Goal: Task Accomplishment & Management: Use online tool/utility

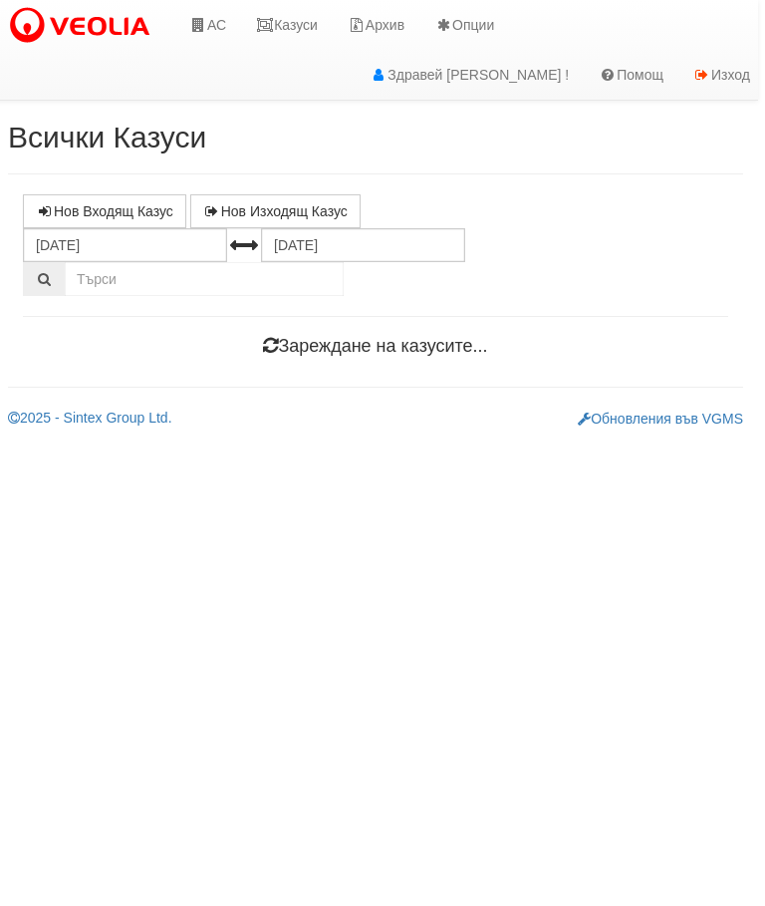
scroll to position [0, 7]
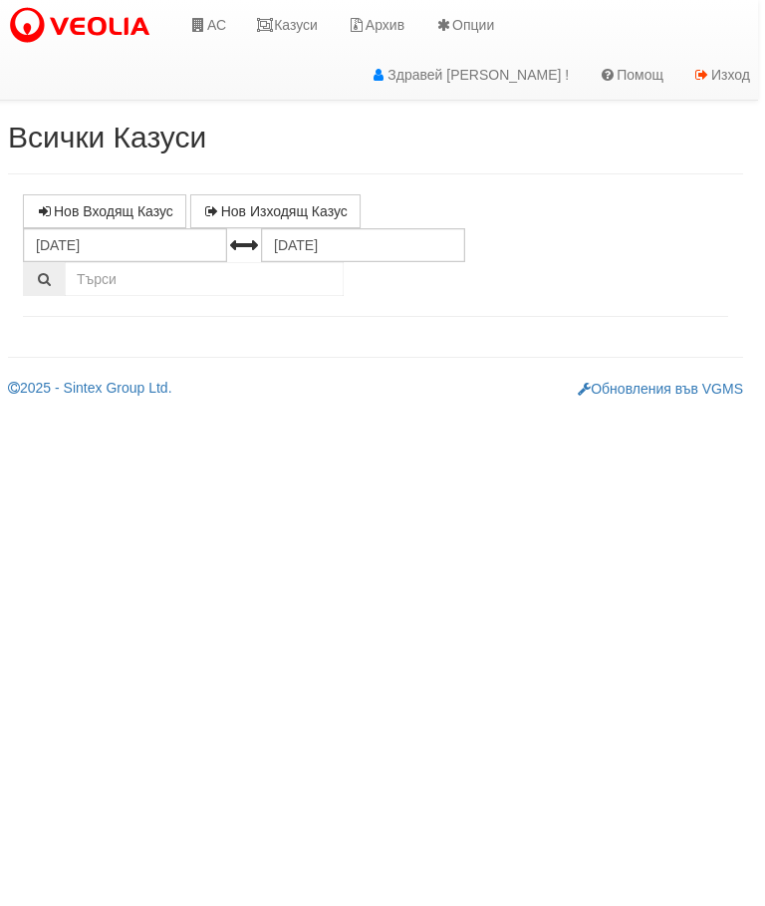
select select "10"
select select "1"
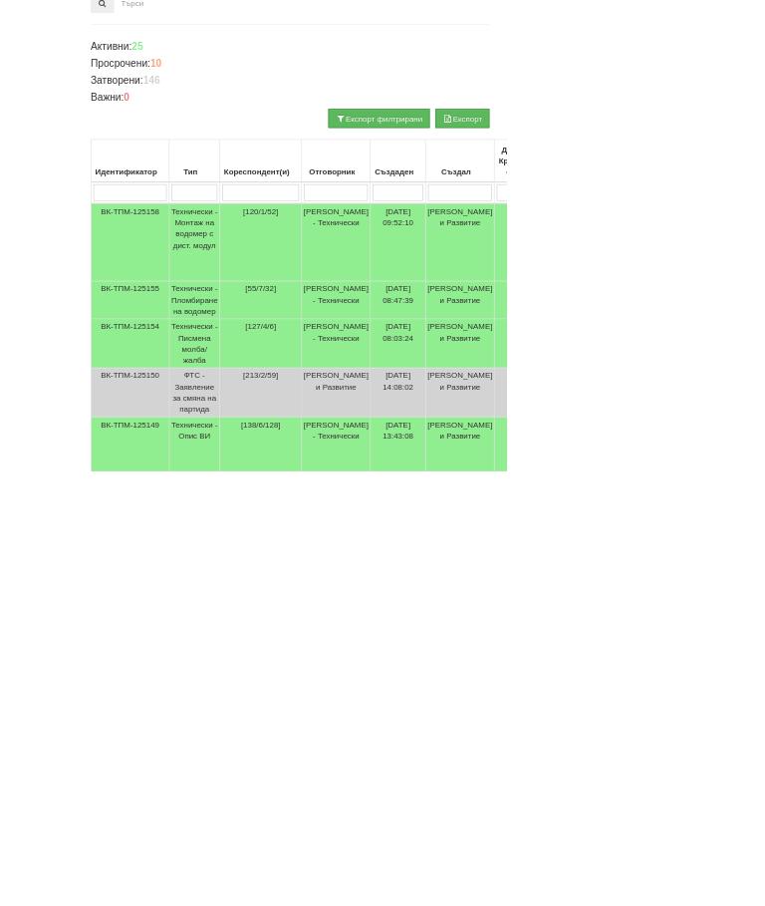
scroll to position [103, 0]
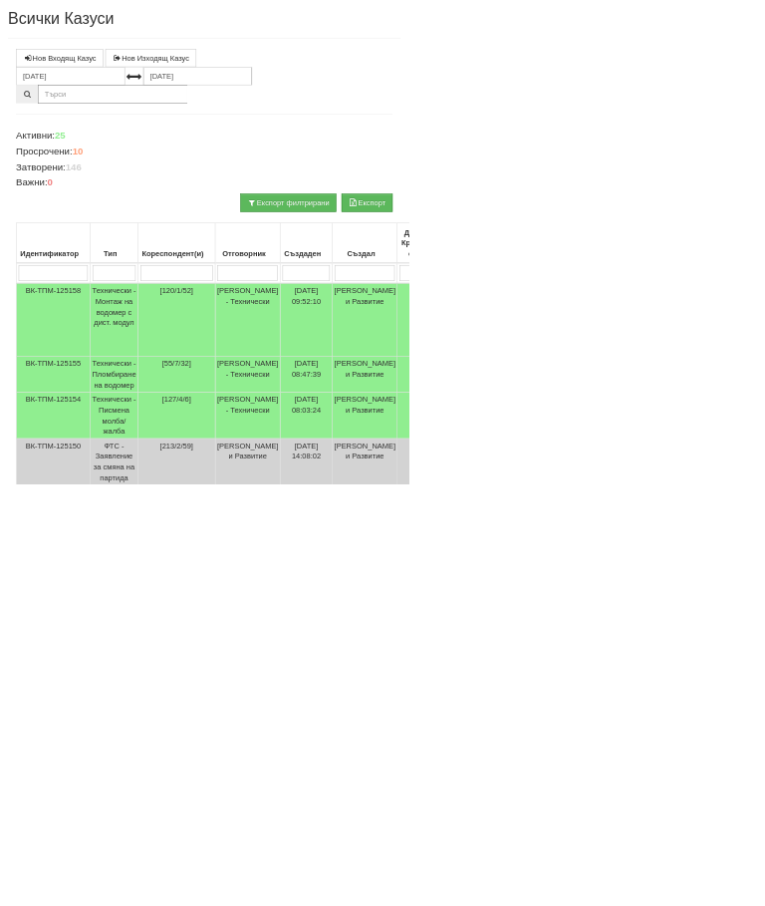
click at [347, 506] on input "search" at bounding box center [331, 511] width 136 height 30
type input "1"
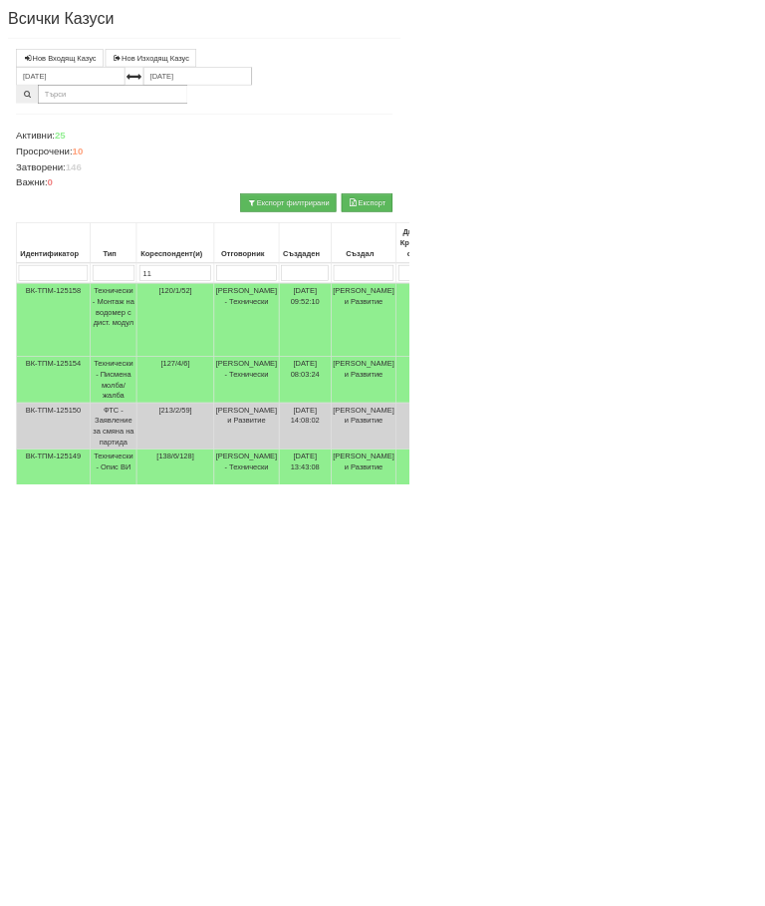
type input "113"
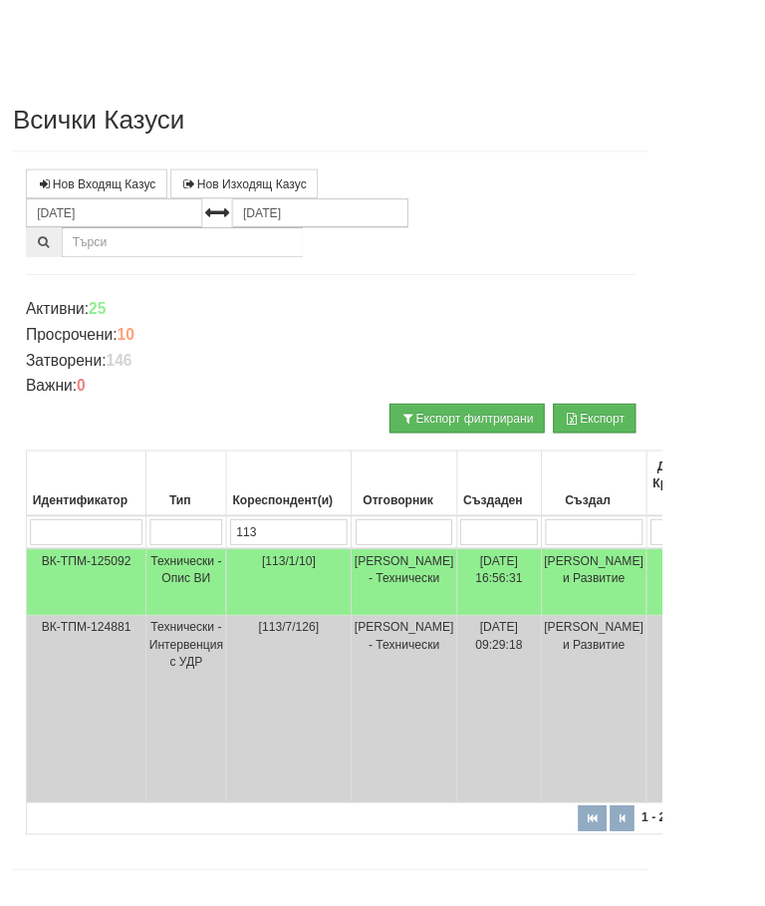
scroll to position [141, 0]
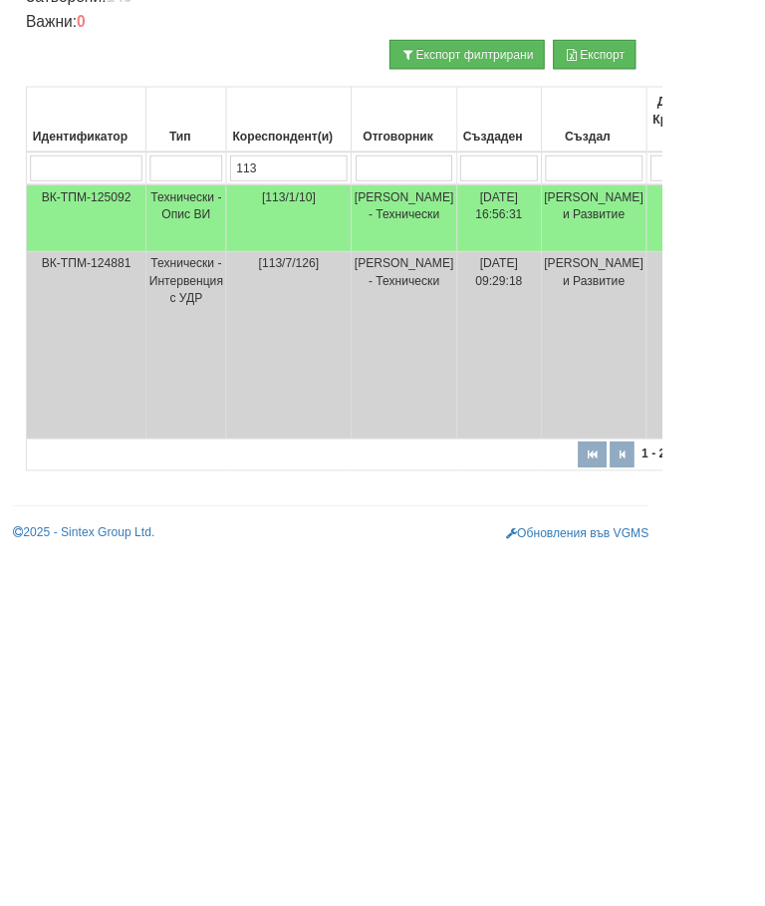
click at [225, 491] on td "Технически - Опис ВИ" at bounding box center [215, 530] width 93 height 78
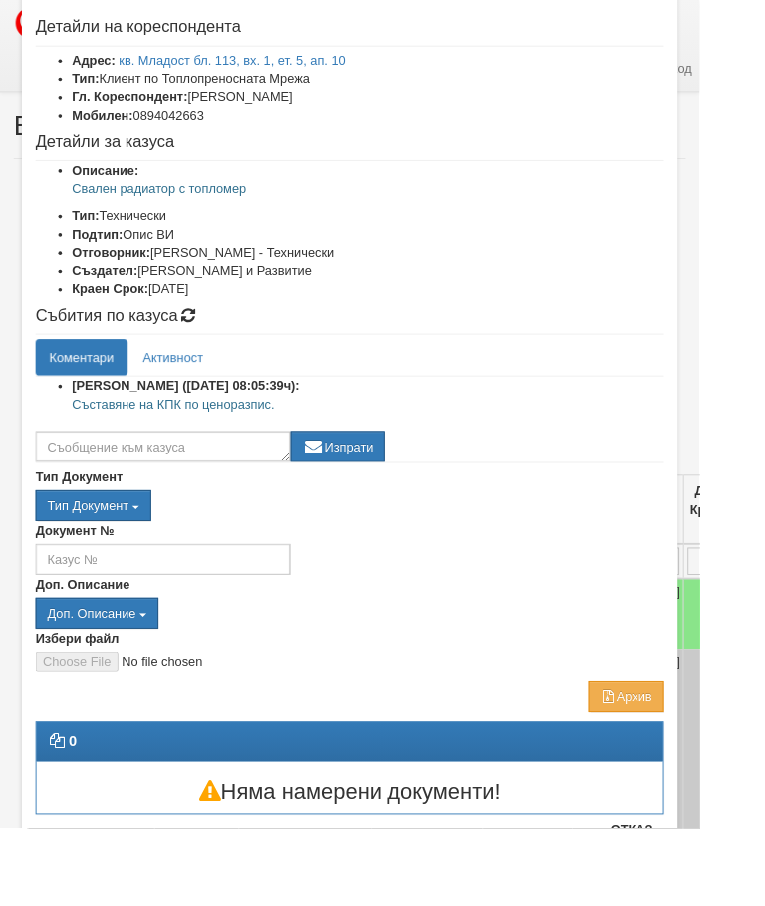
scroll to position [89, 0]
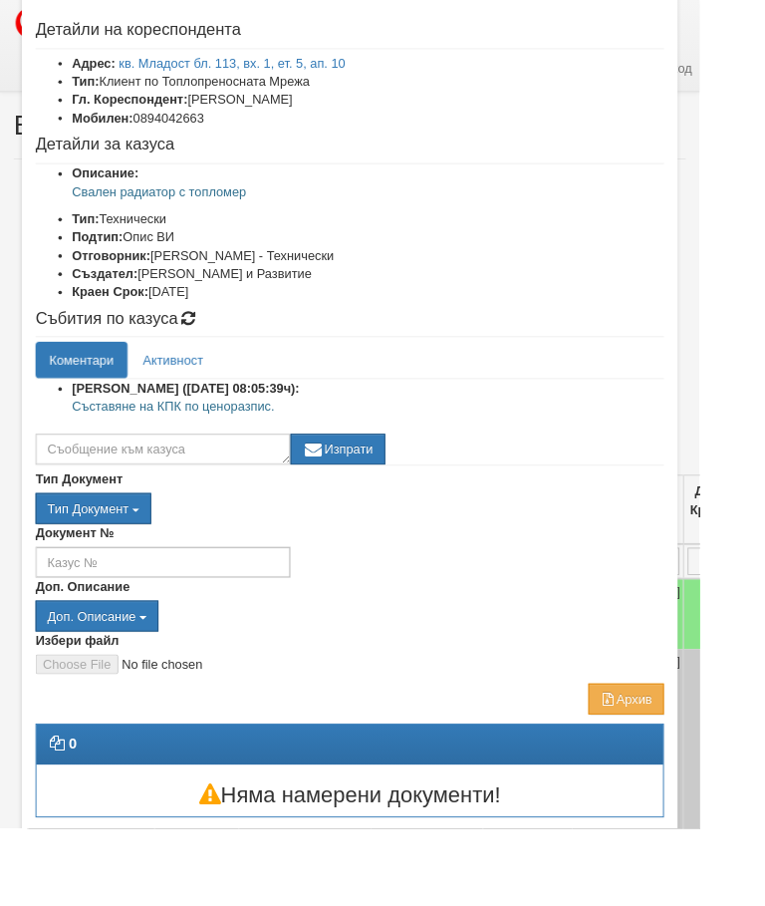
click at [724, 905] on button "Отказ" at bounding box center [691, 911] width 71 height 32
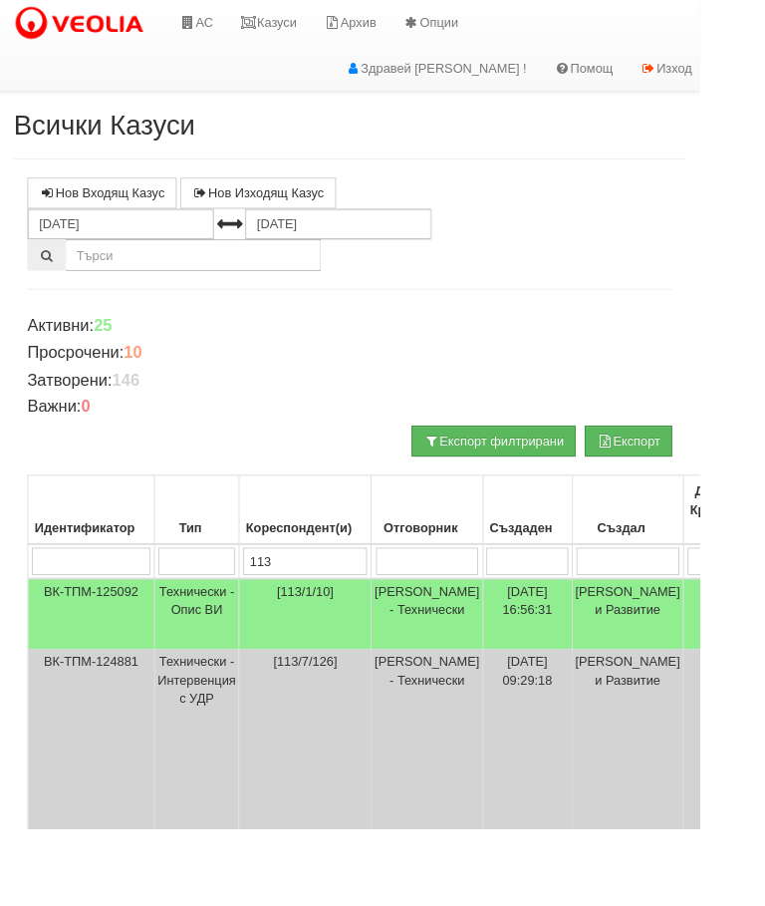
click at [356, 610] on input "113" at bounding box center [334, 614] width 136 height 30
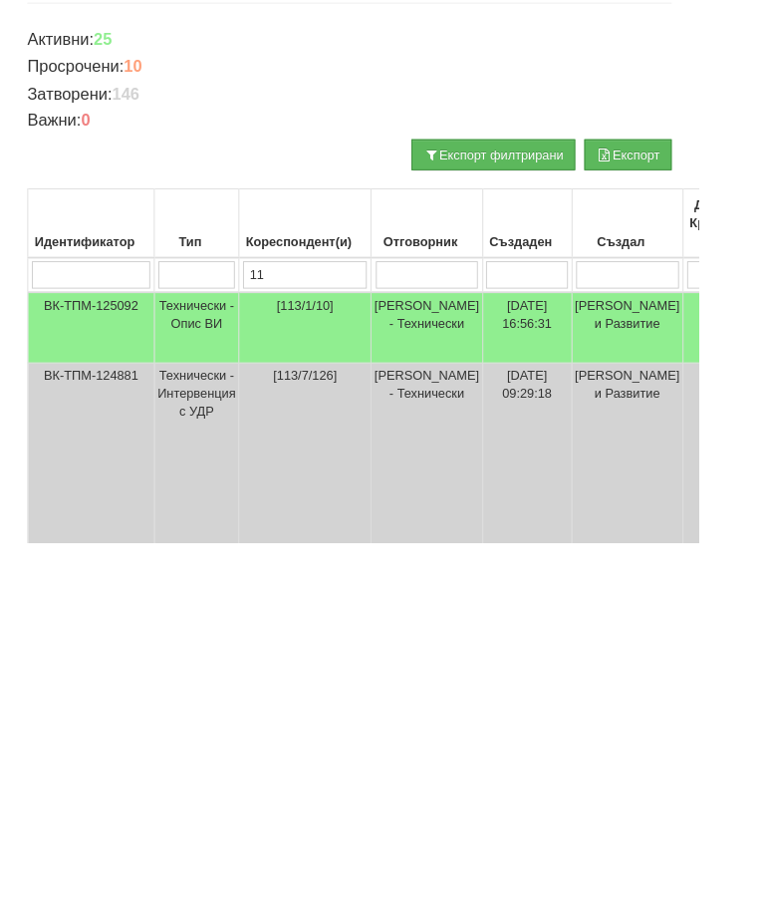
type input "1"
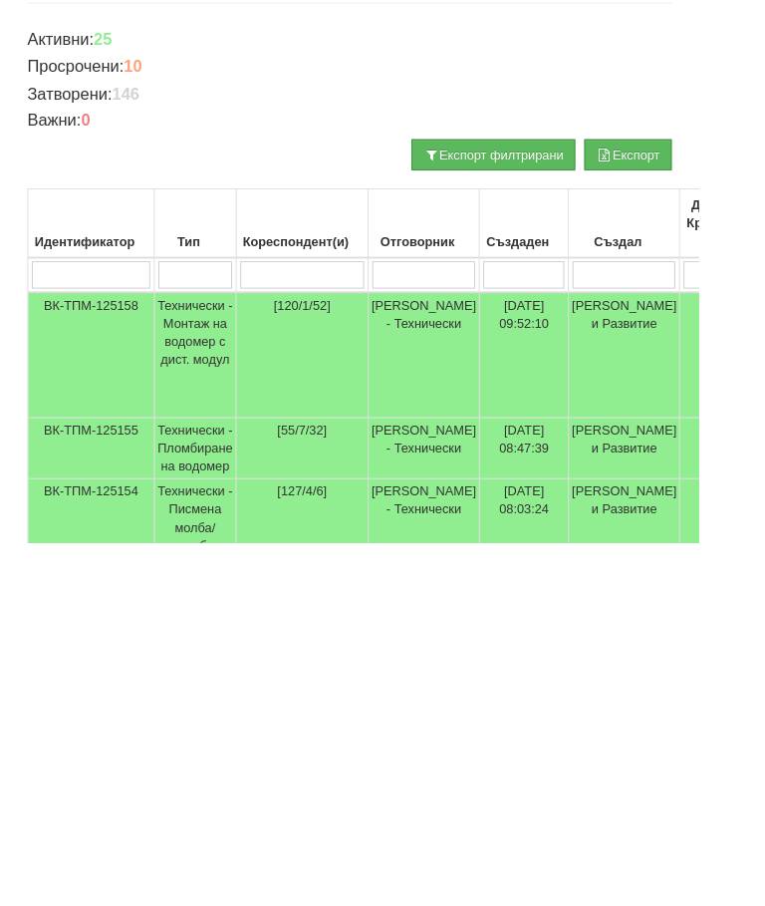
click at [218, 597] on input "search" at bounding box center [213, 612] width 81 height 30
type input "Те"
type input "Тех"
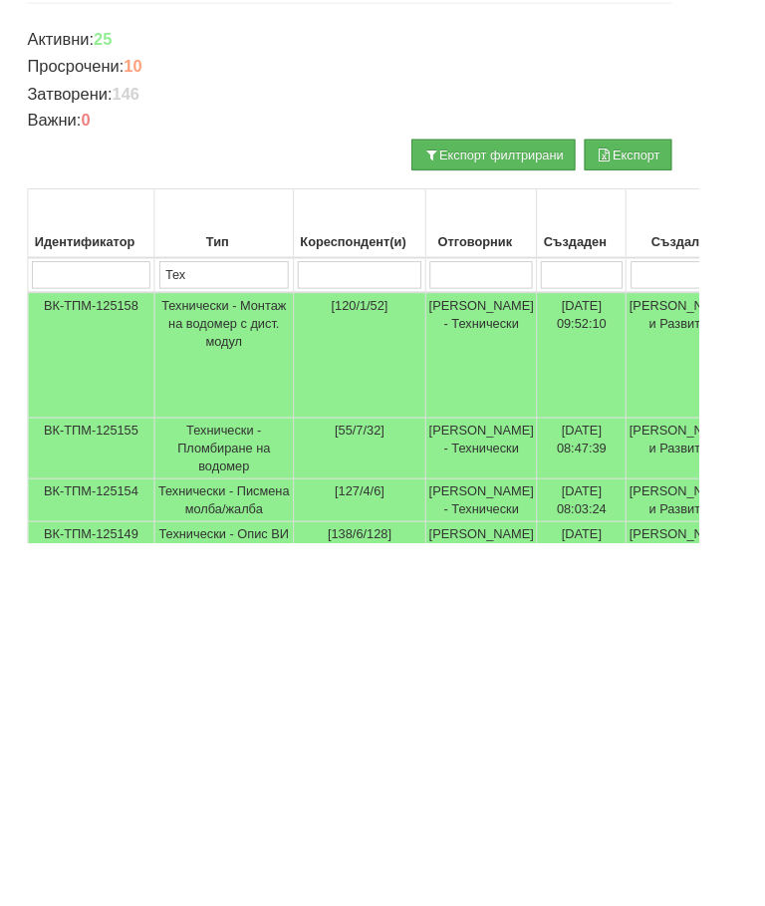
type input "Тех"
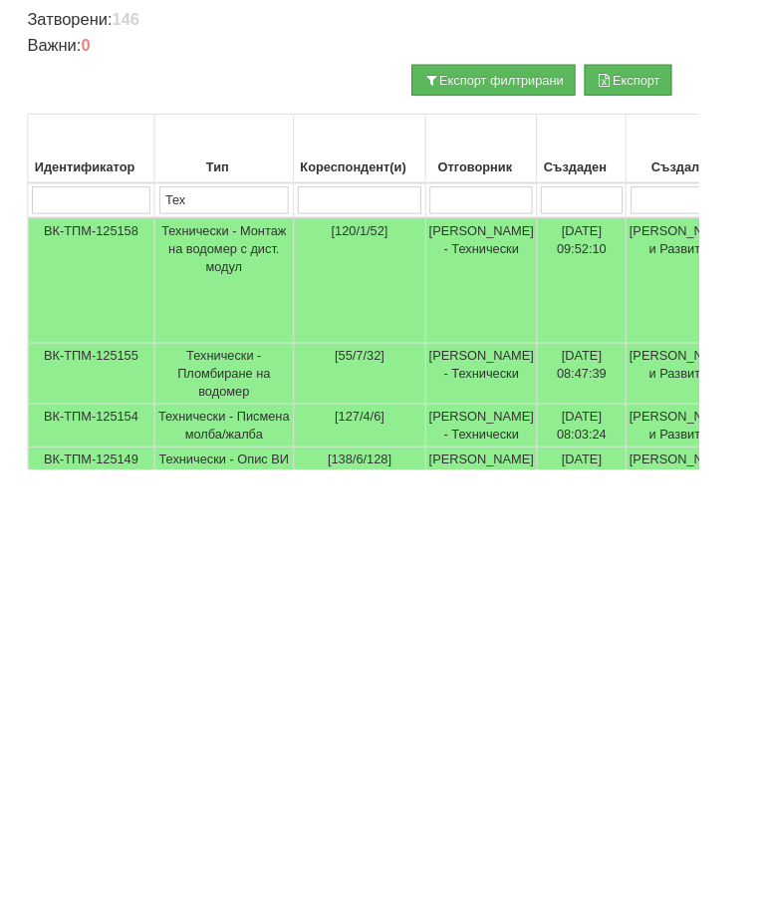
scroll to position [0, 0]
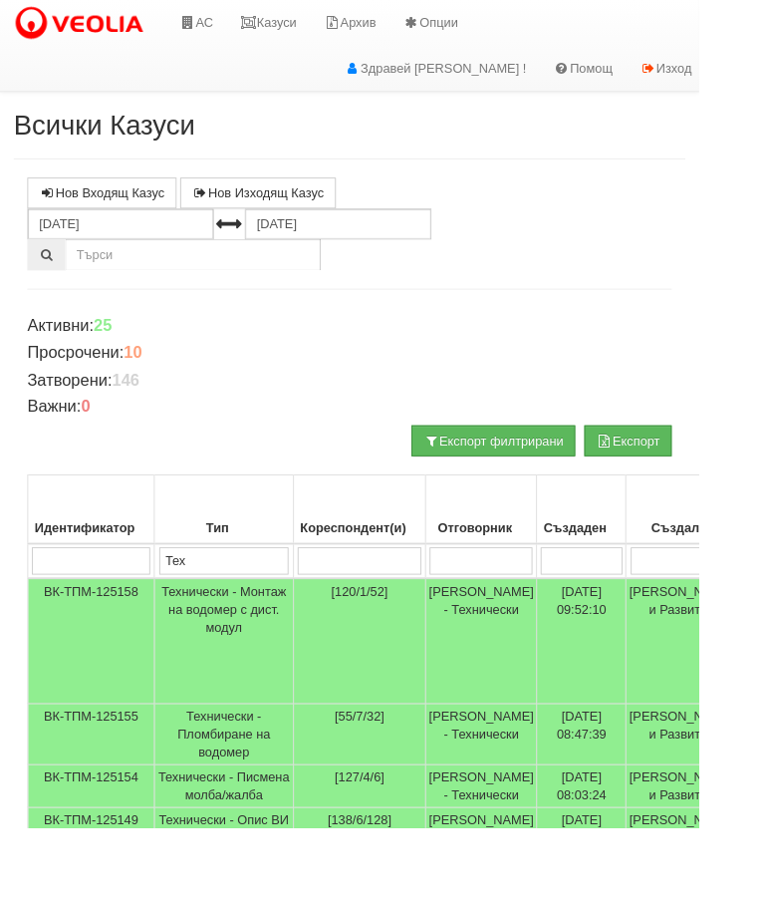
type input "Тех"
click at [311, 15] on link "Казуси" at bounding box center [294, 25] width 92 height 50
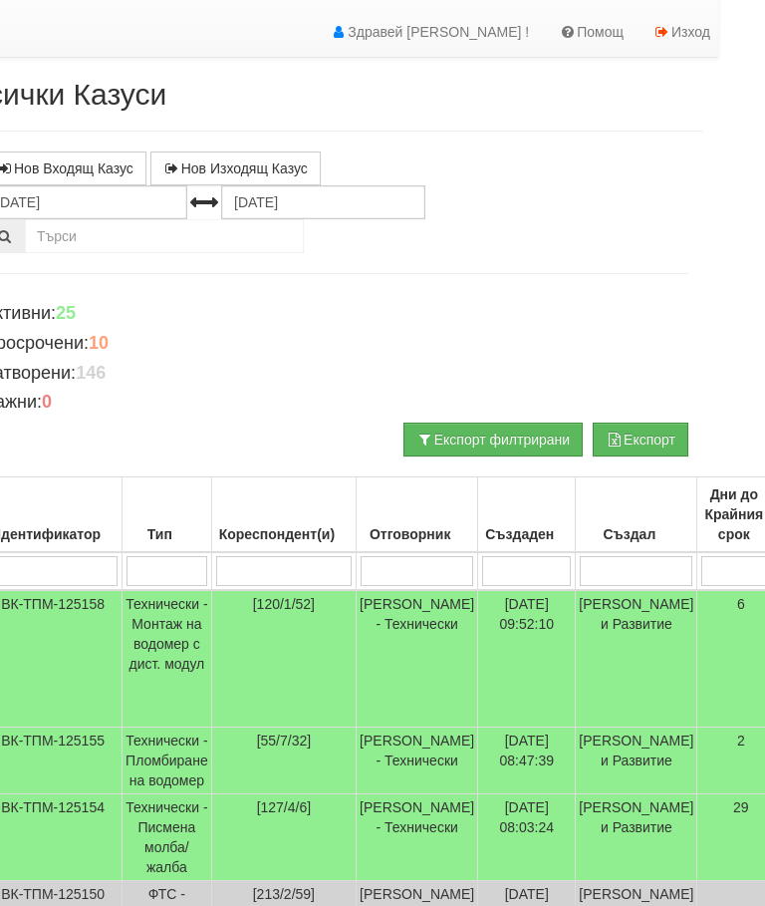
scroll to position [43, 0]
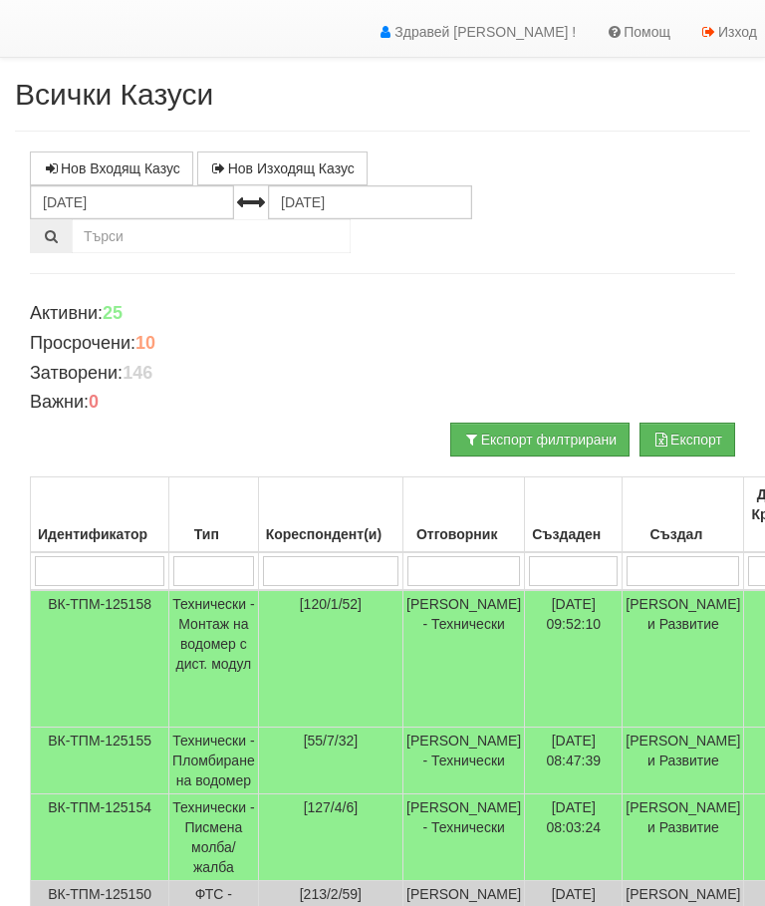
click at [215, 854] on td "Технически - Писмена молба/жалба" at bounding box center [214, 837] width 90 height 87
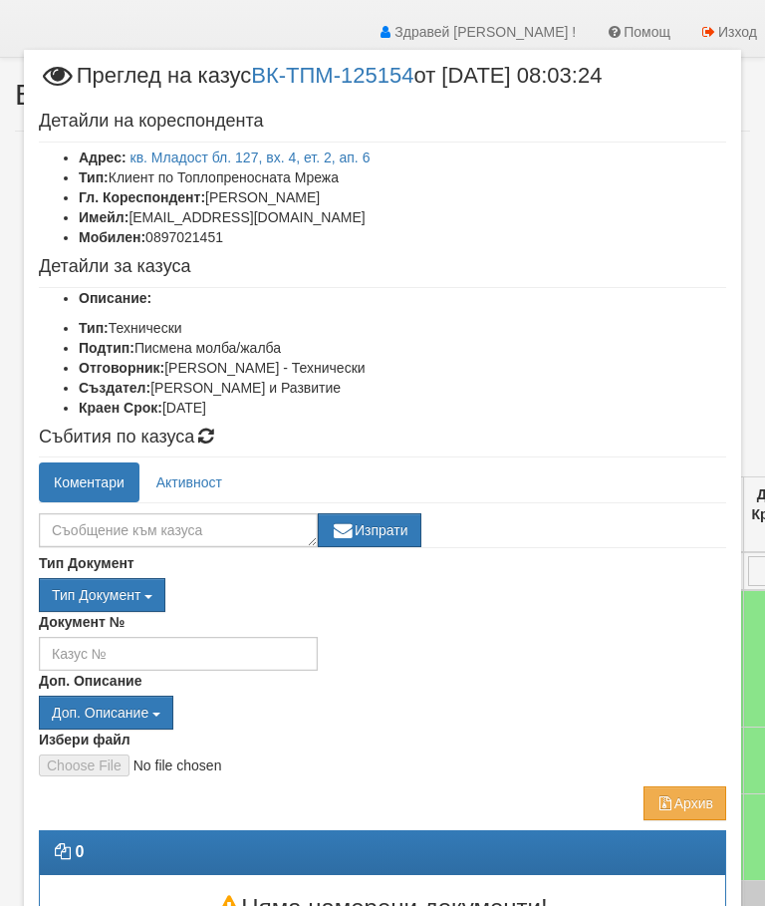
scroll to position [0, 0]
click at [602, 597] on div "Тип Документ П М ЗСП ОК СМПТ КПК ППО КПА КПАПО КПАСО ППА ПВЕВ Д" at bounding box center [383, 595] width 688 height 34
click at [592, 624] on div "Документ №" at bounding box center [382, 641] width 717 height 59
click at [589, 641] on div "Документ №" at bounding box center [382, 641] width 717 height 59
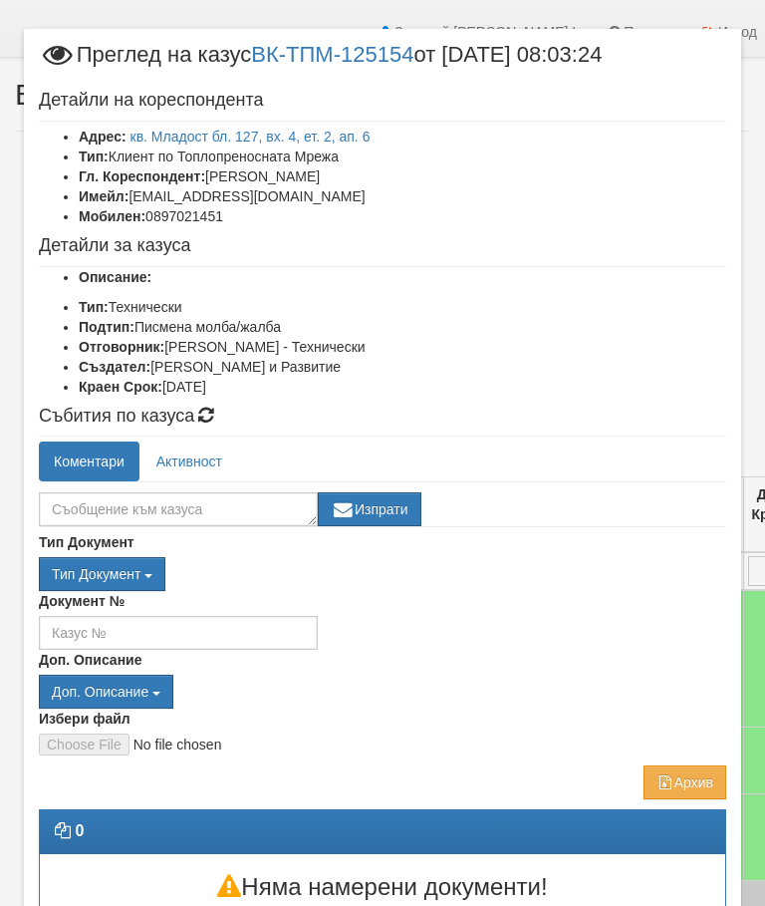
scroll to position [16, 0]
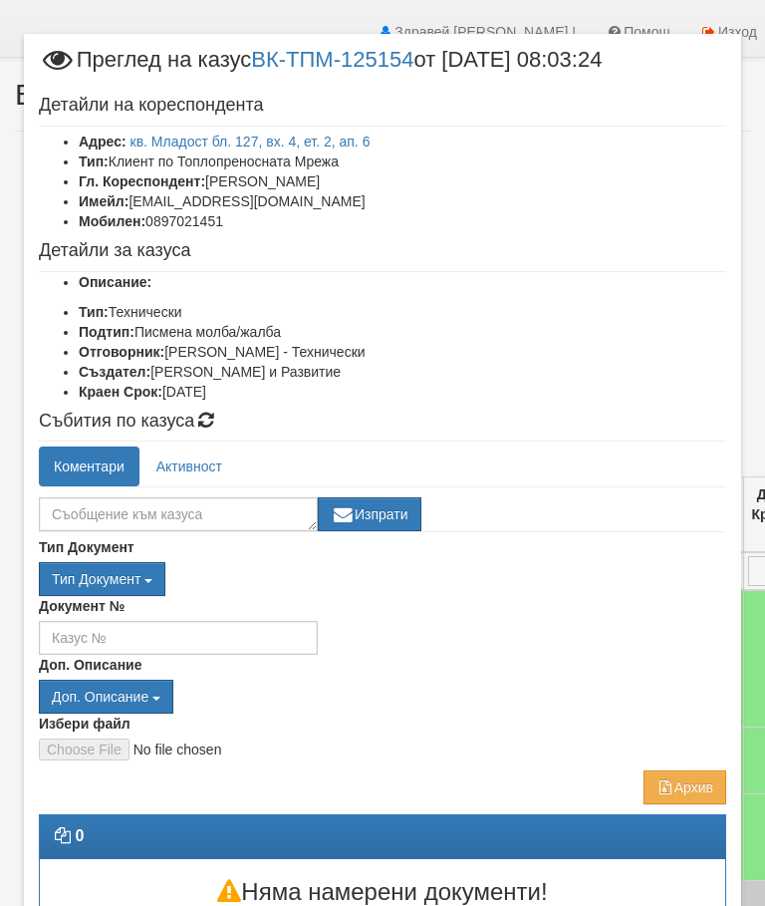
click at [572, 639] on div "Документ №" at bounding box center [382, 625] width 717 height 59
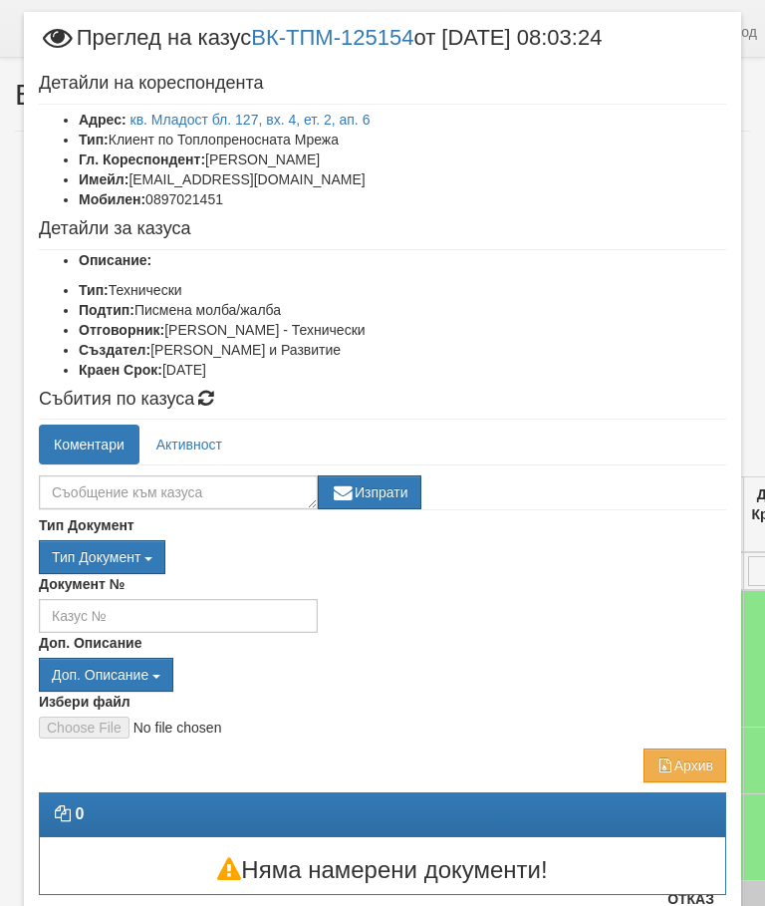
scroll to position [37, 0]
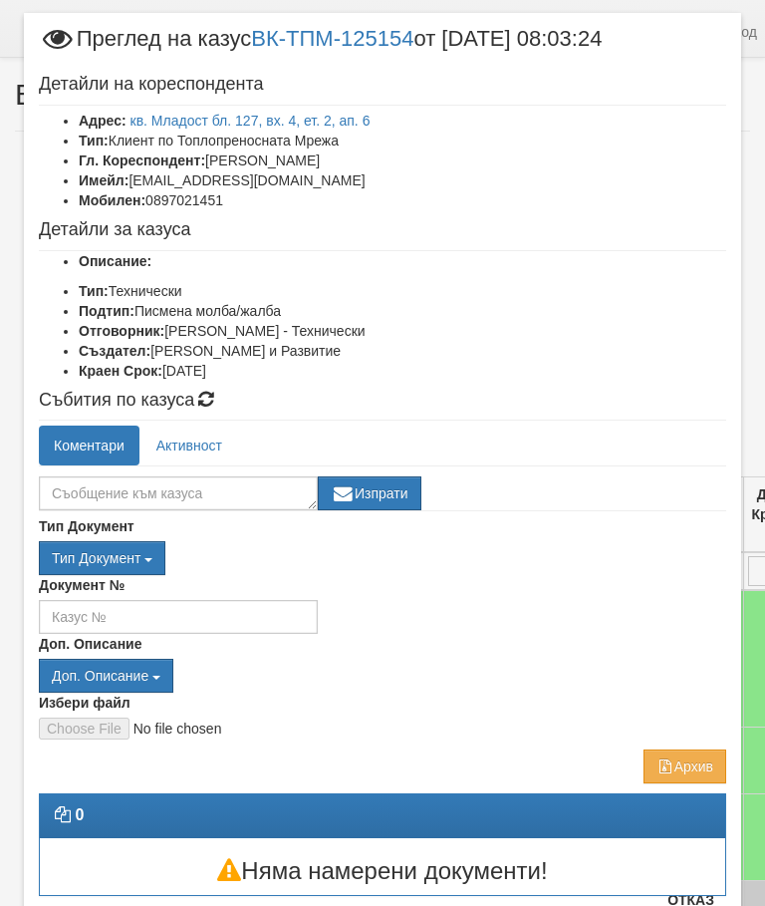
click at [689, 903] on button "Отказ" at bounding box center [691, 900] width 71 height 32
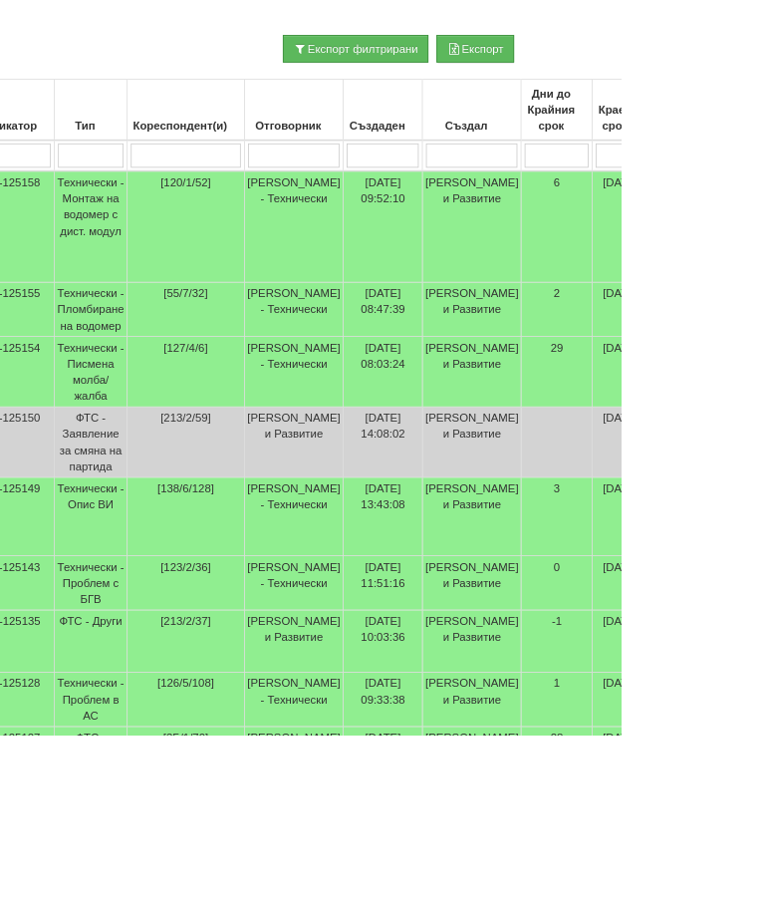
scroll to position [414, 98]
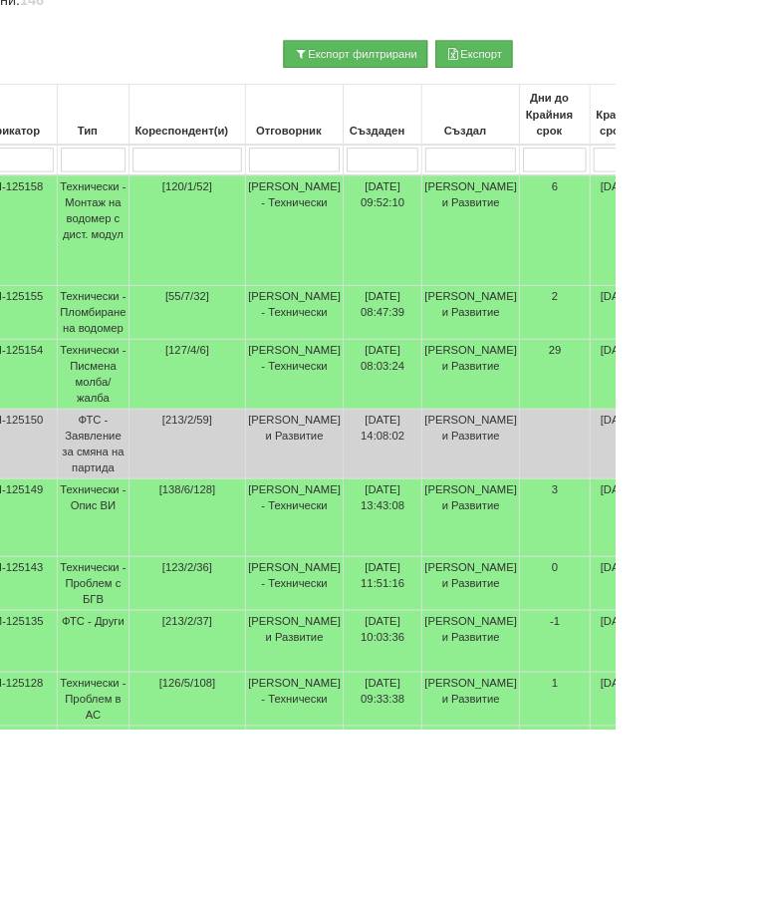
click at [113, 759] on td "Технически - Проблем с БГВ" at bounding box center [117, 725] width 90 height 67
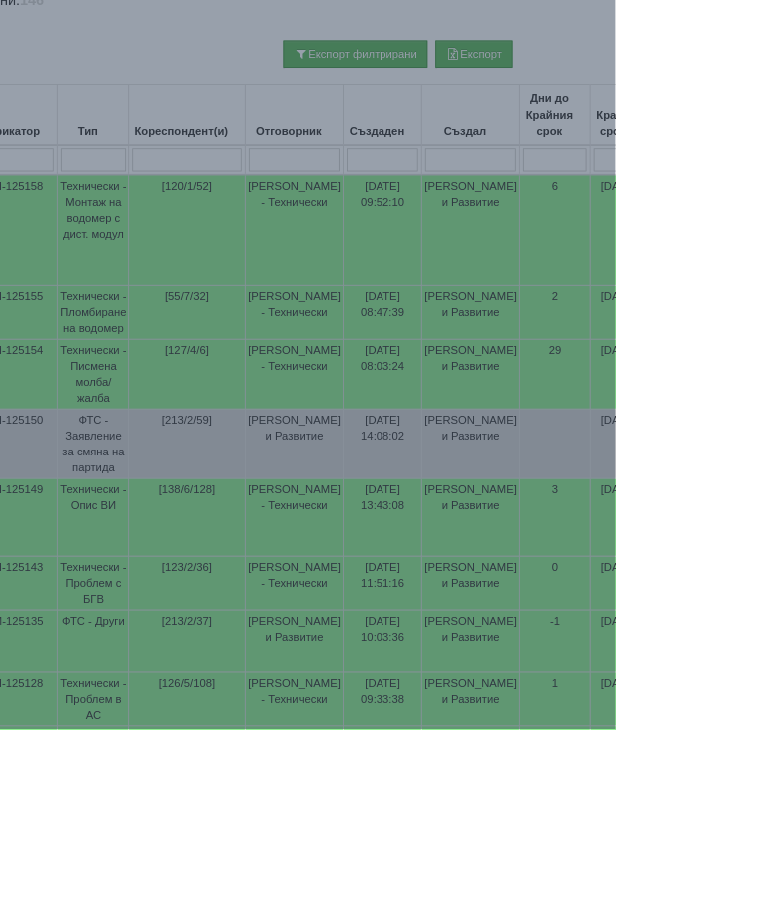
click at [132, 748] on button "Доп. Описание" at bounding box center [50, 767] width 161 height 41
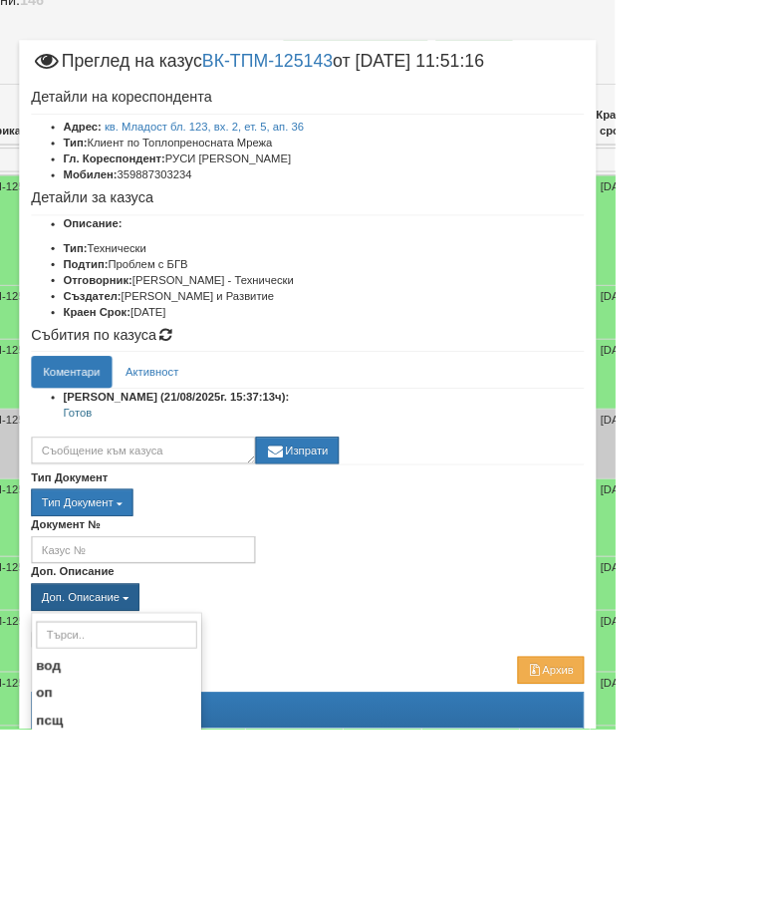
click at [764, 905] on div at bounding box center [382, 453] width 765 height 906
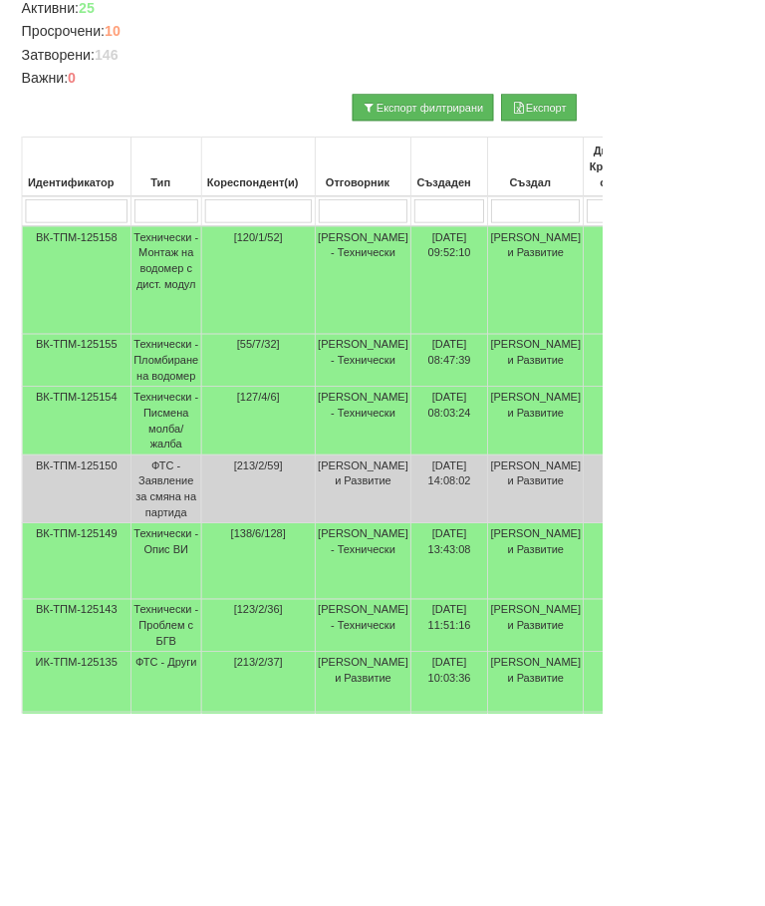
scroll to position [346, 1]
click at [230, 711] on td "Технически - Опис ВИ" at bounding box center [213, 713] width 90 height 97
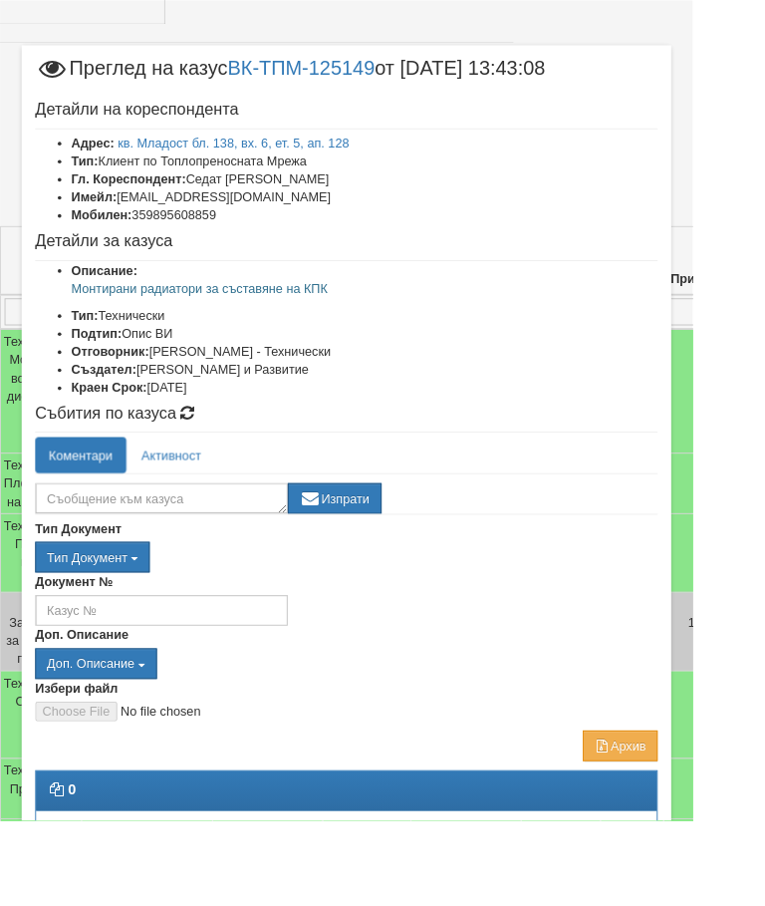
scroll to position [270, 166]
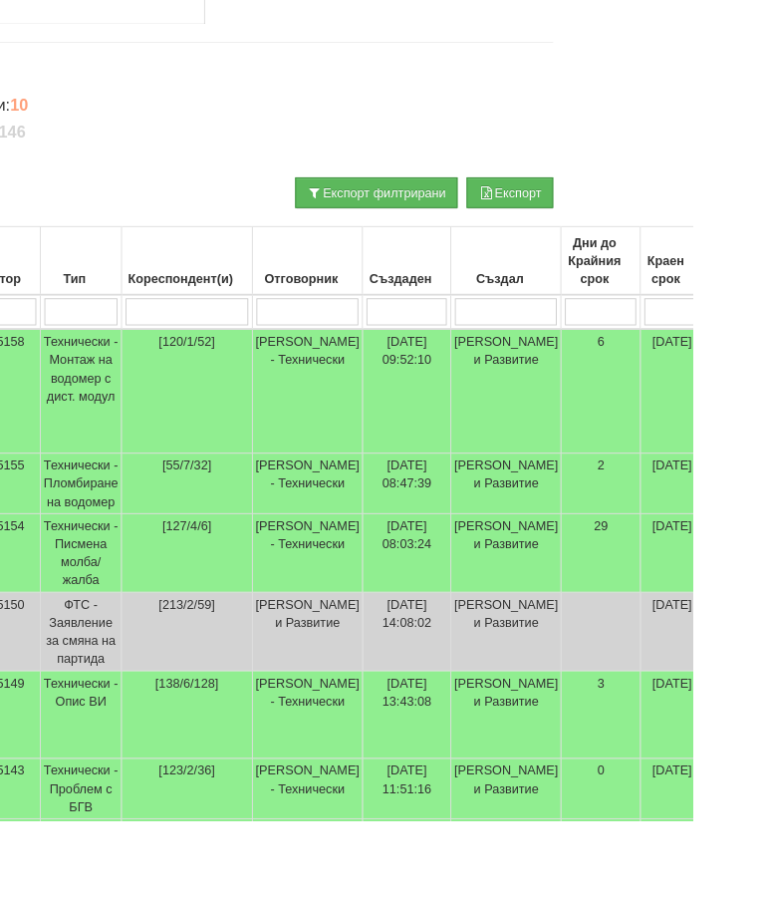
scroll to position [270, 118]
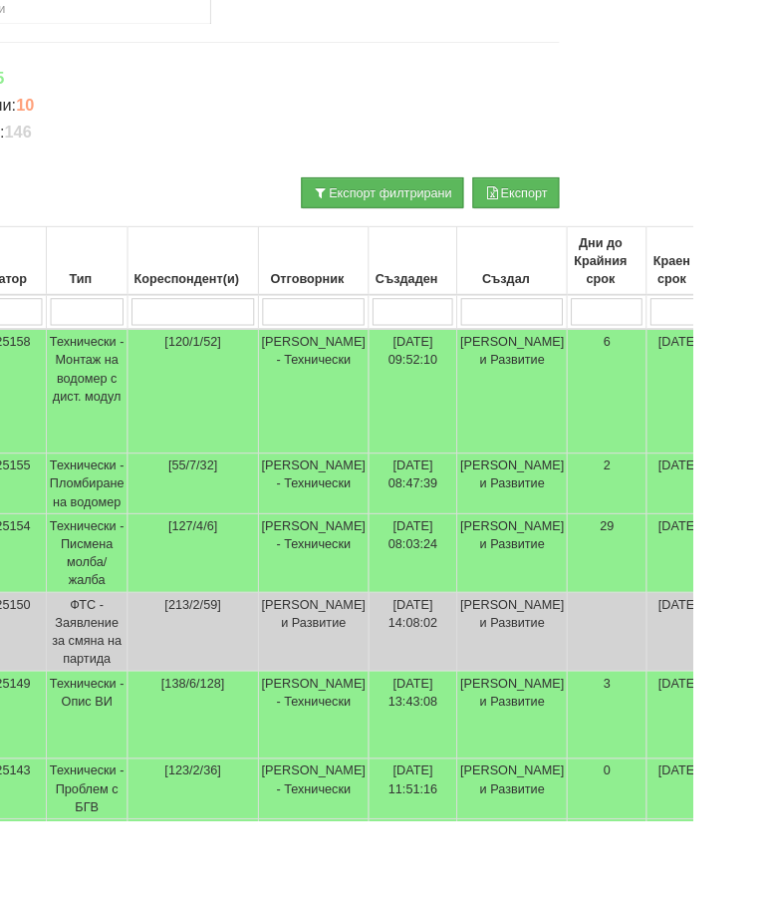
click at [113, 534] on td "Технически - Пломбиране на водомер" at bounding box center [97, 533] width 90 height 67
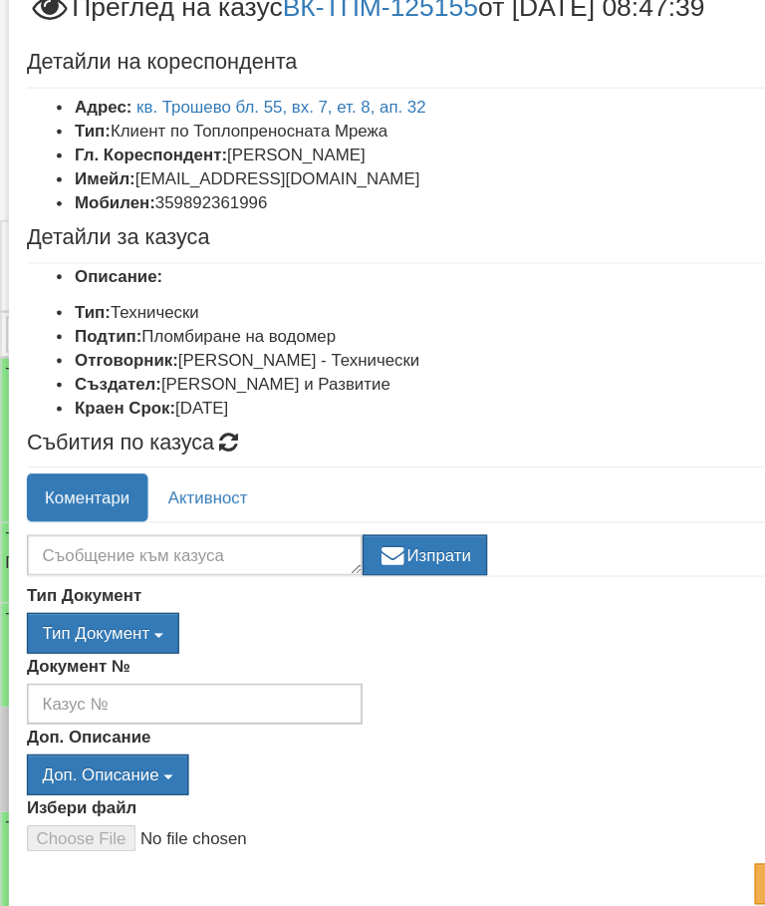
scroll to position [17, 0]
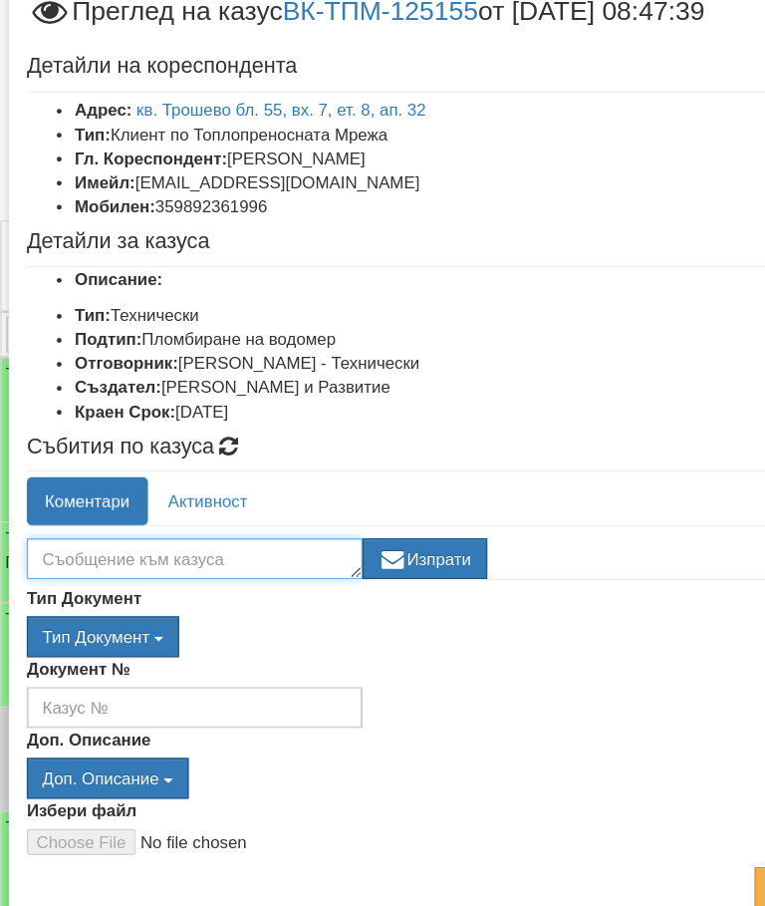
click at [166, 496] on textarea at bounding box center [178, 513] width 279 height 34
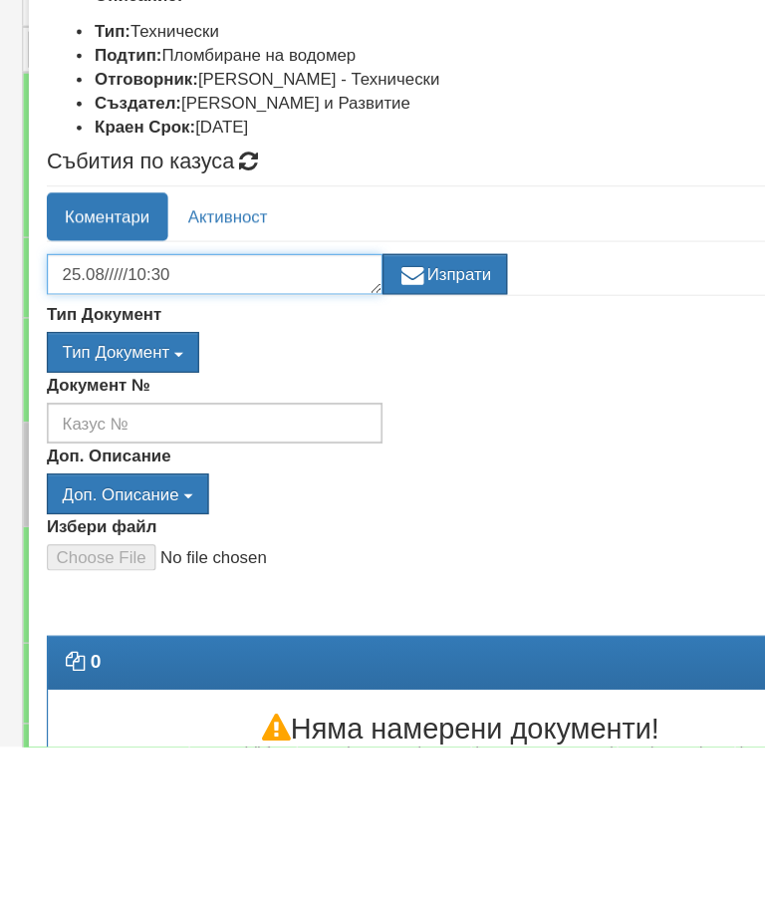
type textarea "25.08/////10:30"
click at [380, 496] on button "Изпрати" at bounding box center [370, 513] width 104 height 34
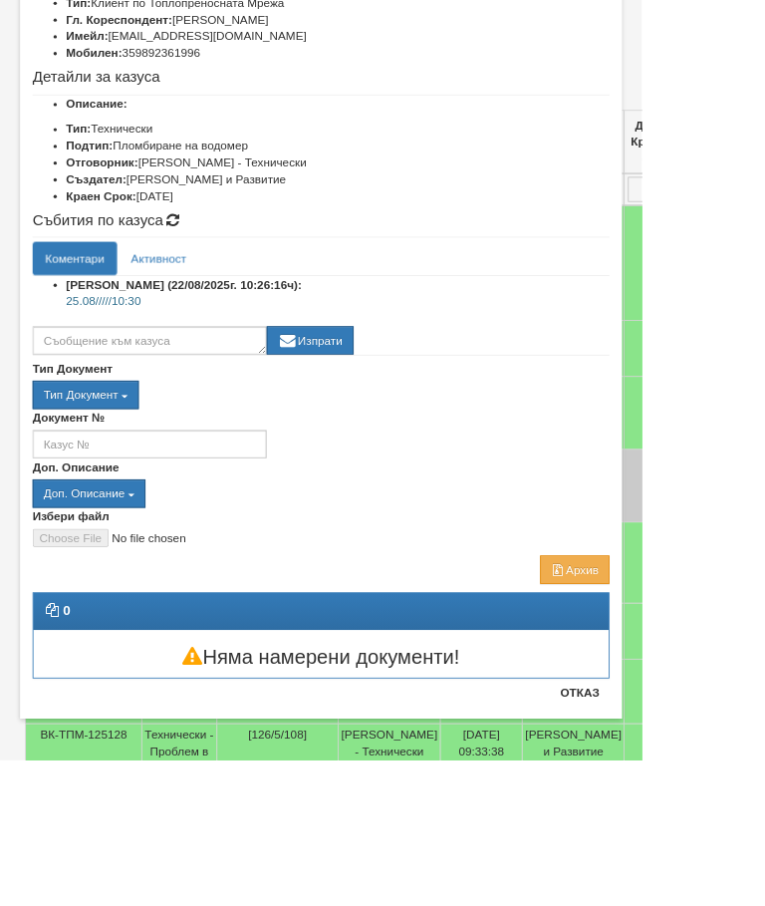
scroll to position [1, 0]
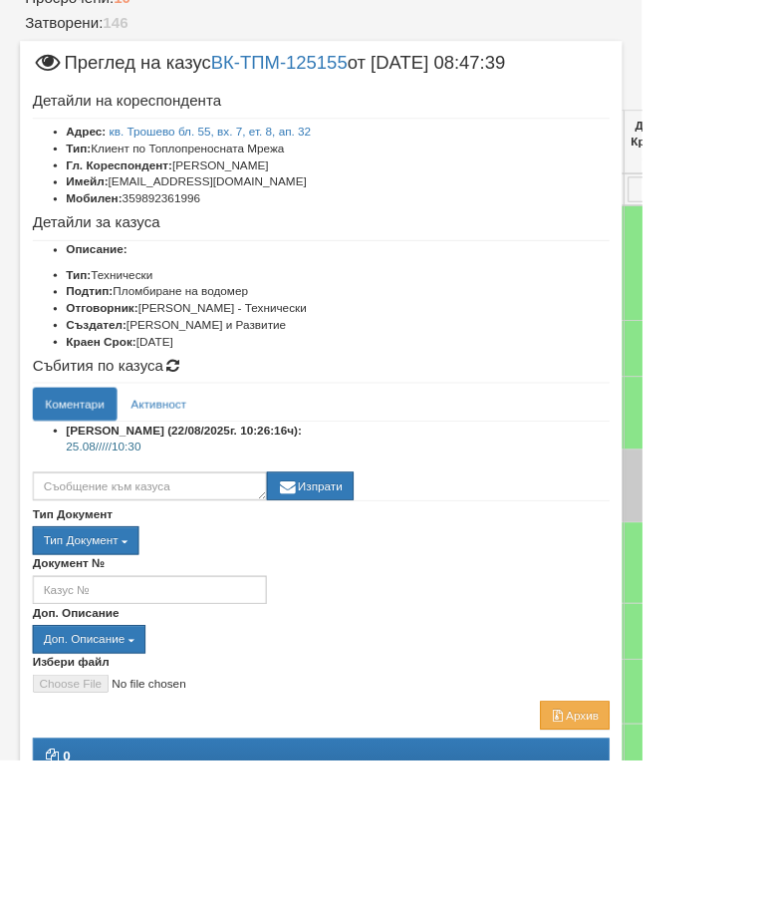
click at [741, 792] on div "Избери файл" at bounding box center [382, 801] width 717 height 47
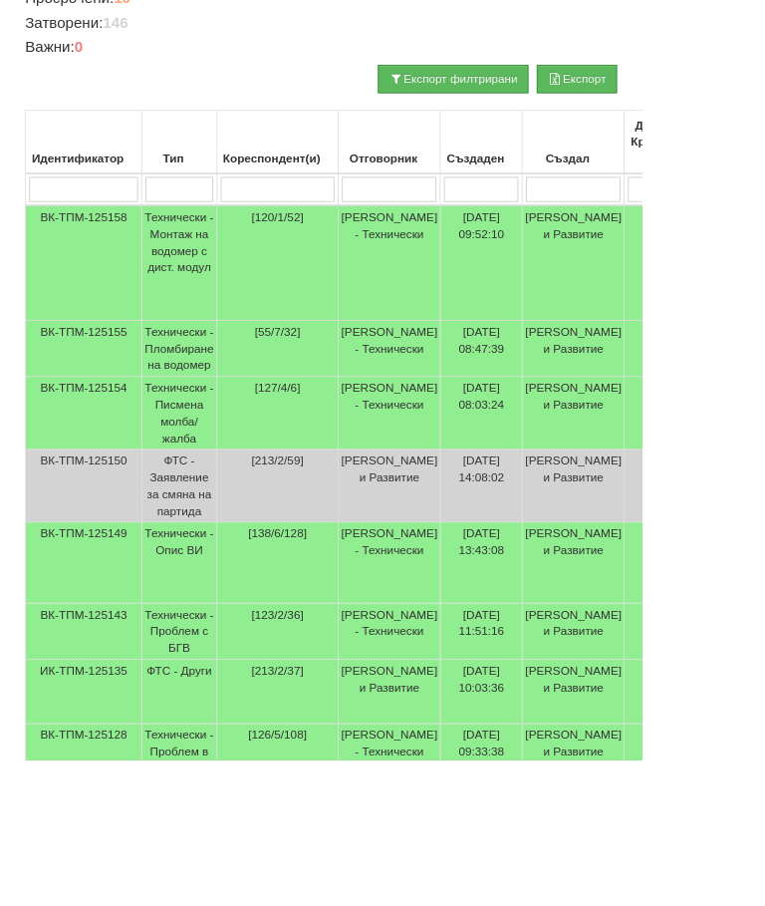
click at [218, 282] on td "Технически - Монтаж на водомер с дист. модул" at bounding box center [214, 313] width 90 height 138
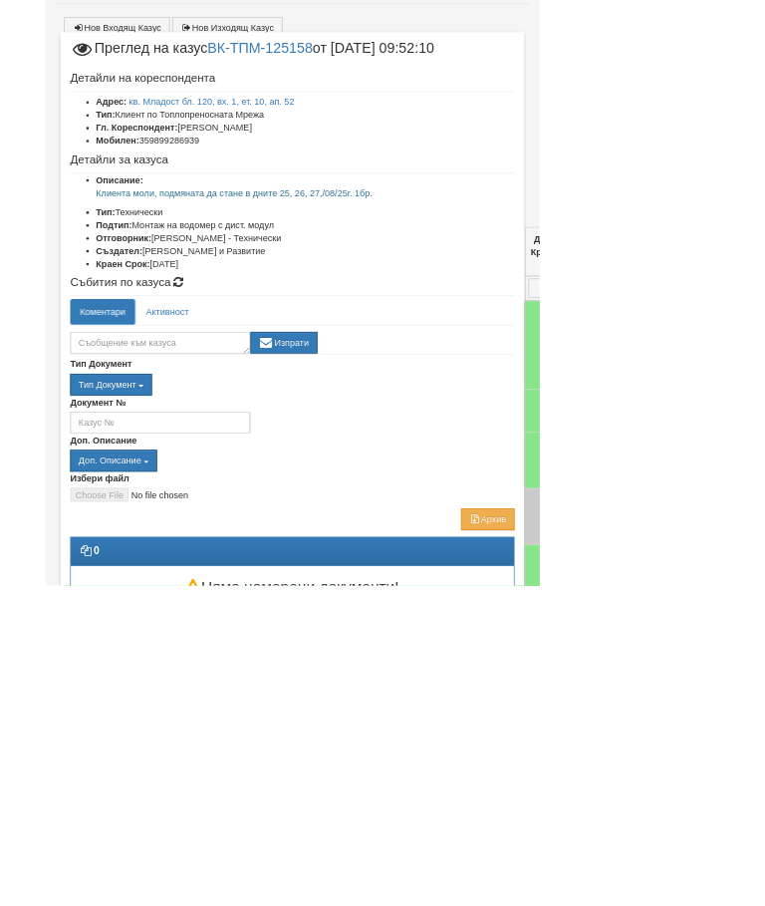
scroll to position [118, 0]
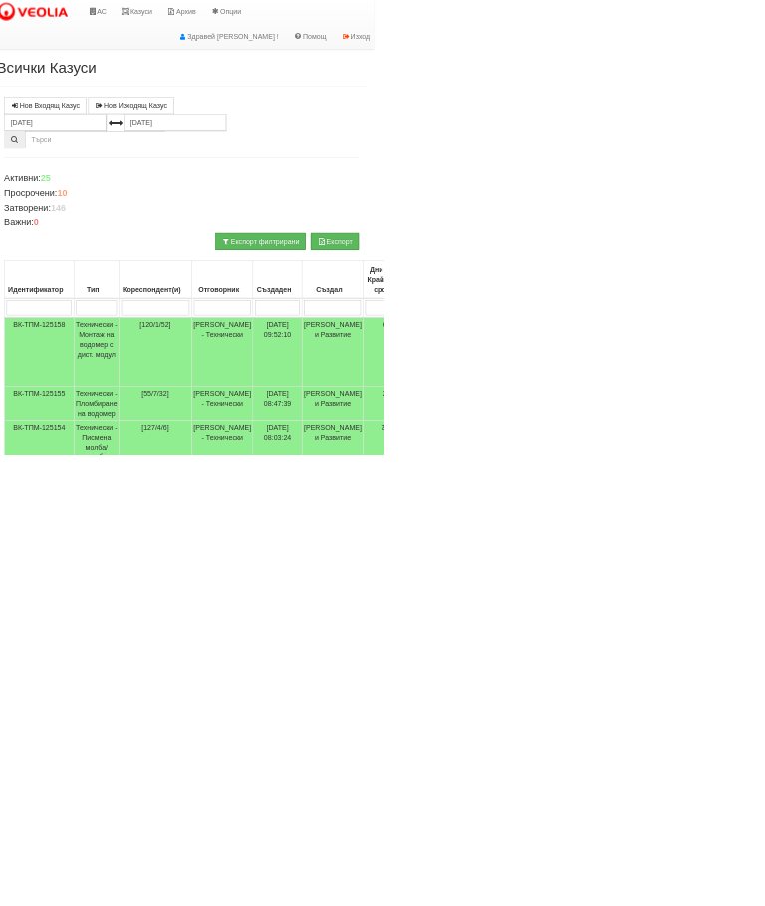
scroll to position [0, 22]
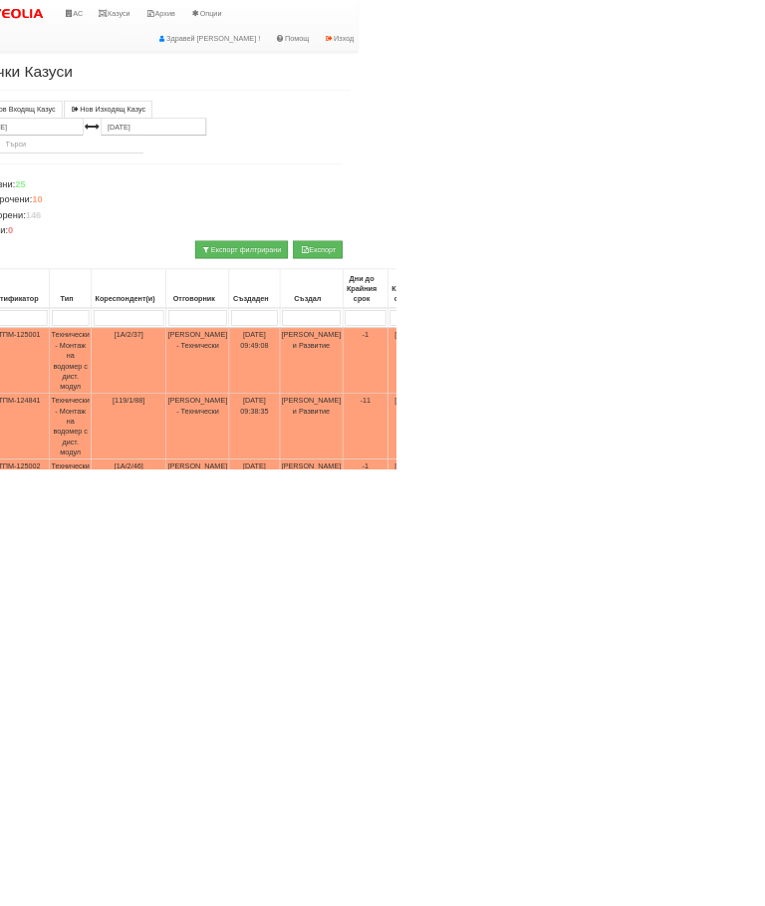
scroll to position [0, 0]
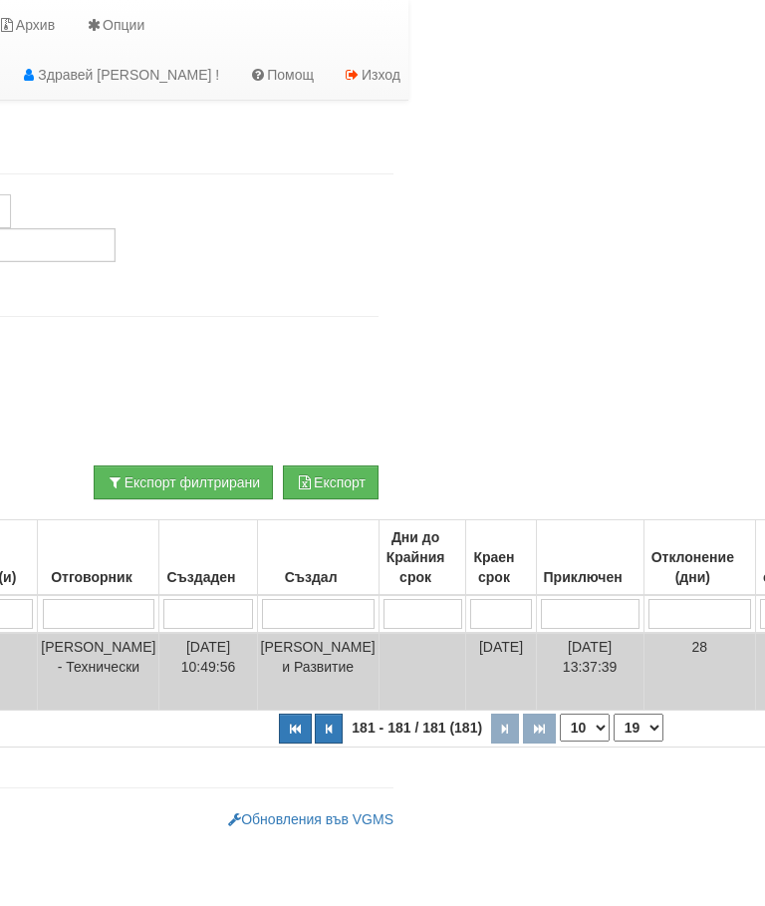
click at [290, 734] on icon "button" at bounding box center [295, 728] width 11 height 11
select select "1"
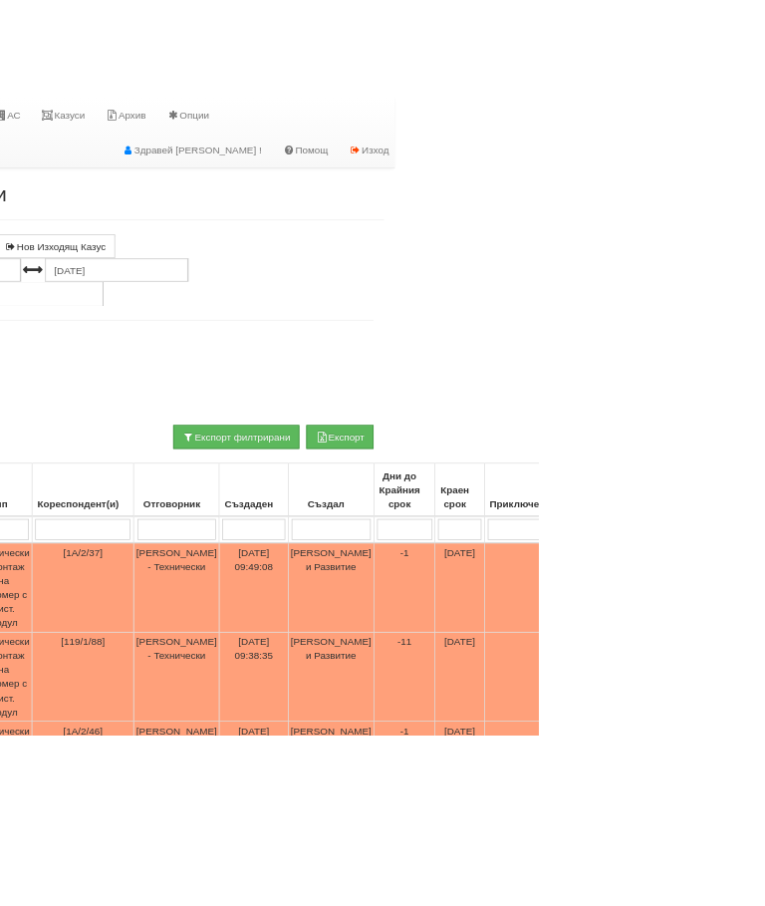
scroll to position [0, 195]
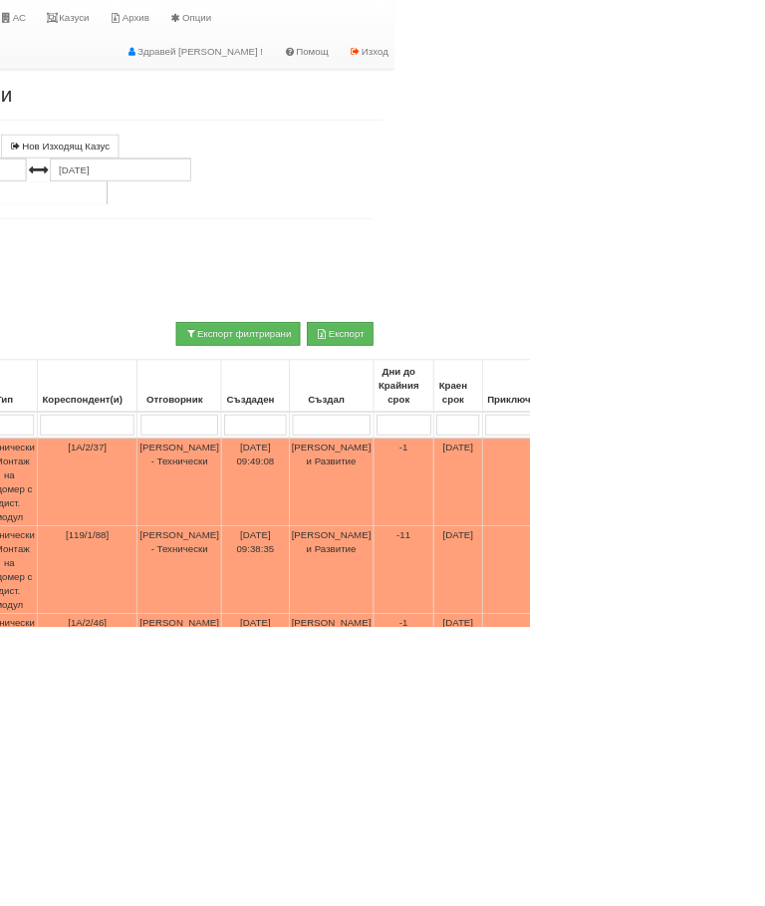
click at [116, 18] on link "Казуси" at bounding box center [99, 25] width 92 height 50
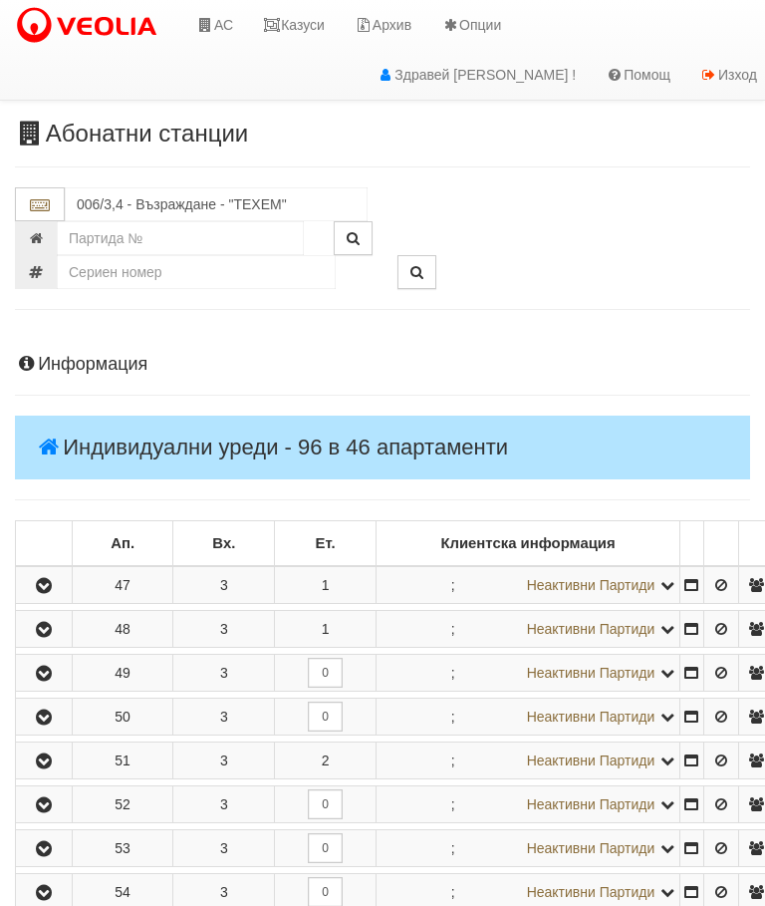
scroll to position [3055, 0]
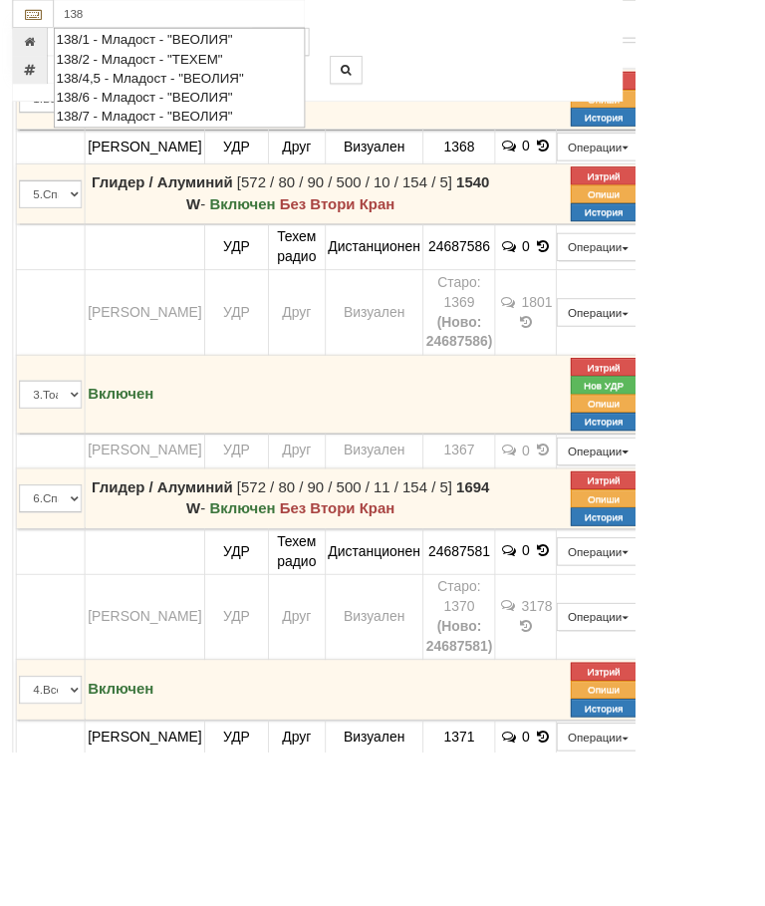
click at [189, 116] on div "138/6 - Младост - "ВЕОЛИЯ"" at bounding box center [216, 117] width 297 height 23
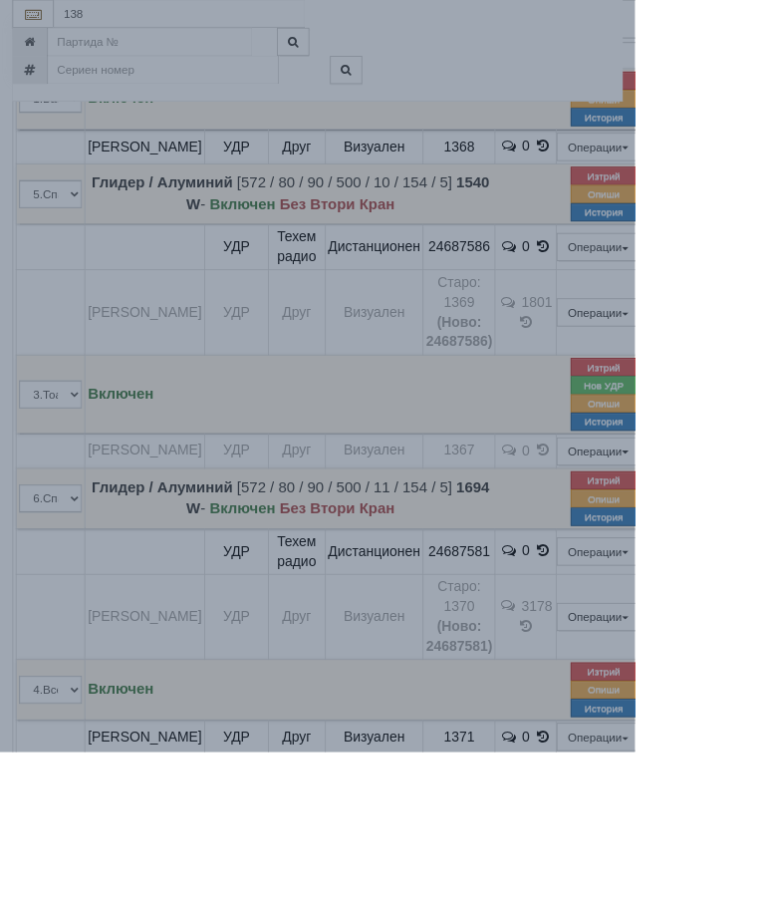
type input "138/6 - Младост - "ВЕОЛИЯ""
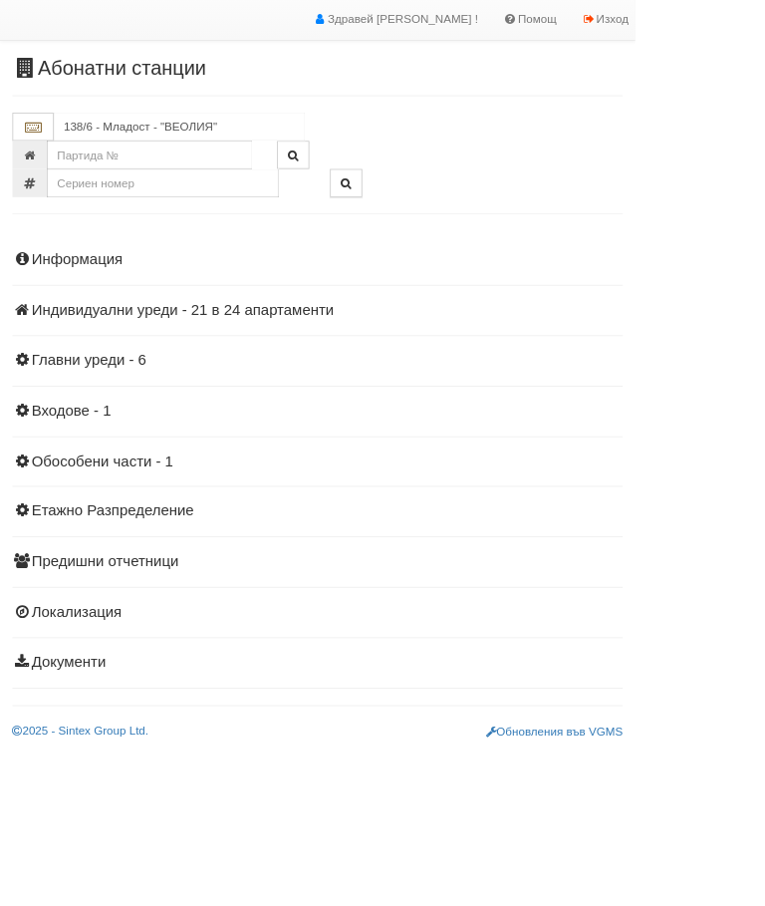
scroll to position [0, 0]
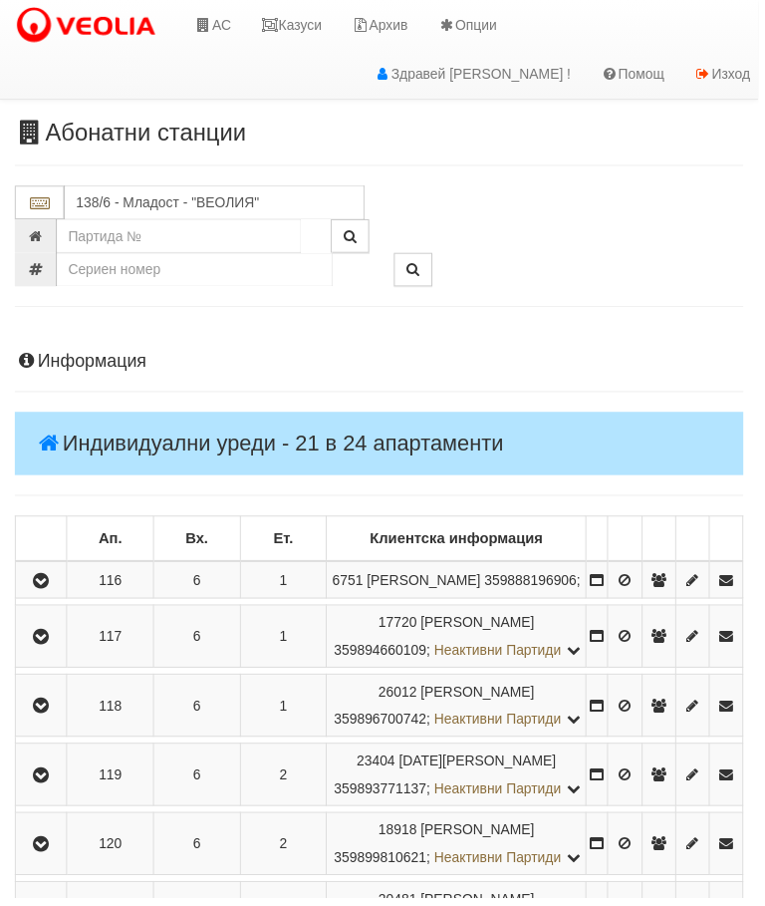
click at [51, 657] on button "button" at bounding box center [41, 642] width 45 height 30
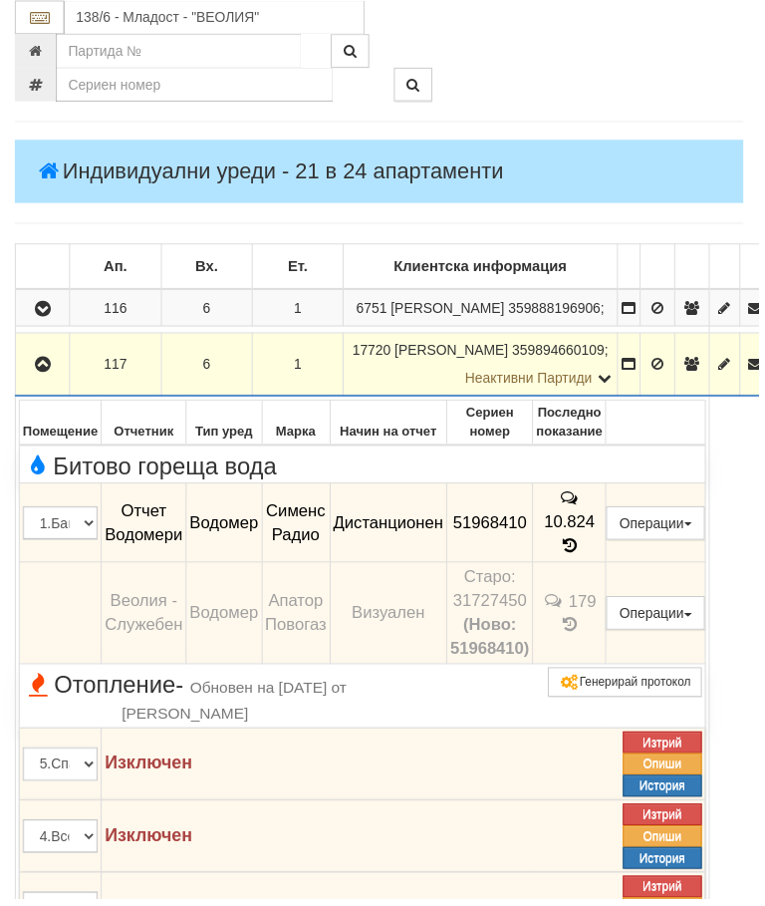
scroll to position [254, 0]
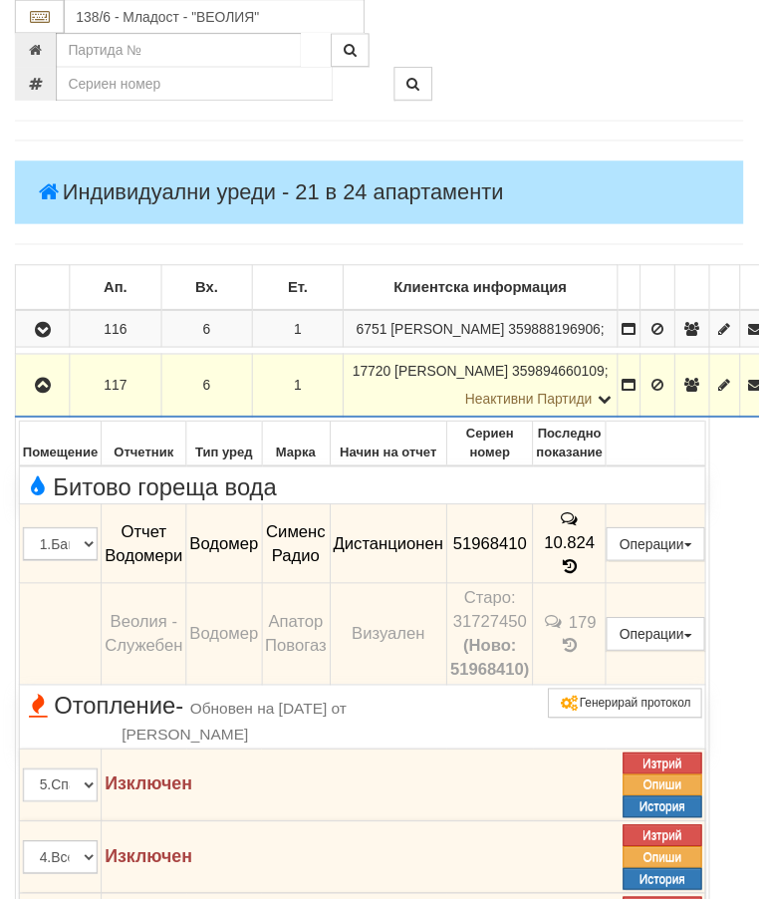
click at [43, 396] on icon "button" at bounding box center [43, 389] width 24 height 14
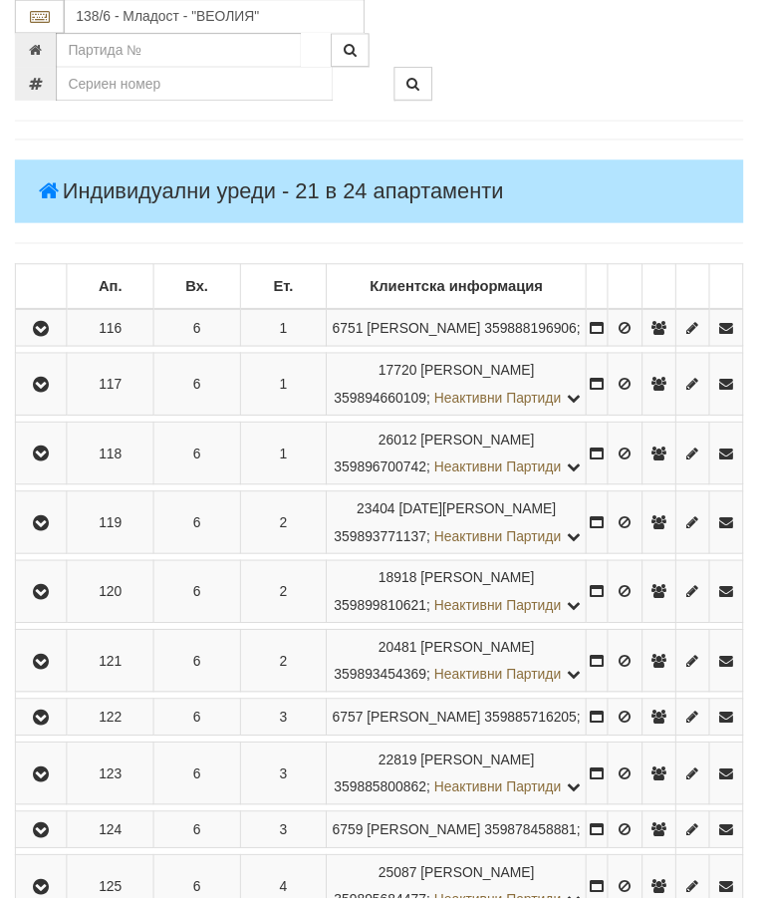
click at [41, 675] on icon "button" at bounding box center [42, 668] width 24 height 14
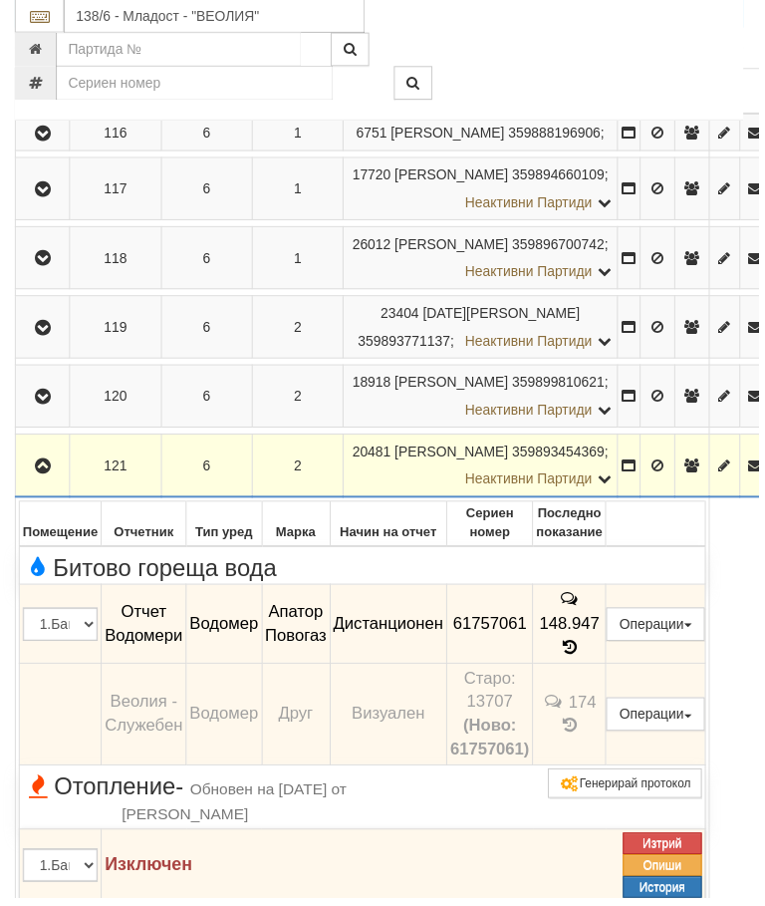
scroll to position [435, 0]
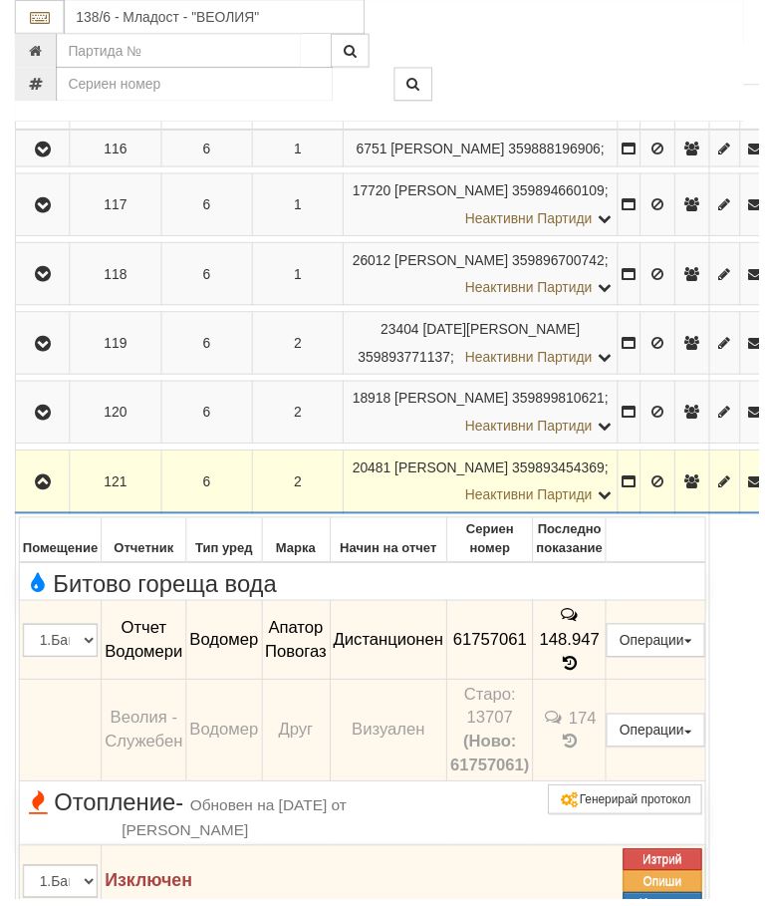
click at [51, 493] on icon "button" at bounding box center [43, 486] width 24 height 14
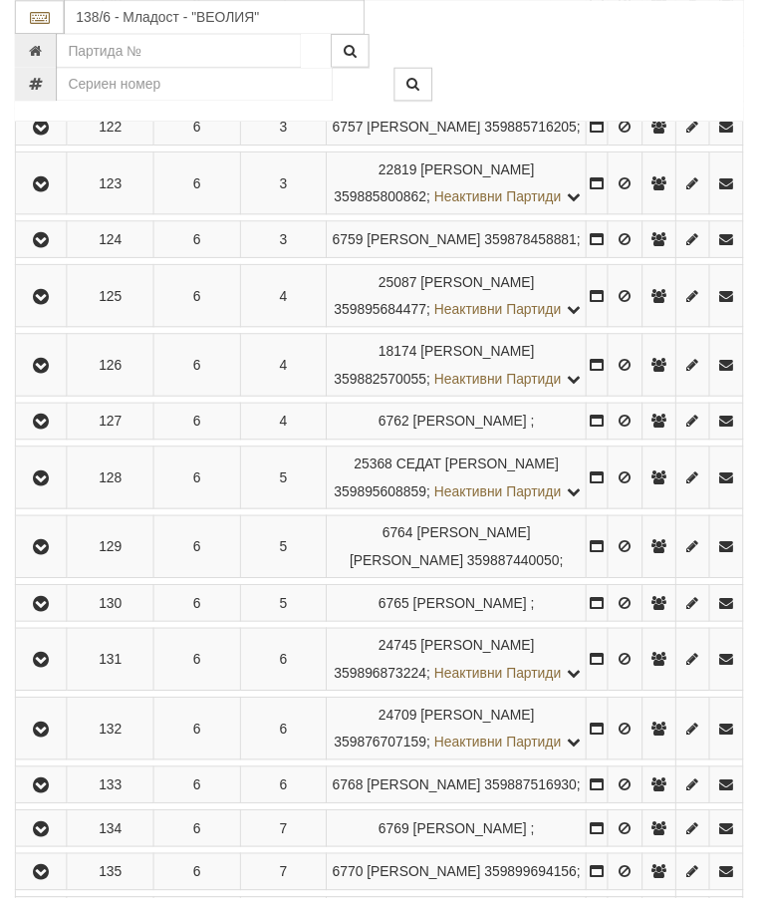
scroll to position [854, 0]
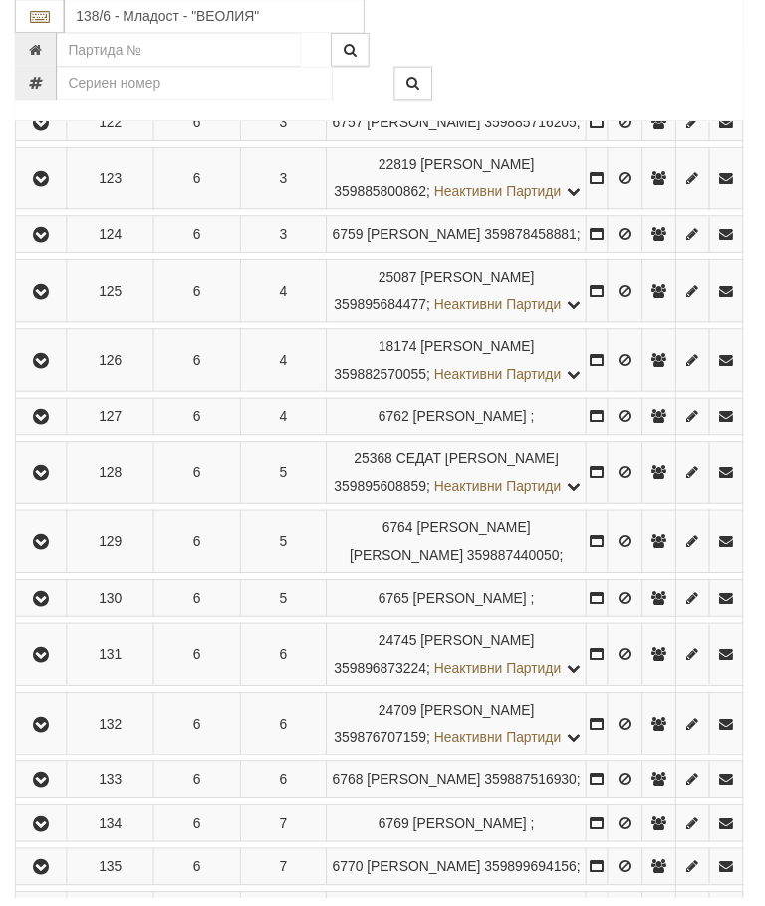
click at [47, 485] on icon "button" at bounding box center [42, 478] width 24 height 14
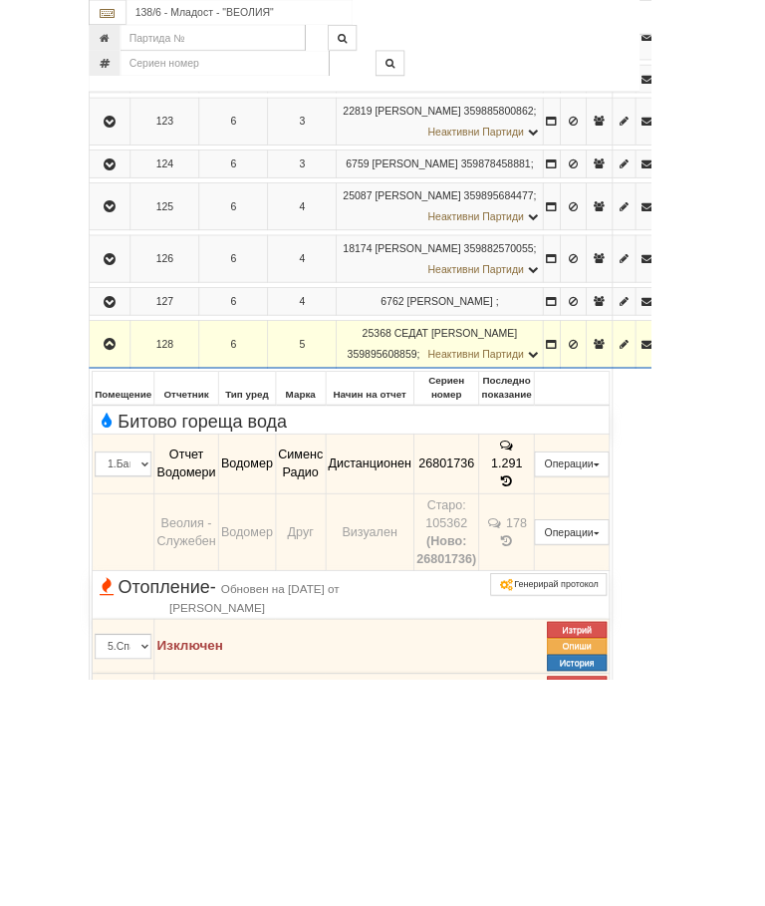
scroll to position [964, 0]
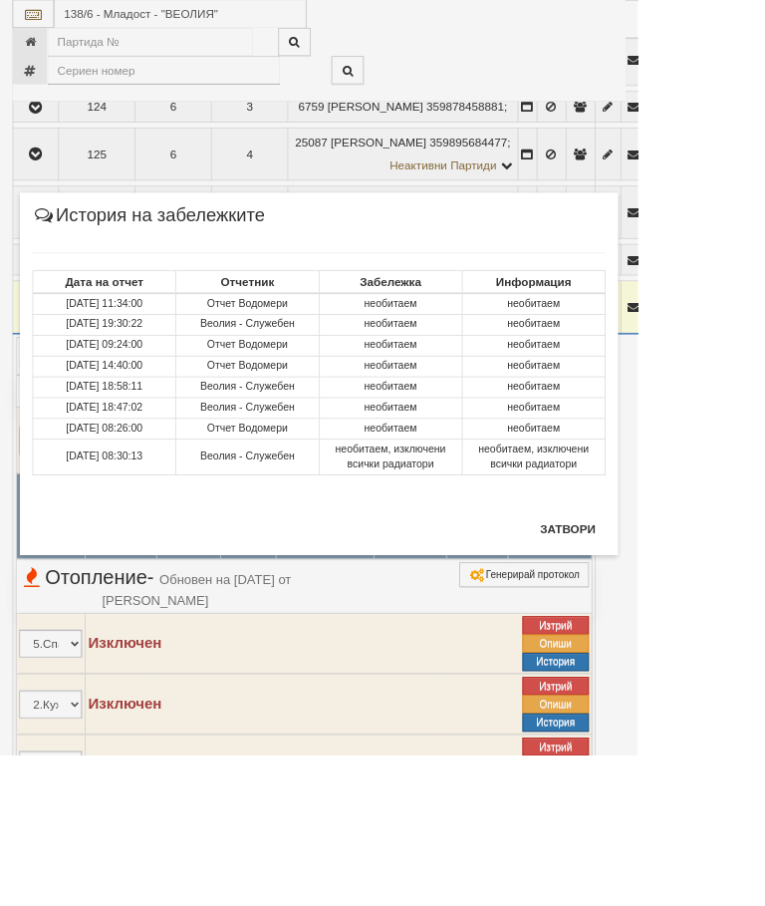
click at [726, 631] on button "Затвори" at bounding box center [681, 635] width 91 height 32
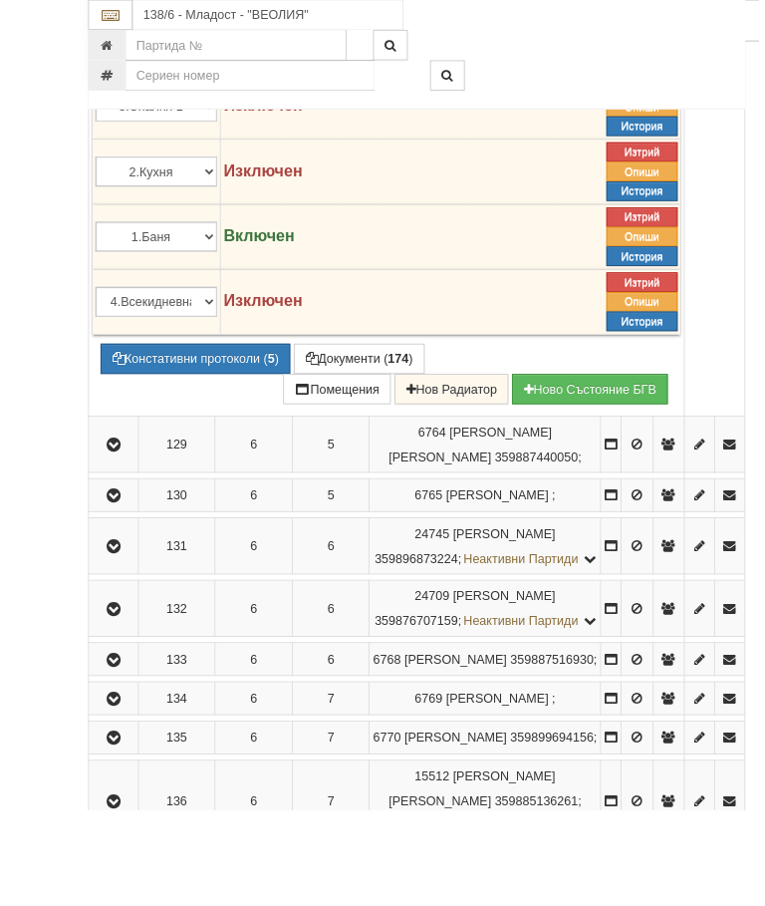
scroll to position [1566, 0]
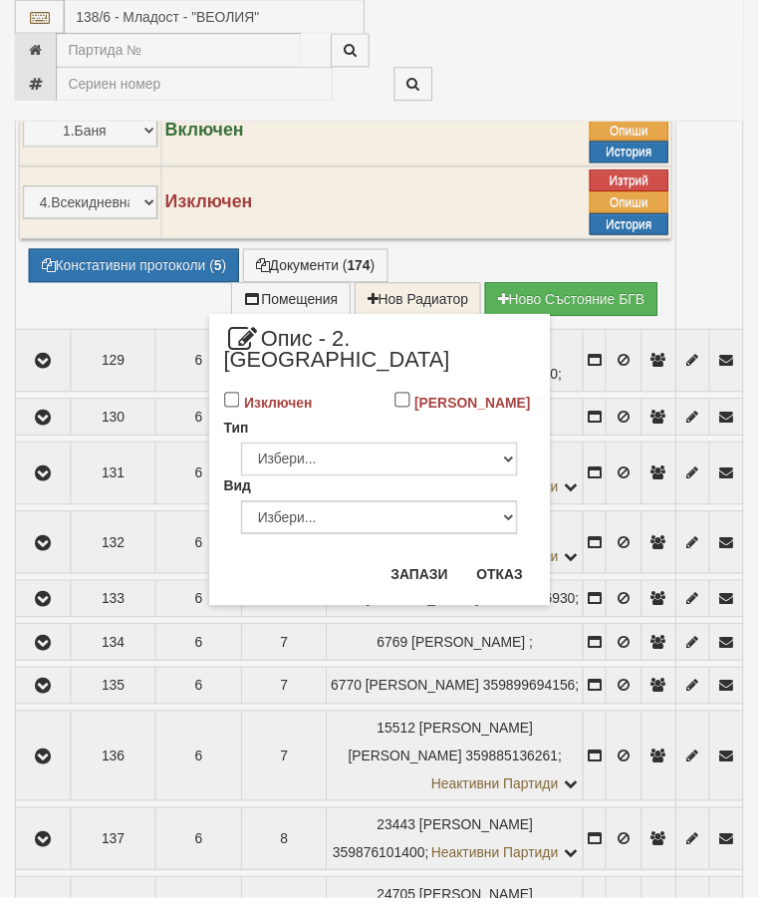
click at [243, 396] on input "Изключен" at bounding box center [234, 404] width 17 height 17
checkbox input "true"
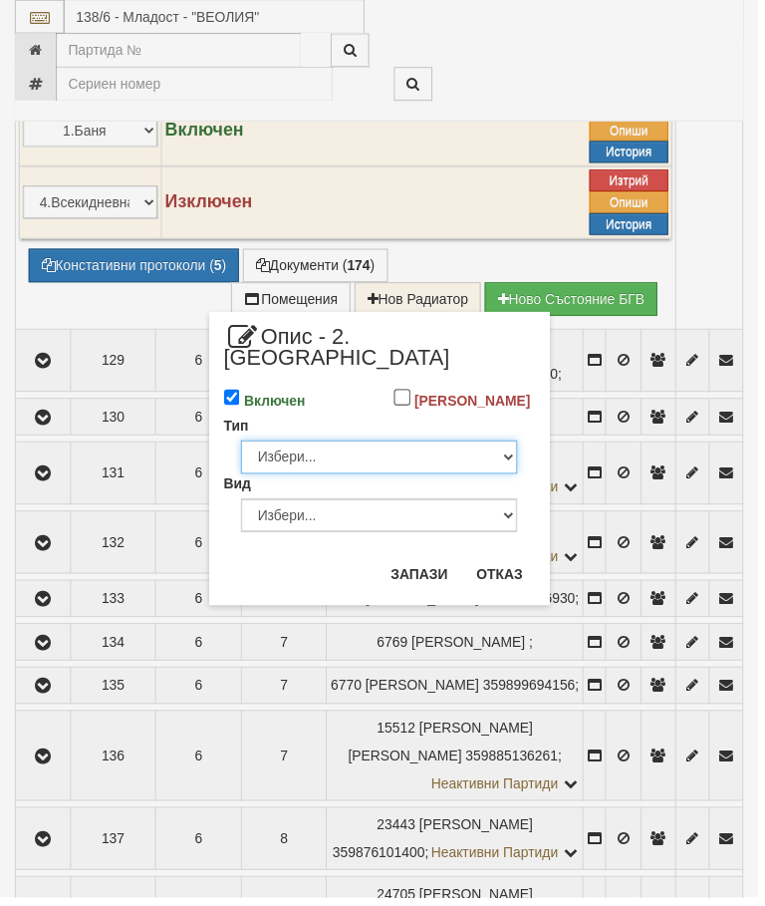
click at [497, 462] on select "Избери... Глидер Панел Тръбно конвекторен Щранг Лира Лира Друг Тип" at bounding box center [382, 461] width 279 height 34
select select "1"
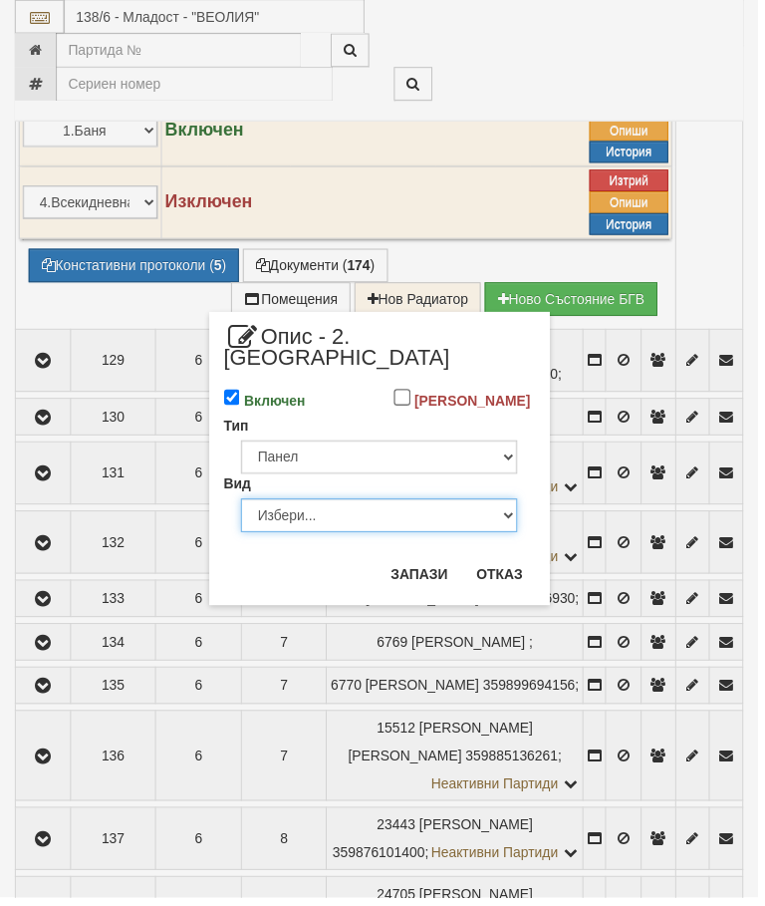
click at [495, 522] on select "Избери... Еднопанелен Двупанелен Трипанелен Панел Конвектор (ПК) Панел Конвекто…" at bounding box center [382, 520] width 279 height 34
select select "5"
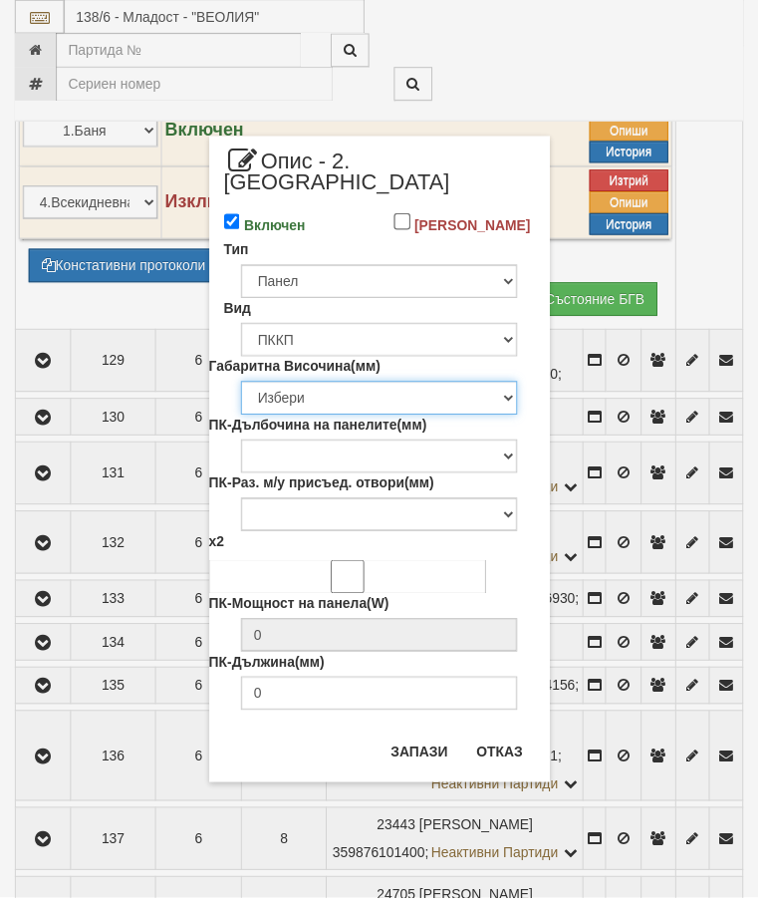
click at [497, 406] on select "Избери 200 300 350 400 450 500 550 600 650 700 900" at bounding box center [382, 402] width 279 height 34
select select "600"
type input "228"
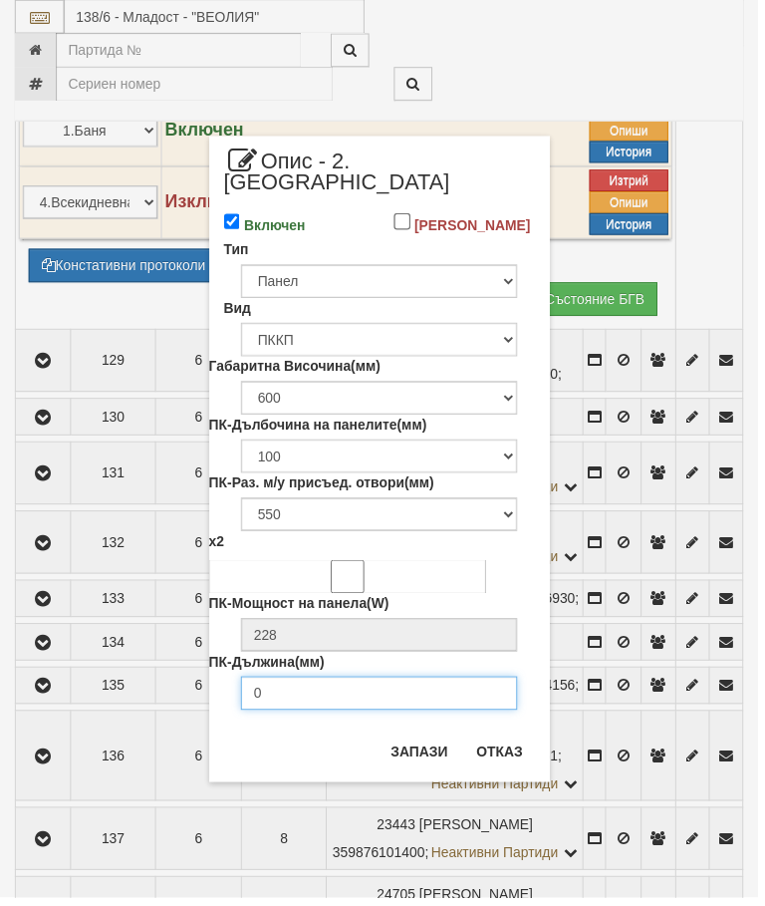
click at [395, 698] on input "0" at bounding box center [382, 700] width 279 height 34
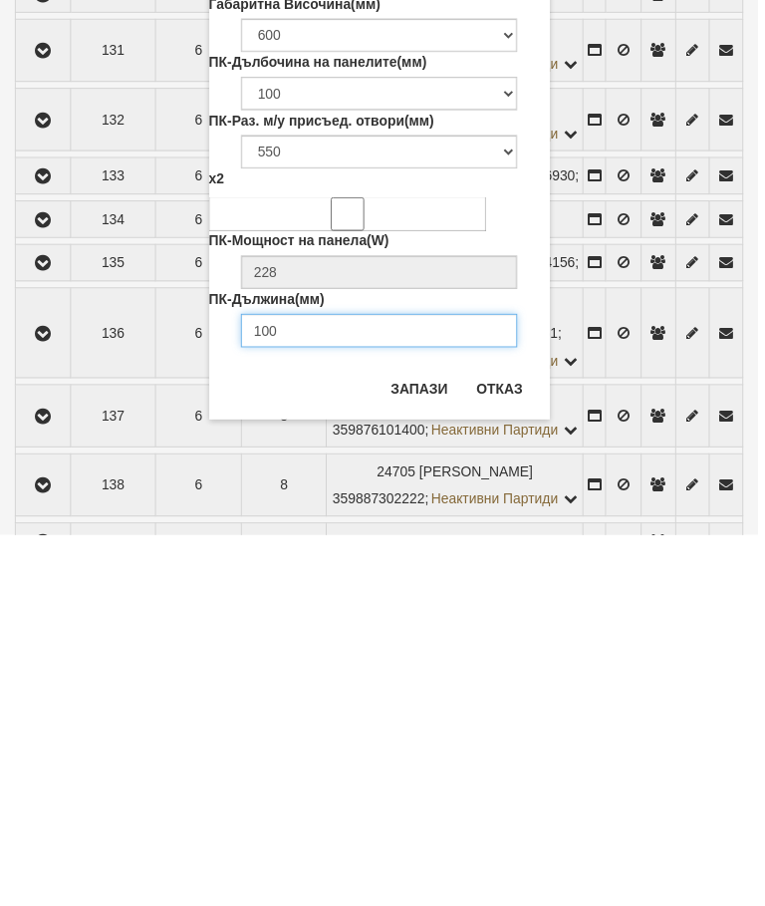
type input "1000"
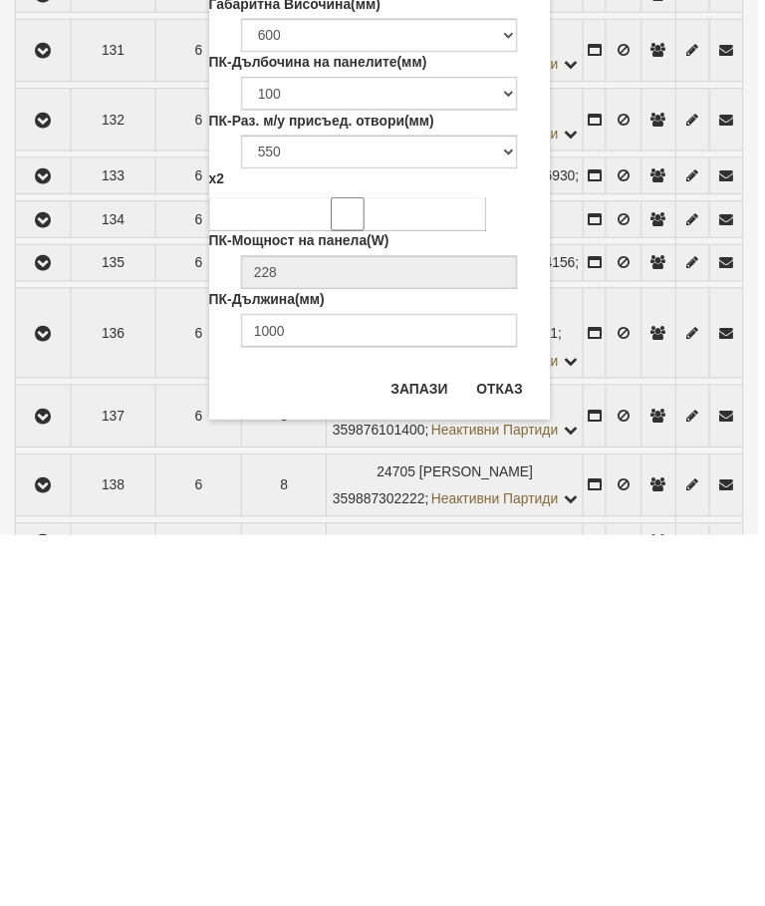
click at [418, 742] on button "Запази" at bounding box center [424, 758] width 82 height 32
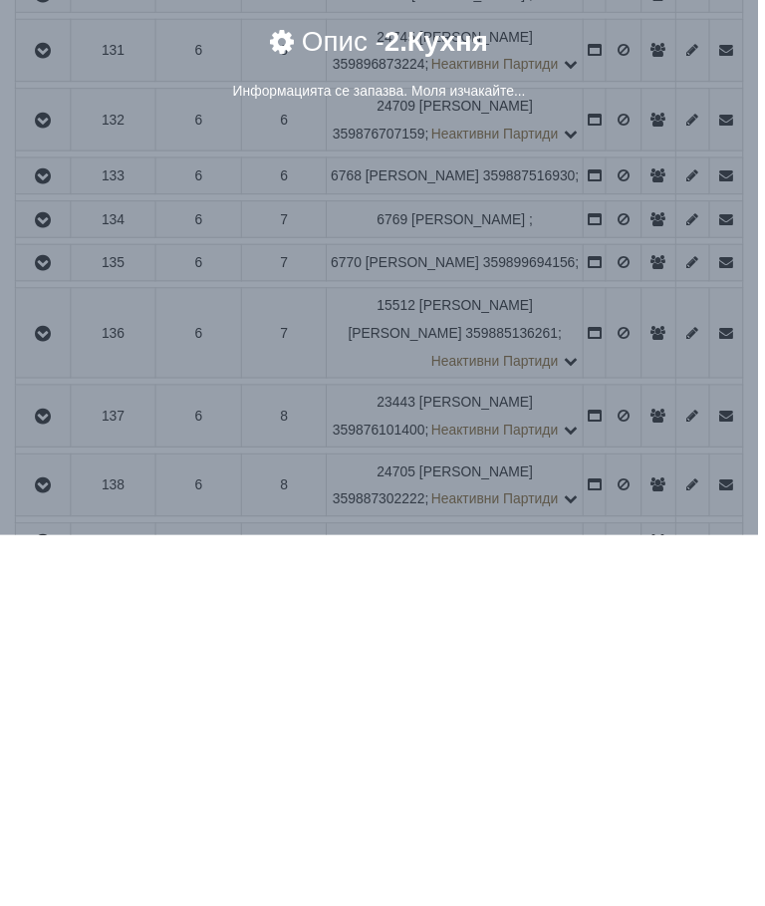
scroll to position [1993, 0]
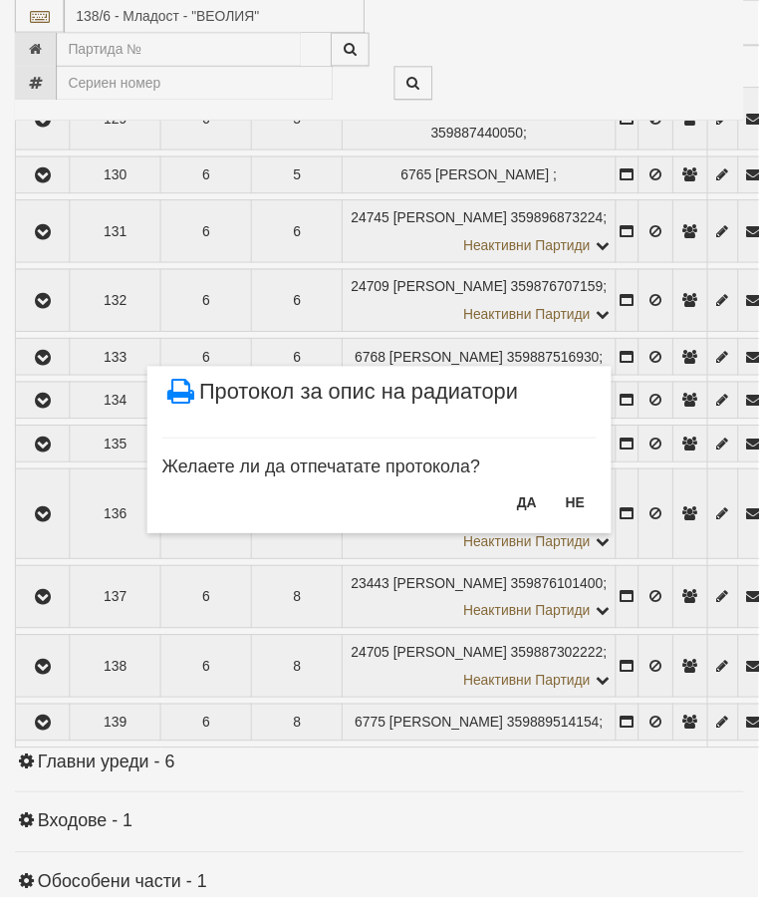
click at [580, 507] on button "НЕ" at bounding box center [580, 507] width 43 height 32
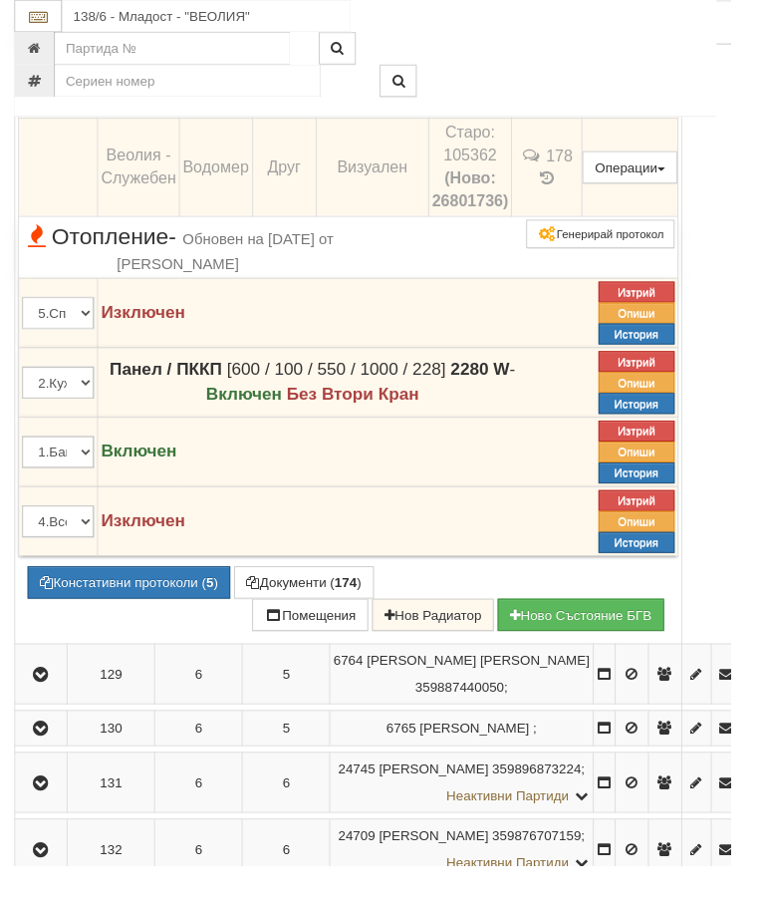
scroll to position [1408, 0]
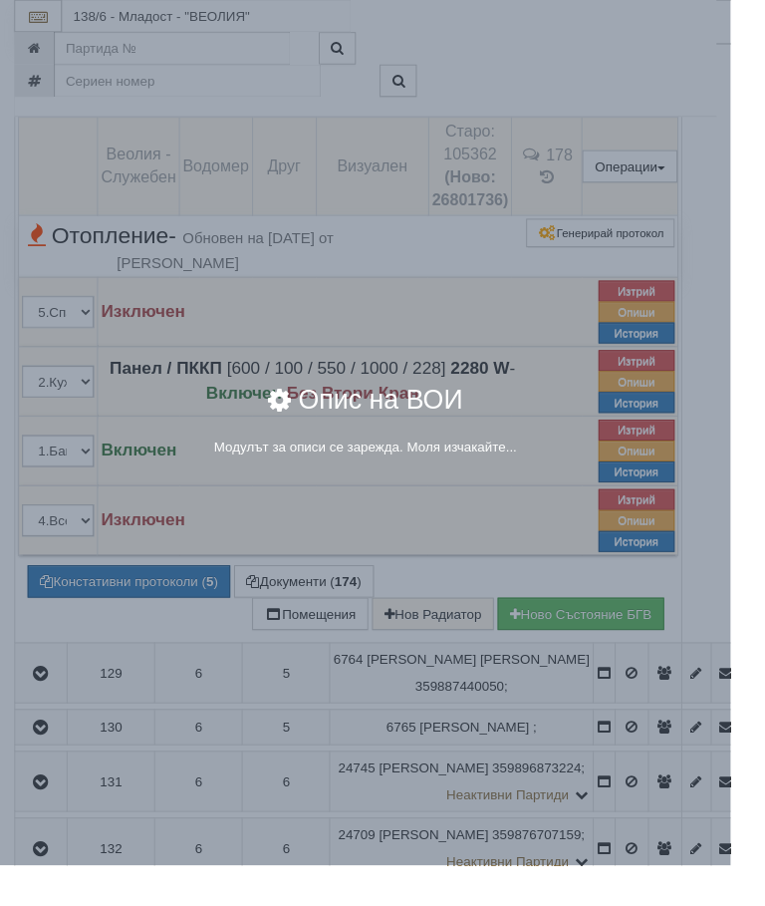
click at [756, 373] on div "× Опис на ВОИ Модулът за описи се зарежда. Моля изчакайте..." at bounding box center [382, 254] width 747 height 509
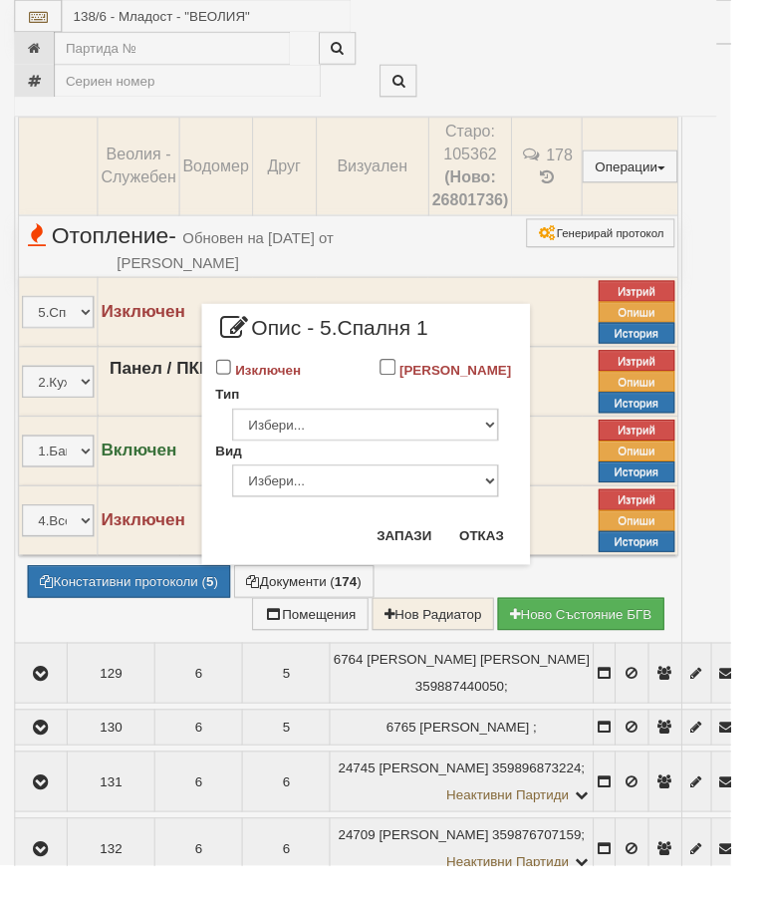
click at [243, 385] on input "Изключен" at bounding box center [234, 384] width 17 height 17
checkbox input "true"
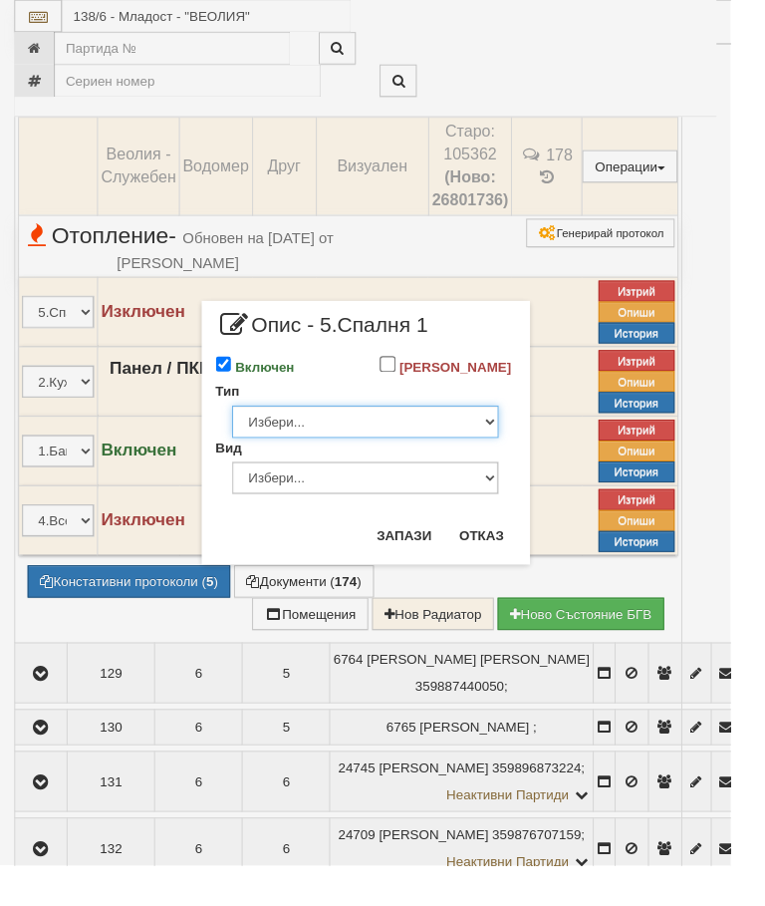
click at [513, 458] on select "Избери... Глидер Панел Тръбно конвекторен Щранг Лира Лира Друг Тип" at bounding box center [382, 441] width 279 height 34
select select "1"
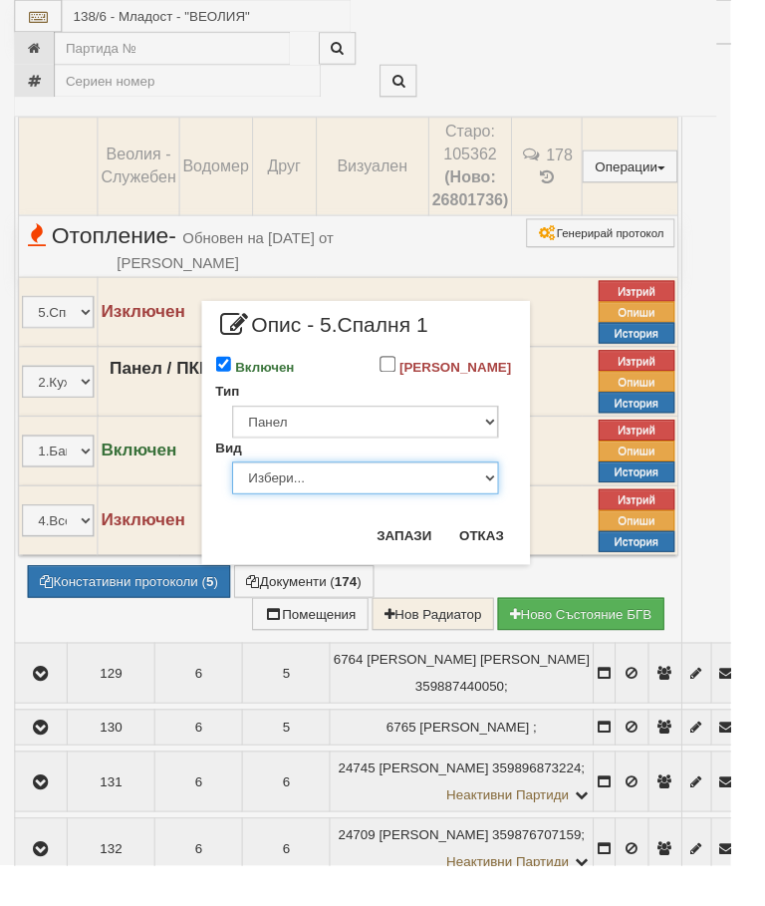
click at [509, 516] on select "Избери... Еднопанелен Двупанелен Трипанелен Панел Конвектор (ПК) Панел Конвекто…" at bounding box center [382, 500] width 279 height 34
select select "5"
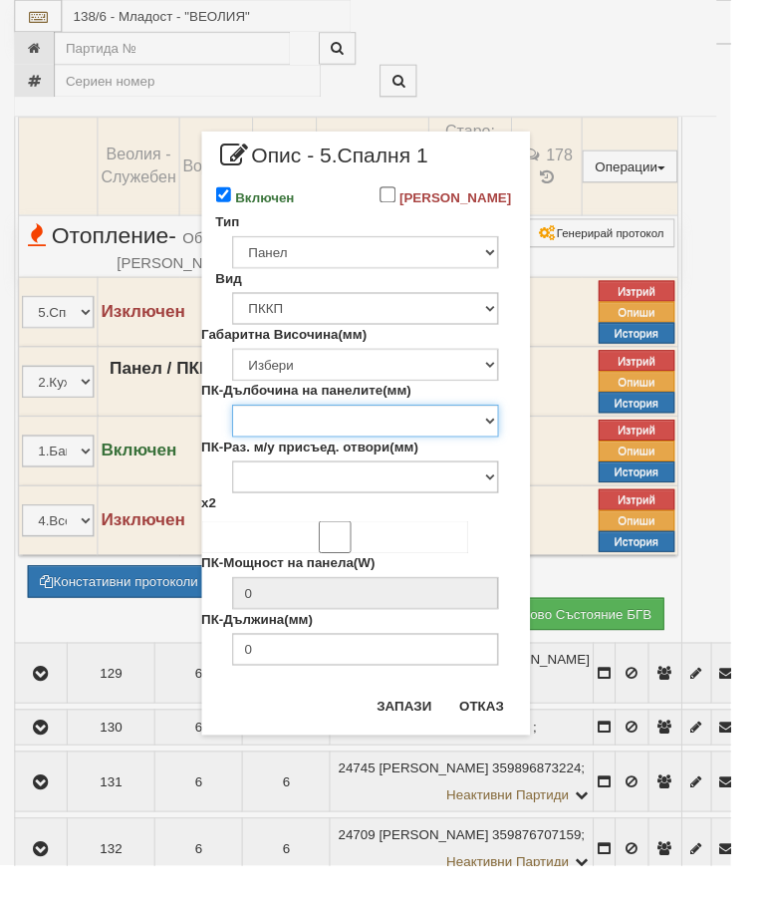
click at [513, 457] on select "ПК-Дълбочина на панелите(мм)" at bounding box center [382, 440] width 279 height 34
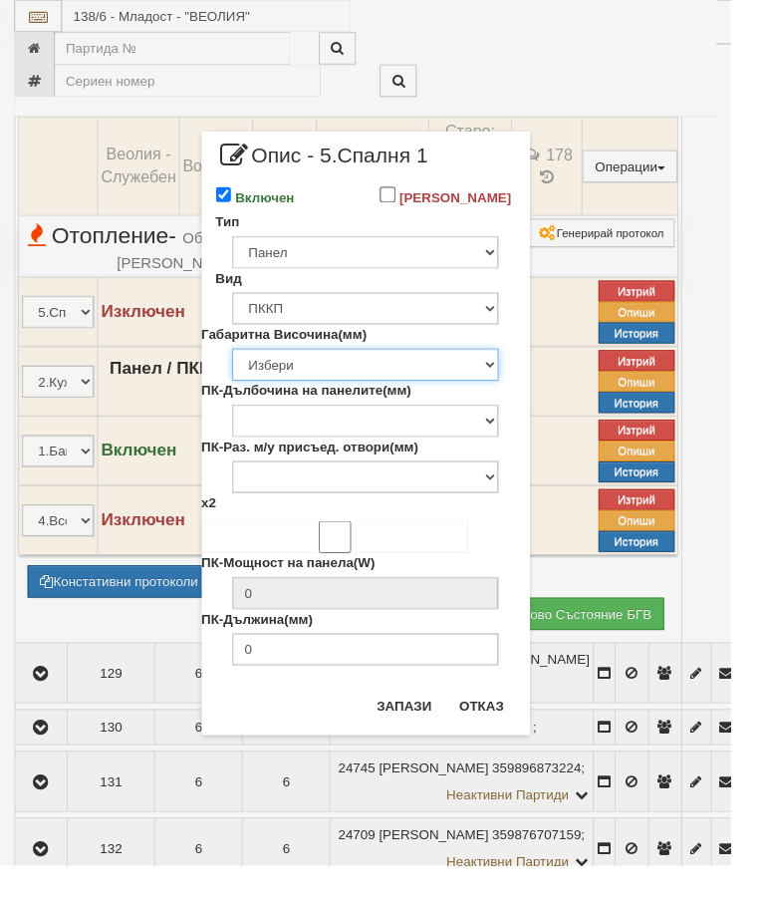
click at [516, 399] on select "Избери 200 300 350 400 450 500 550 600 650 700 900" at bounding box center [382, 382] width 279 height 34
select select "600"
type input "228"
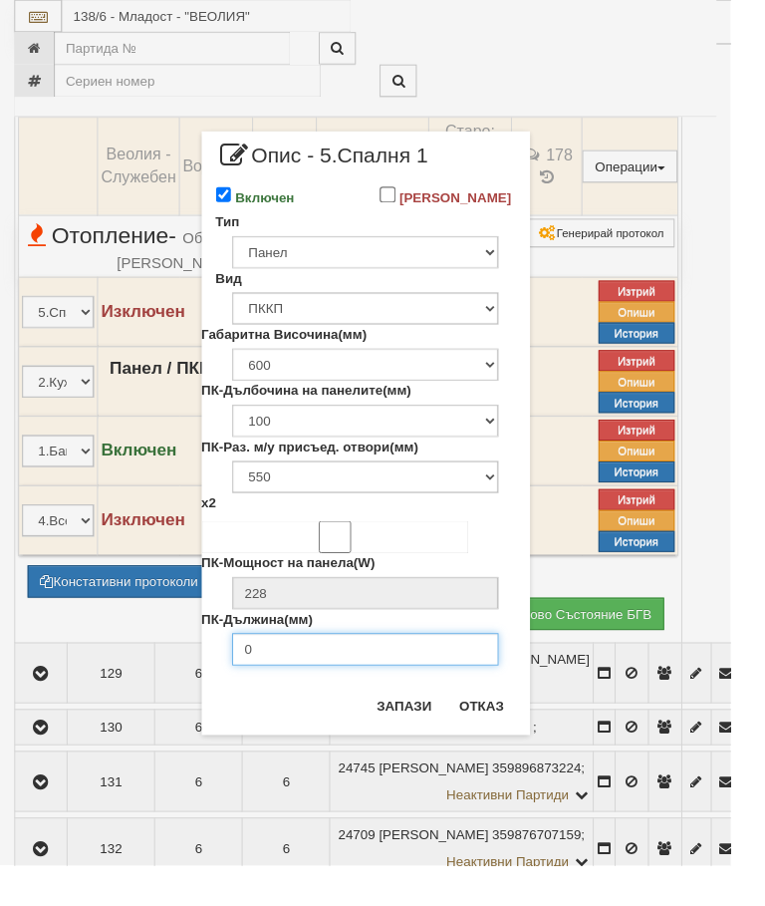
click at [323, 696] on input "0" at bounding box center [382, 680] width 279 height 34
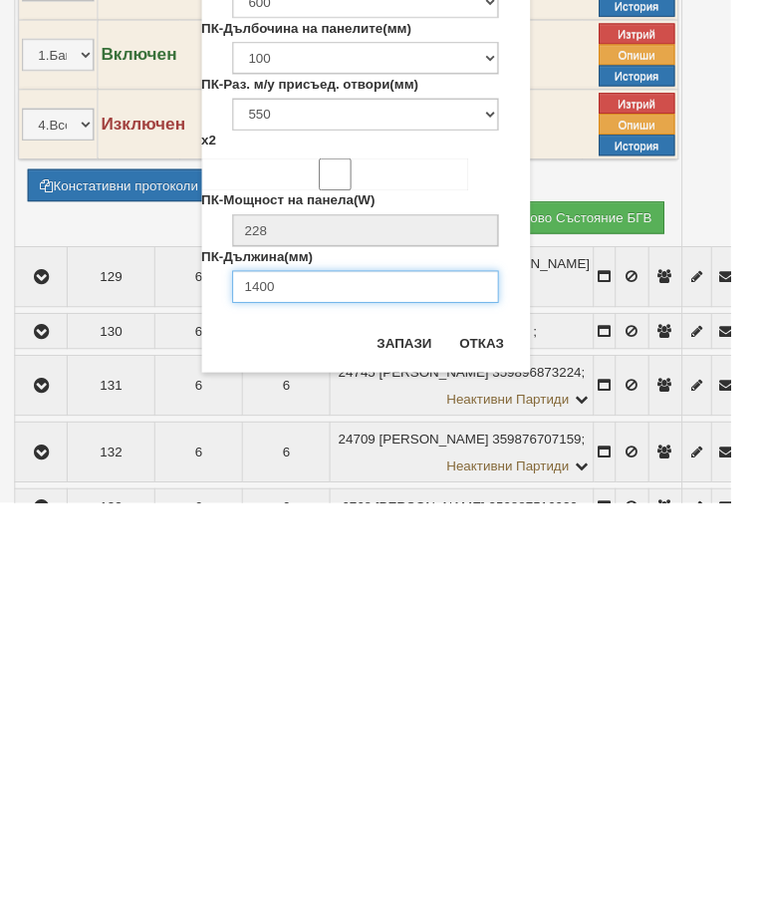
type input "1400"
click at [429, 722] on button "Запази" at bounding box center [424, 738] width 82 height 32
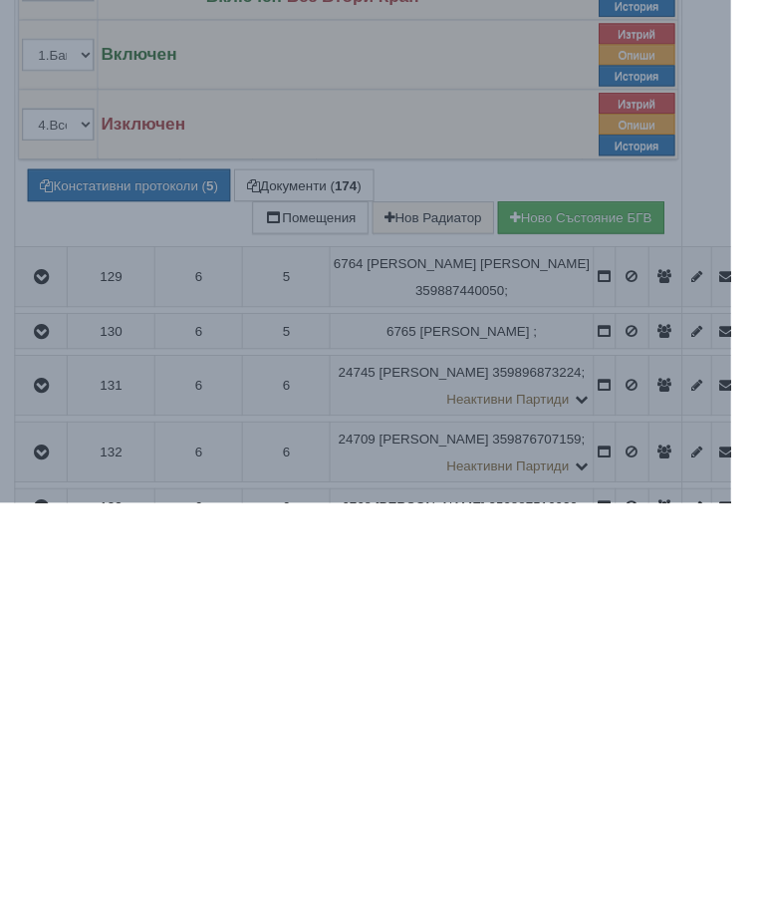
scroll to position [1823, 0]
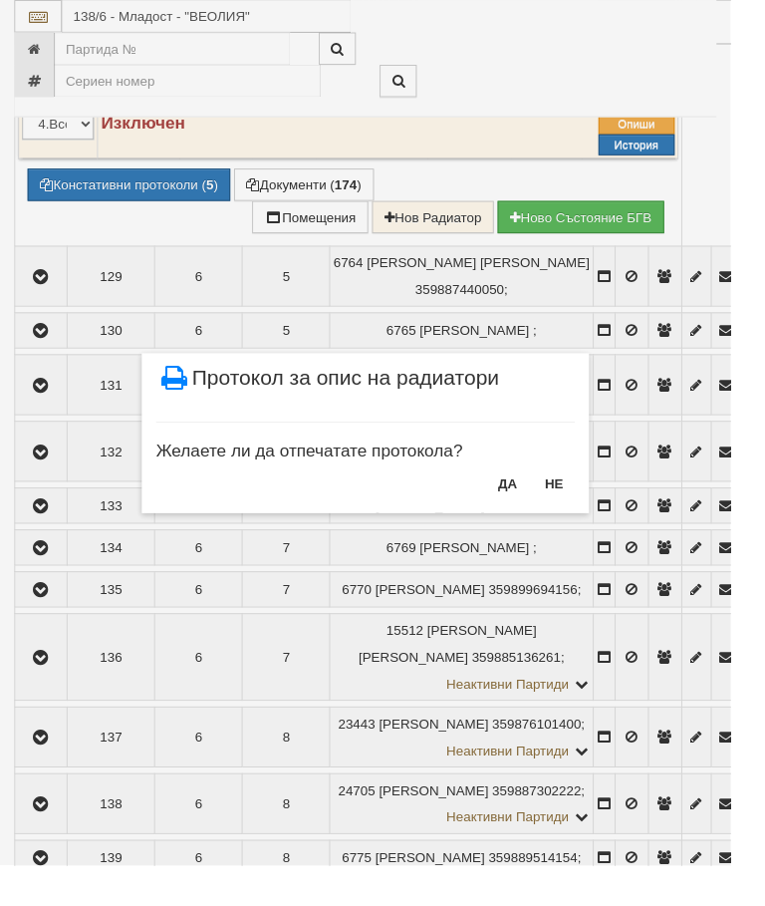
click at [601, 506] on button "НЕ" at bounding box center [580, 506] width 43 height 32
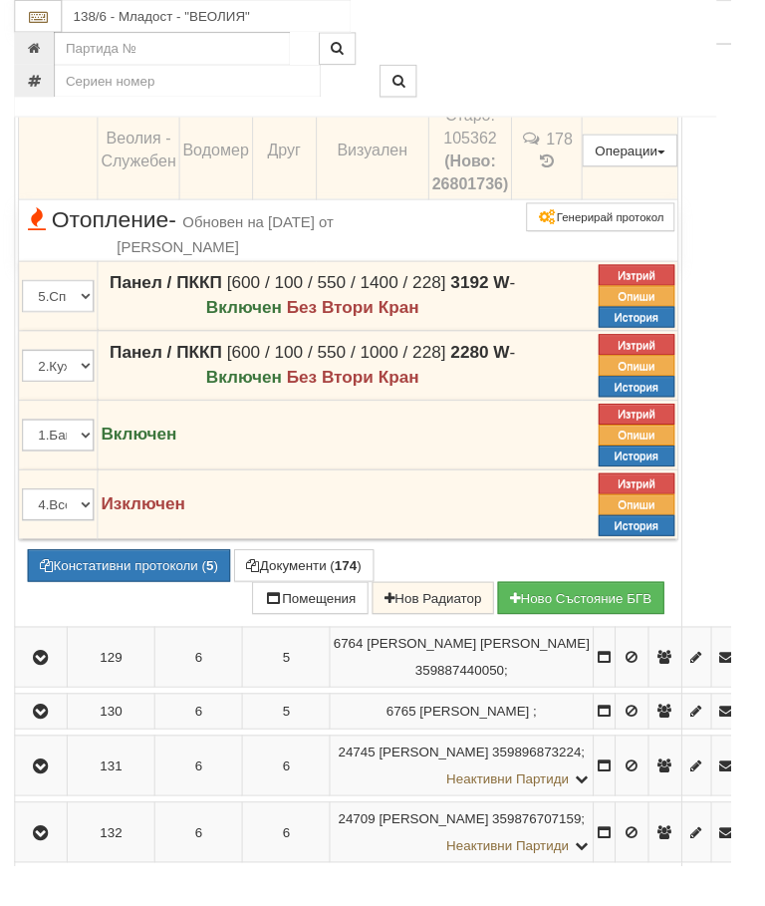
scroll to position [1394, 0]
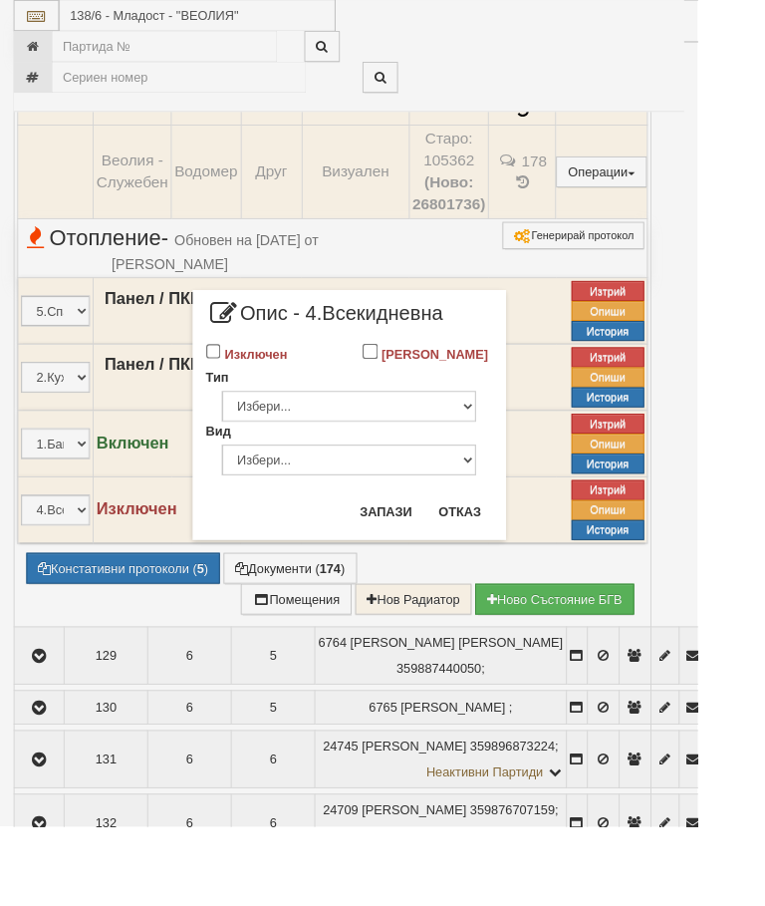
click at [243, 382] on input "Изключен" at bounding box center [234, 385] width 17 height 17
checkbox input "true"
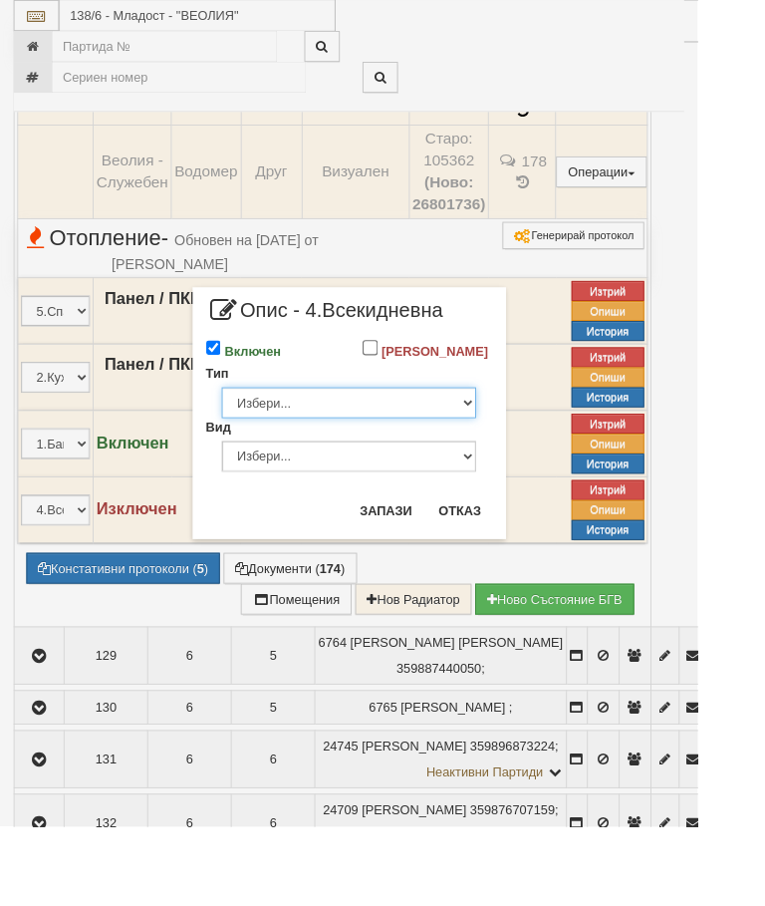
click at [522, 458] on select "Избери... Глидер Панел Тръбно конвекторен Щранг Лира Лира Друг Тип" at bounding box center [382, 441] width 279 height 34
select select "1"
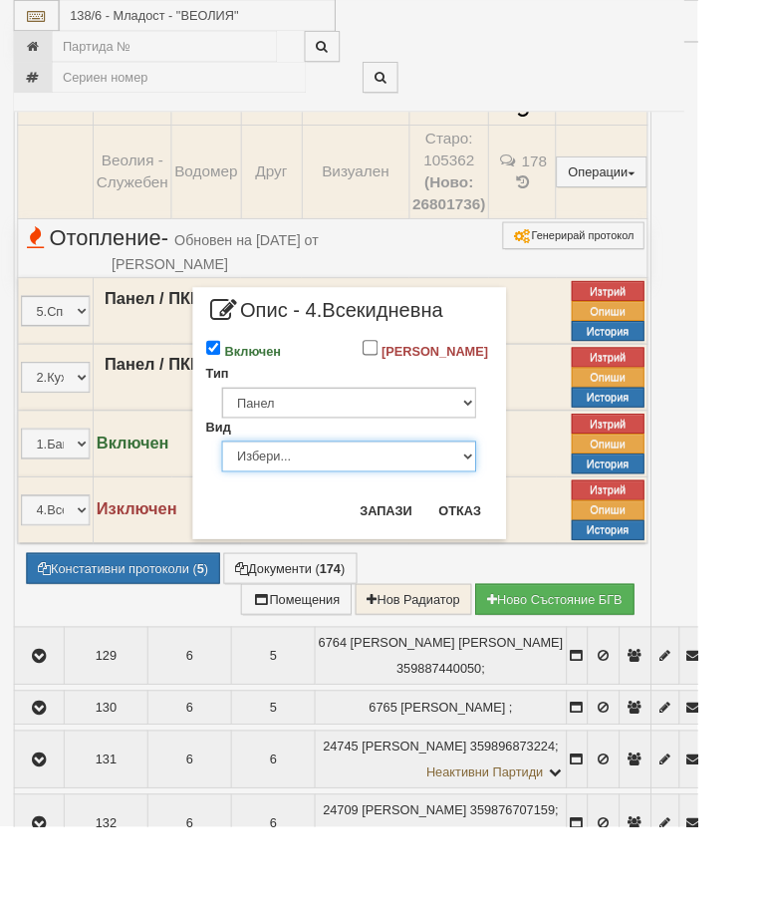
click at [522, 517] on select "Избери... Еднопанелен Двупанелен Трипанелен Панел Конвектор (ПК) Панел Конвекто…" at bounding box center [382, 500] width 279 height 34
select select "5"
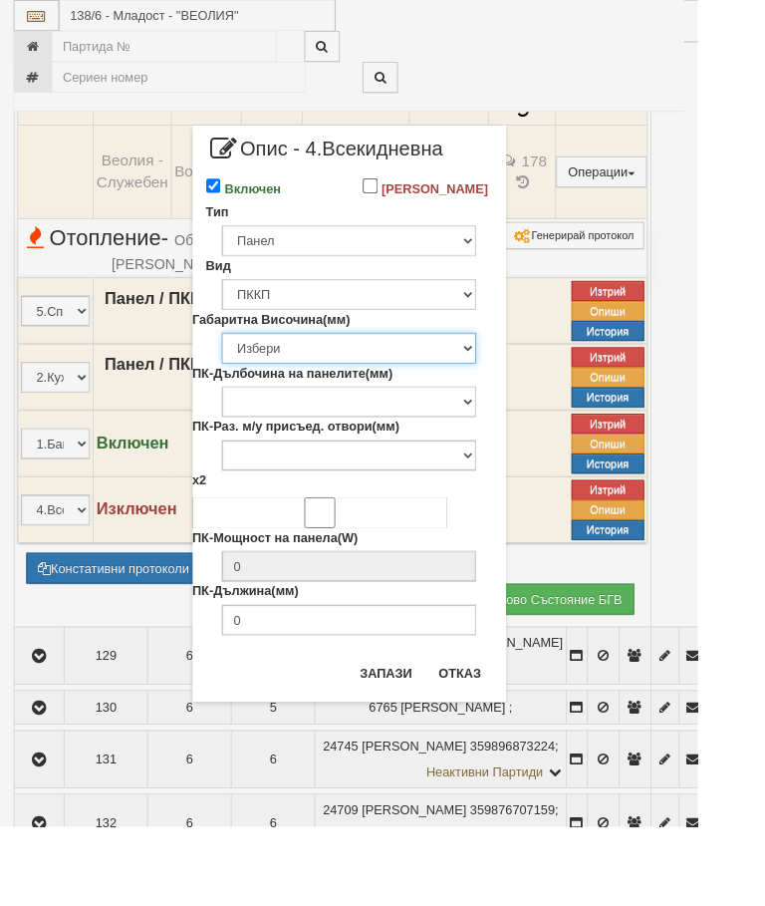
click at [522, 399] on select "Избери 200 300 350 400 450 500 550 600 650 700 900" at bounding box center [382, 382] width 279 height 34
select select "600"
type input "228"
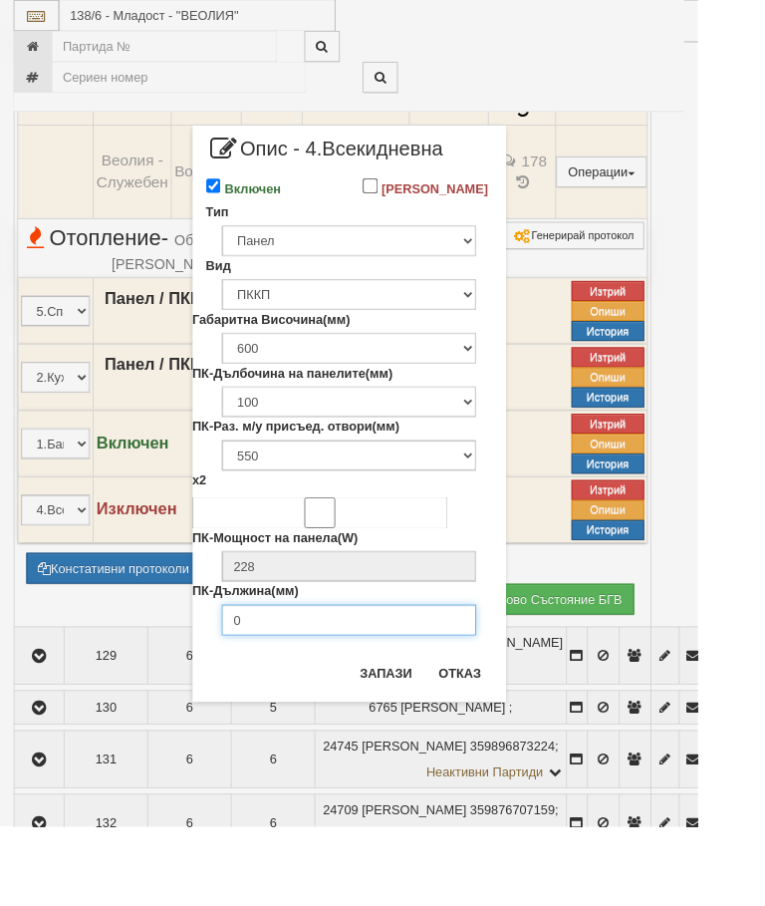
click at [391, 696] on input "0" at bounding box center [382, 680] width 279 height 34
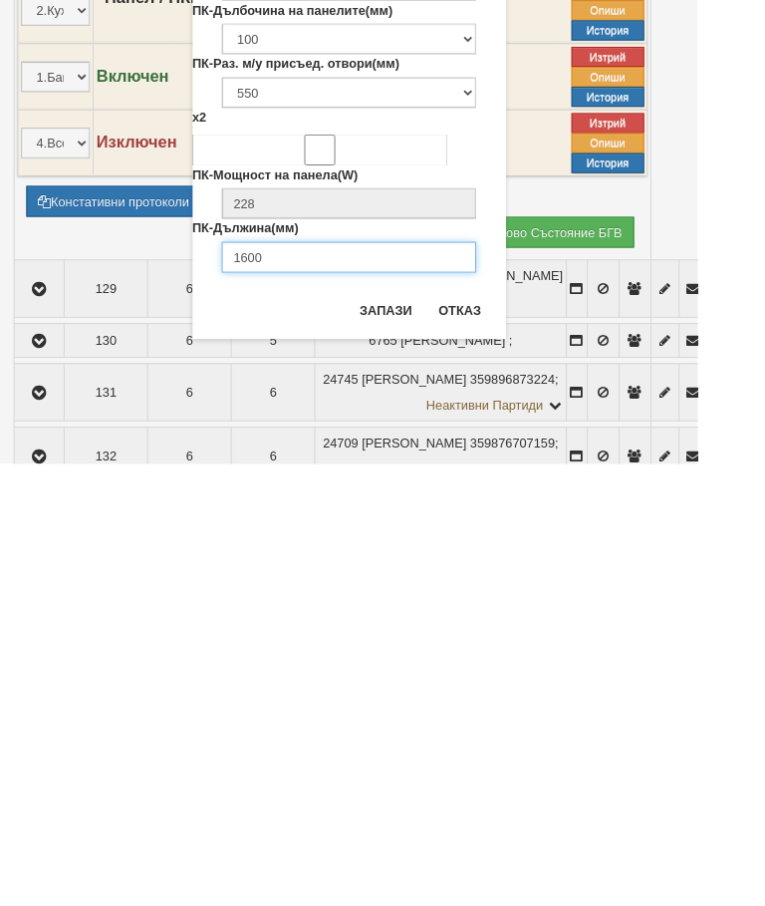
type input "1600"
click at [445, 722] on button "Запази" at bounding box center [424, 738] width 82 height 32
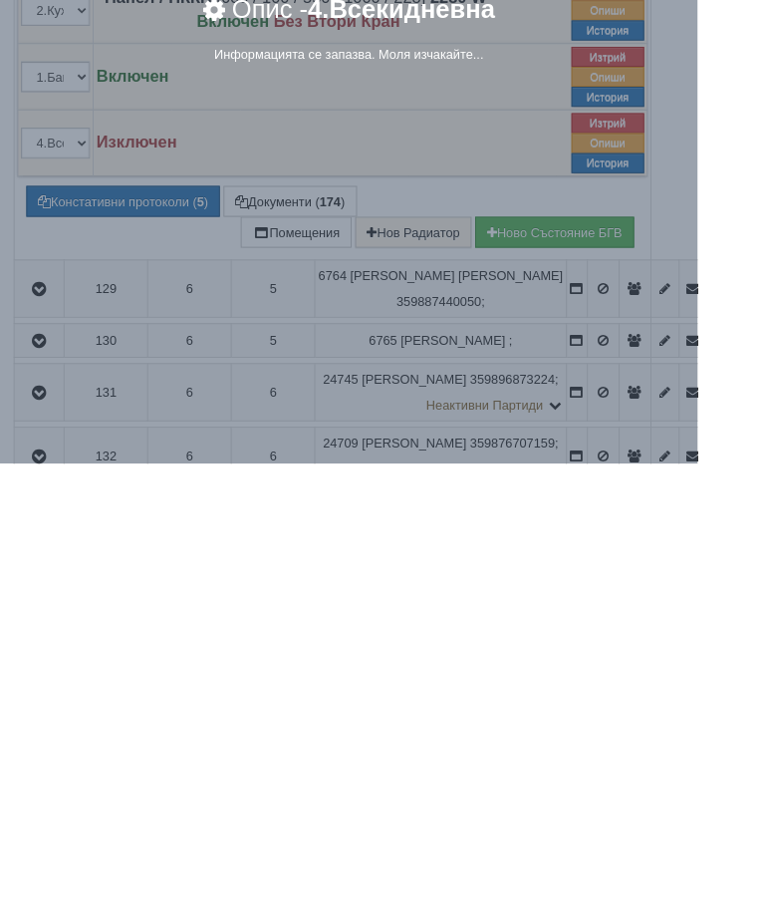
scroll to position [1796, 0]
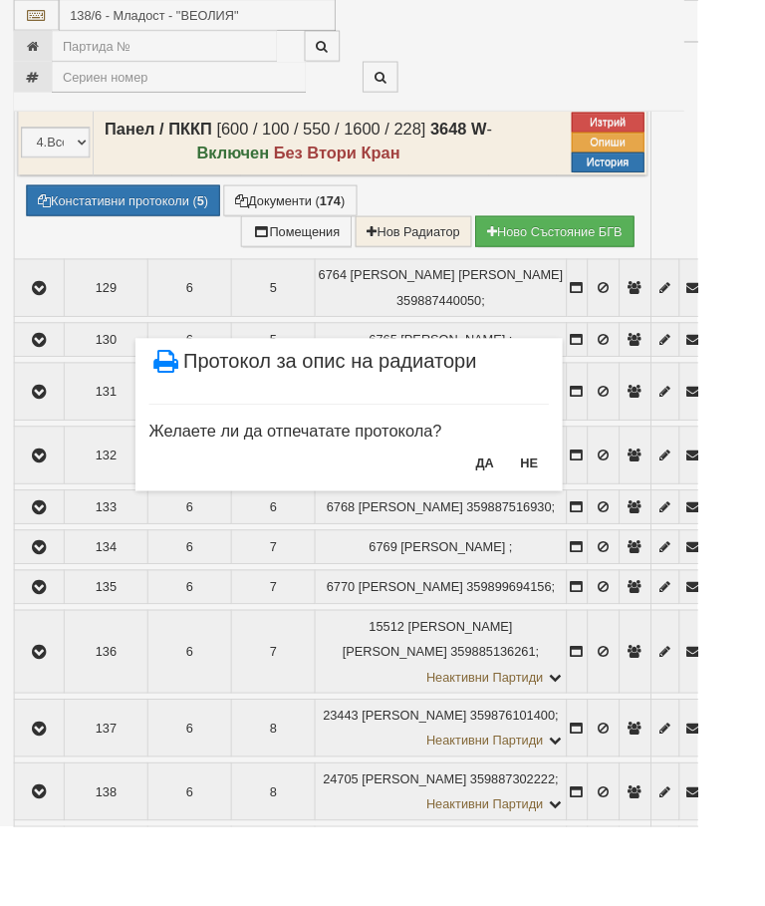
click at [602, 511] on button "НЕ" at bounding box center [580, 507] width 43 height 32
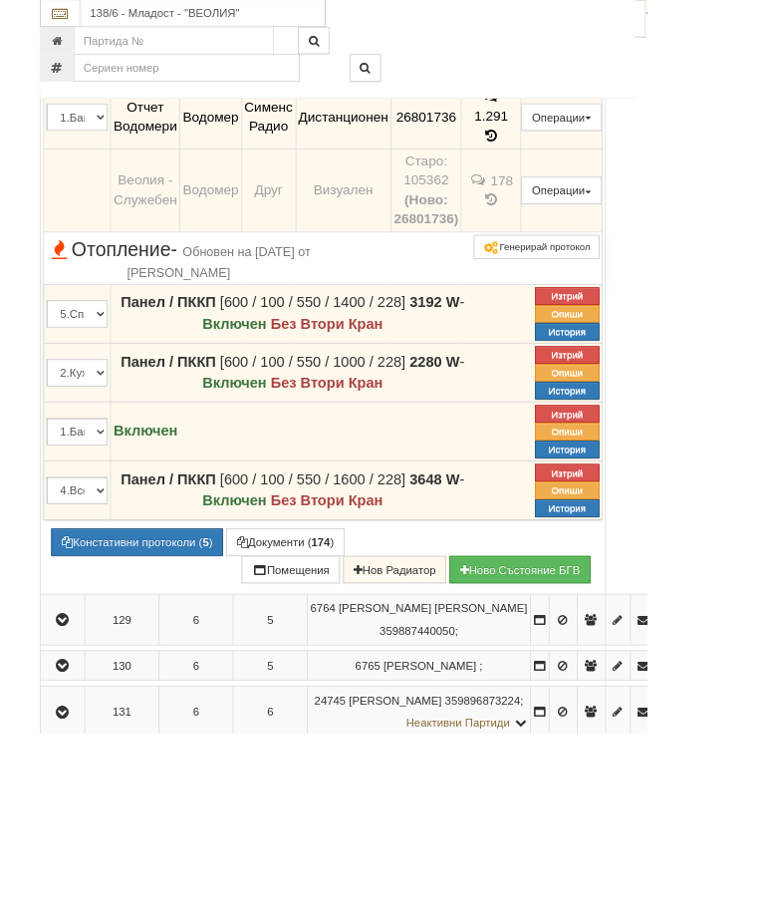
scroll to position [1366, 0]
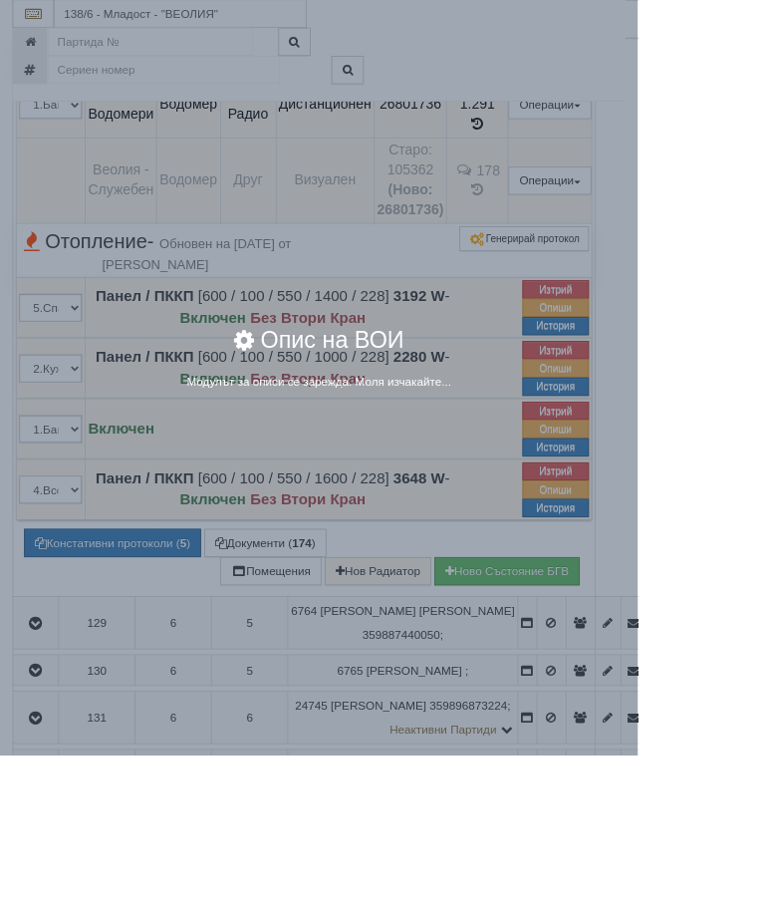
click at [764, 560] on div "× Опис на ВОИ Модулът за описи се зарежда. Моля изчакайте..." at bounding box center [382, 453] width 765 height 906
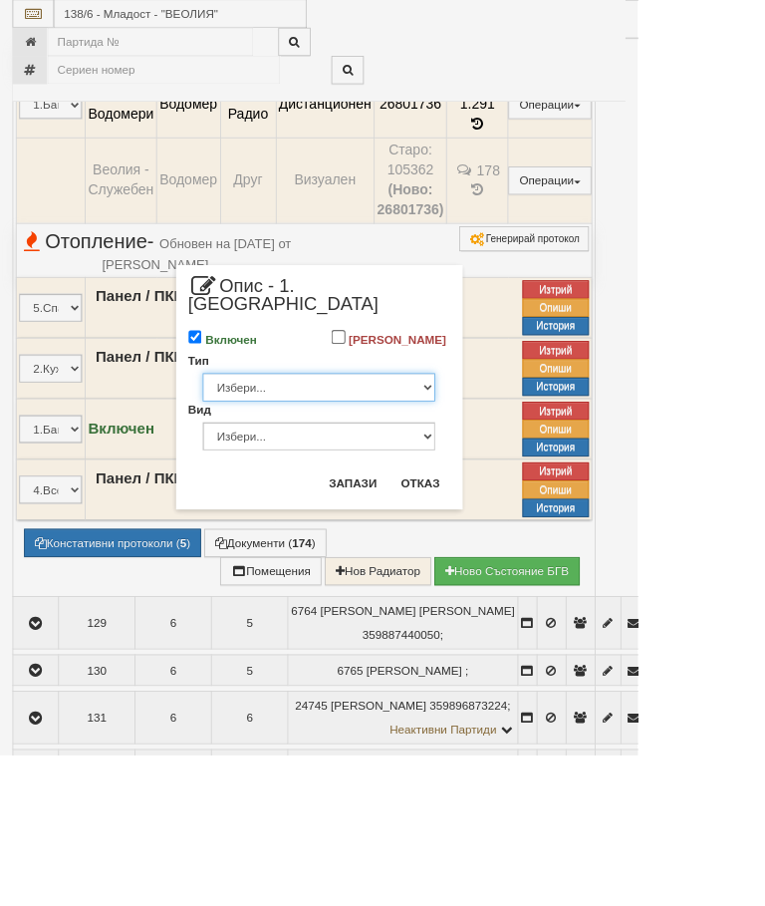
click at [522, 458] on select "Избери... Глидер Панел Тръбно конвекторен Щранг Лира Лира Друг Тип" at bounding box center [382, 464] width 279 height 34
select select "3"
select select "0"
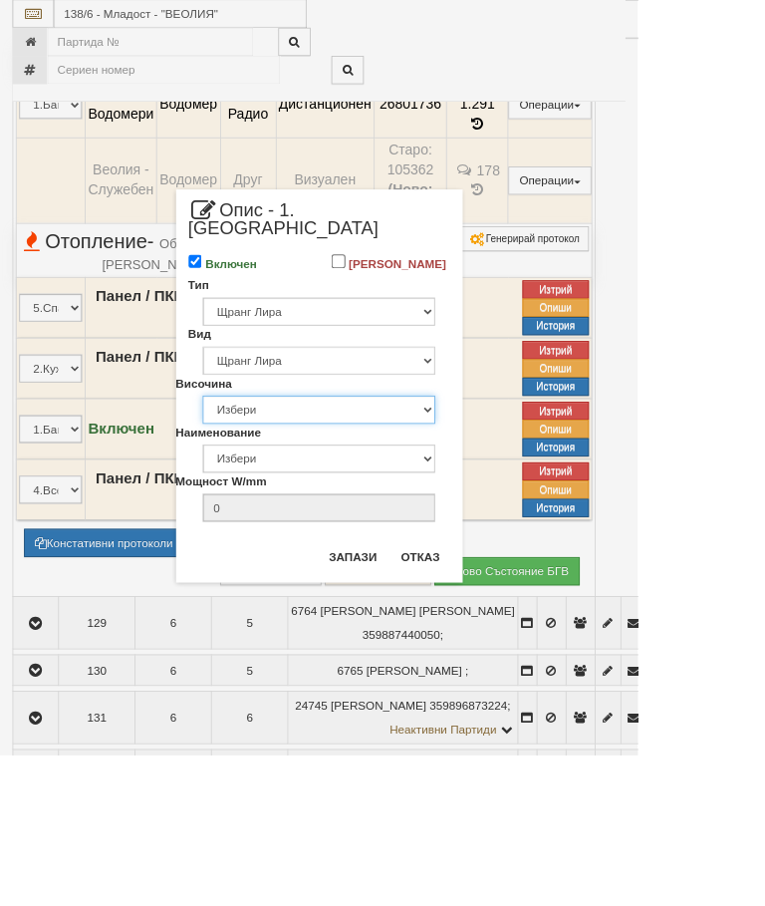
click at [522, 495] on select "Избери 2700 5400" at bounding box center [382, 491] width 279 height 34
select select "5400"
click at [522, 550] on select "Избери 1/2" 3/4" 1" 1 1/4" 1 1/2" 2" 2 1/2" 3" 1/2" 3/4" 1" 1 1/4" 1 1/2" 2" 2 …" at bounding box center [382, 550] width 279 height 34
select select "1 1/4""
type input "0.1"
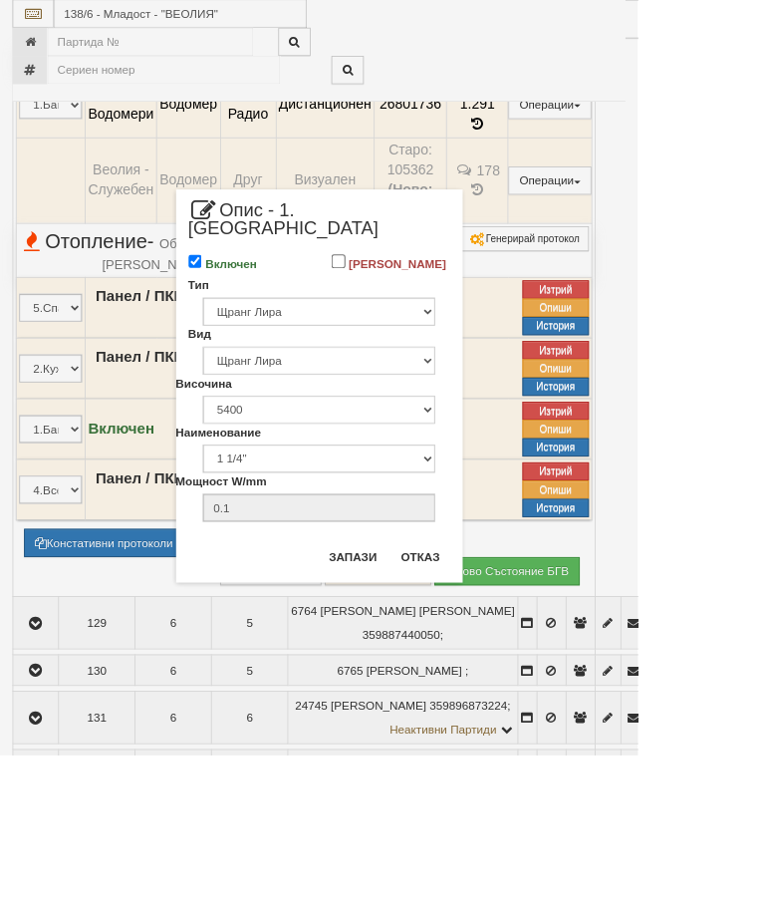
click at [464, 652] on button "Запази" at bounding box center [424, 668] width 82 height 32
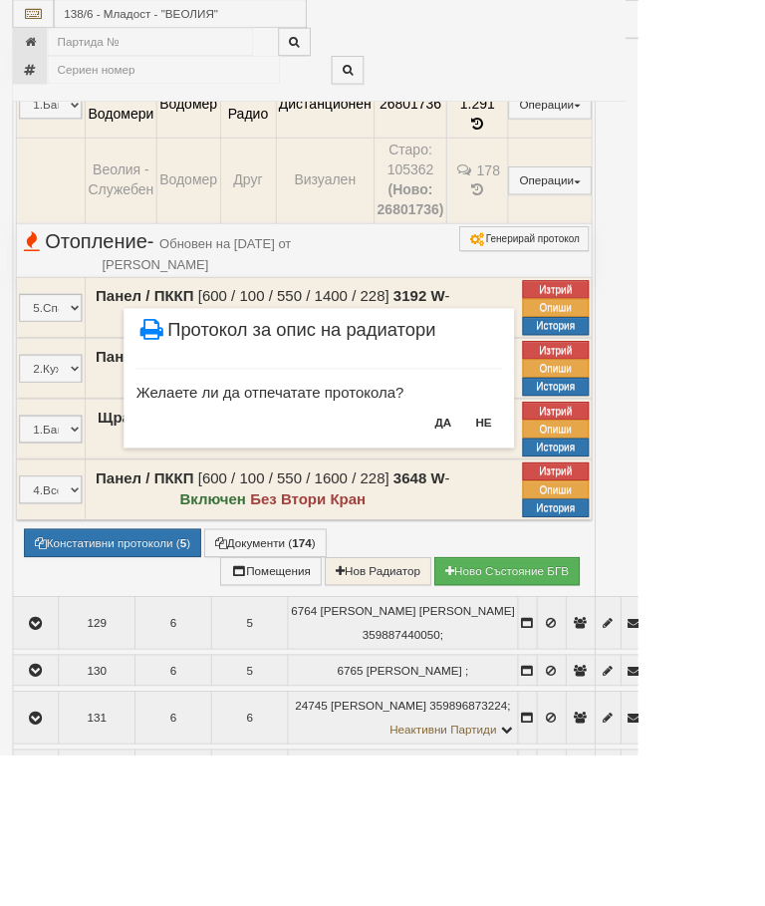
click at [602, 500] on button "НЕ" at bounding box center [580, 506] width 43 height 32
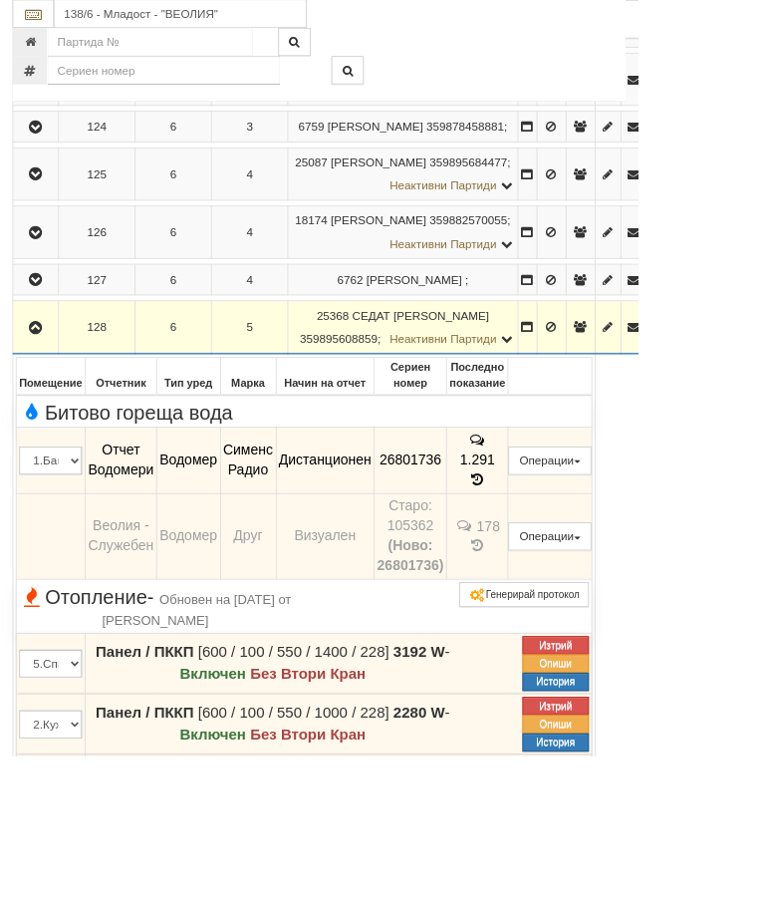
scroll to position [939, 0]
click at [217, 19] on input "138/6 - Младост - "ВЕОЛИЯ"" at bounding box center [216, 17] width 303 height 34
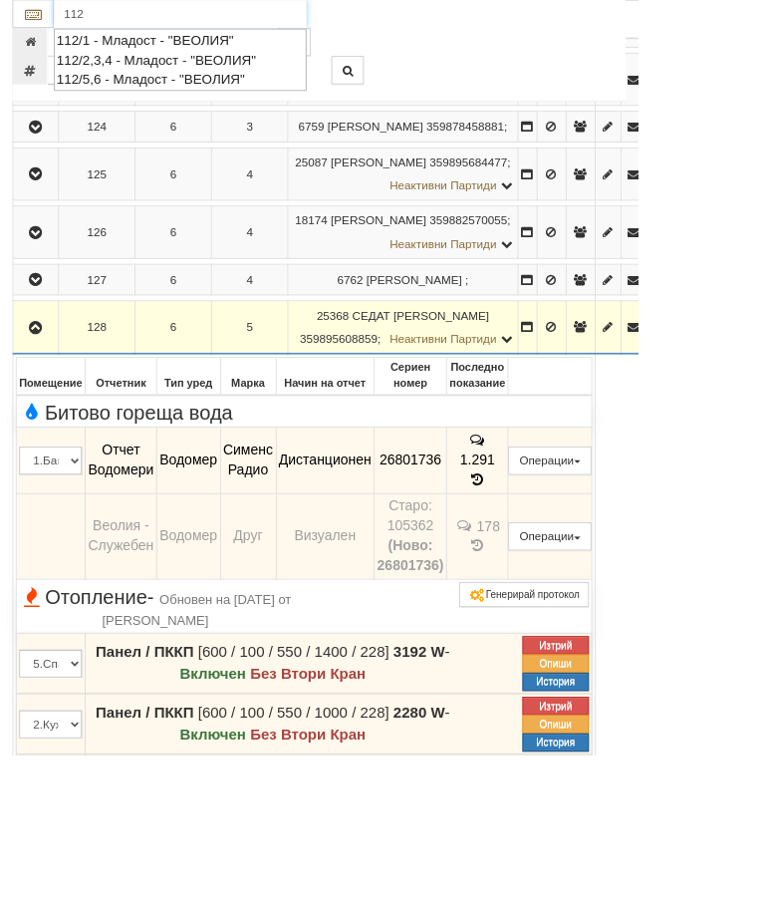
click at [212, 93] on div "112/5,6 - Младост - "ВЕОЛИЯ"" at bounding box center [216, 95] width 297 height 23
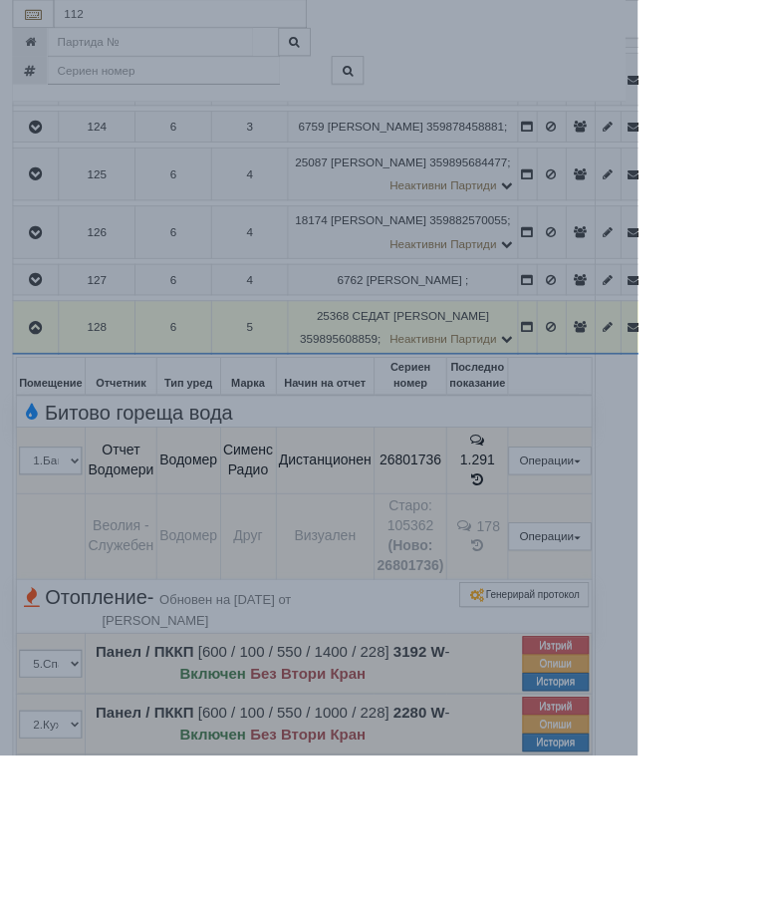
type input "112/5,6 - Младост - "ВЕОЛИЯ""
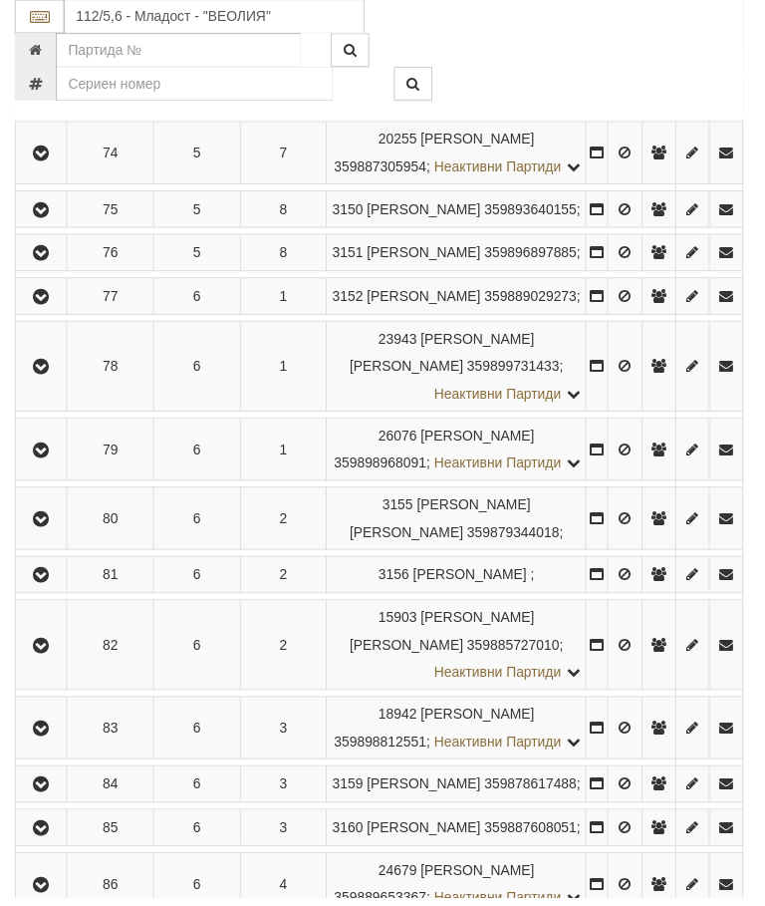
scroll to position [1254, 0]
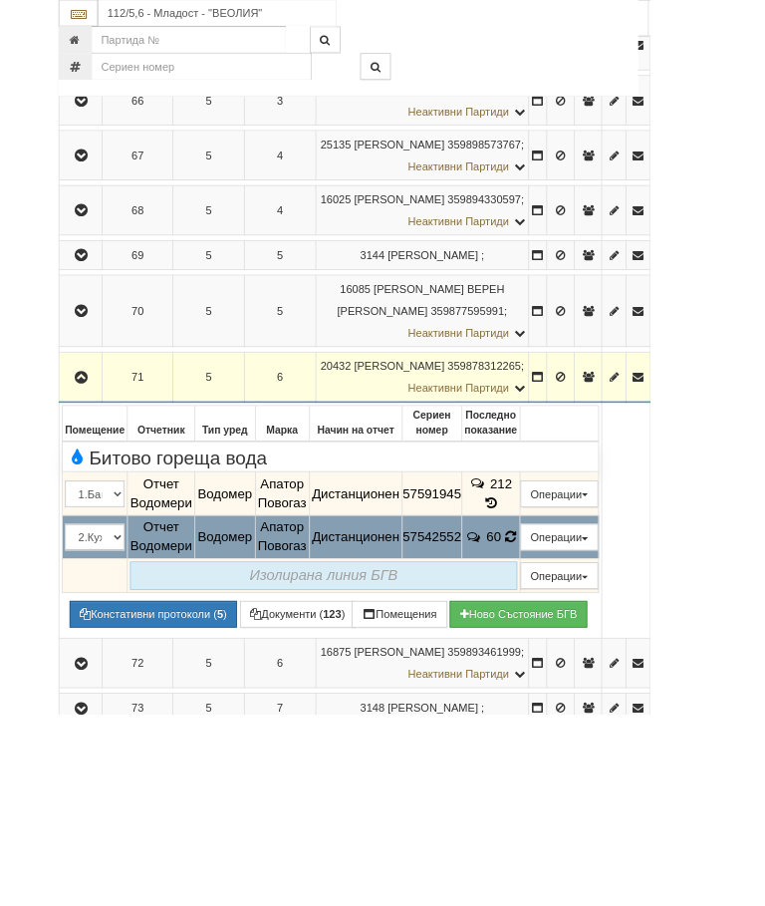
scroll to position [792, 0]
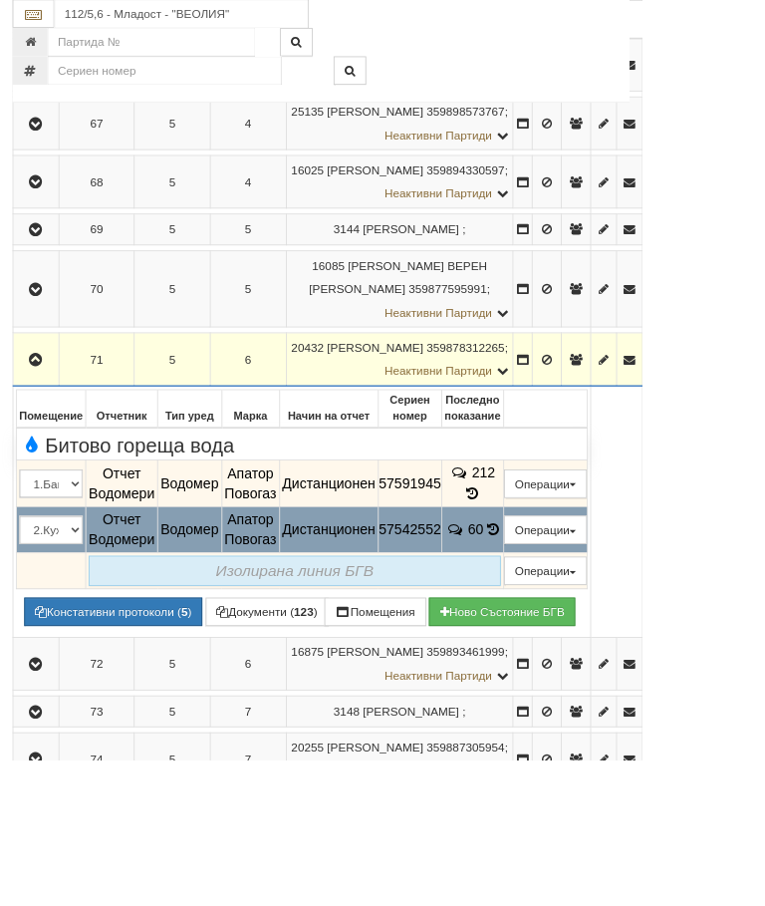
click at [0, 0] on button "Подмяна" at bounding box center [0, 0] width 0 height 0
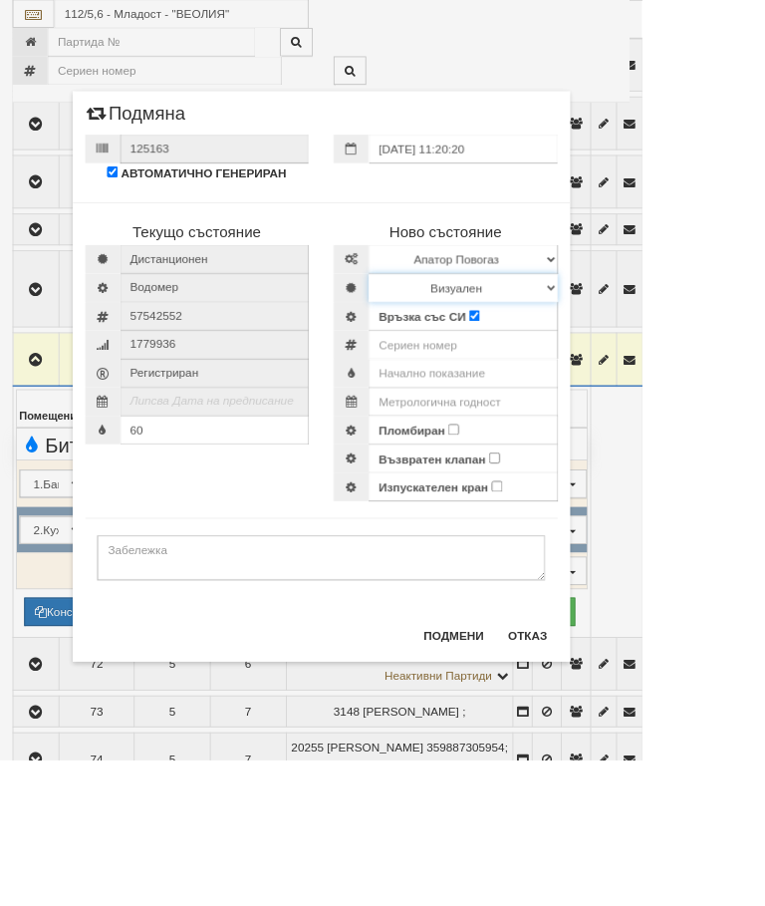
click at [665, 338] on select "Визуален Дистанционен Изолирана линия БГВ Няма Oтклонение БГВ Няма Щранг БГВ" at bounding box center [551, 343] width 225 height 34
select select "2"
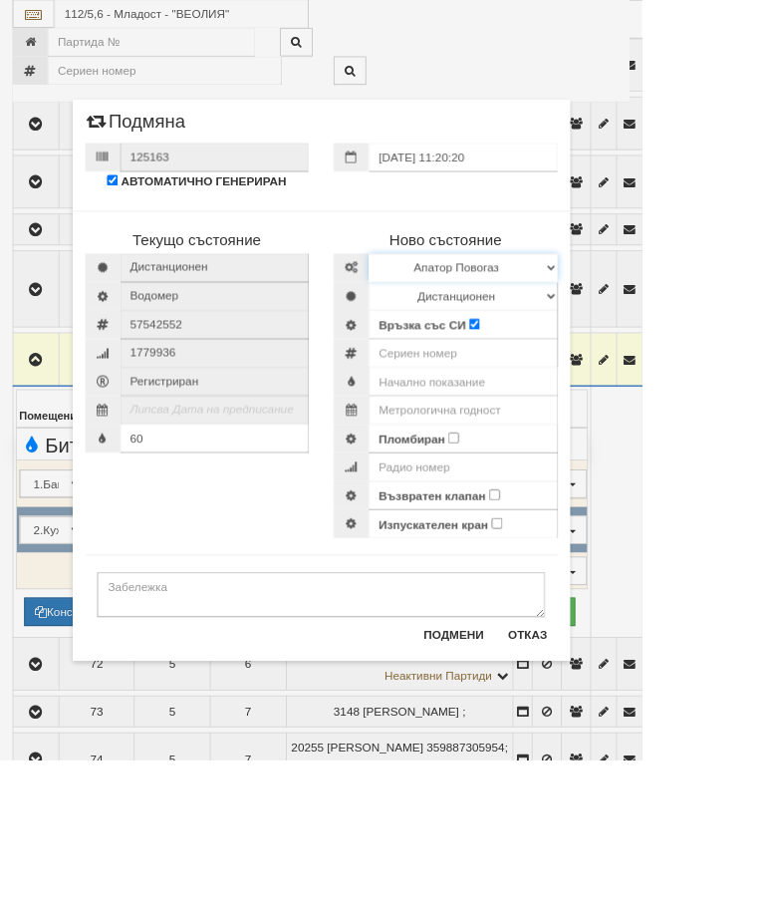
click at [665, 314] on select "Избери Марка и модел Апатор Повогаз Друг Кундис Радио Сименс Визуален Сименс Ра…" at bounding box center [551, 319] width 225 height 34
select select "ed08aeea-bb71-eb11-810c-b7de96689bdf"
click at [547, 521] on input "Пломбиран" at bounding box center [540, 521] width 13 height 13
checkbox input "true"
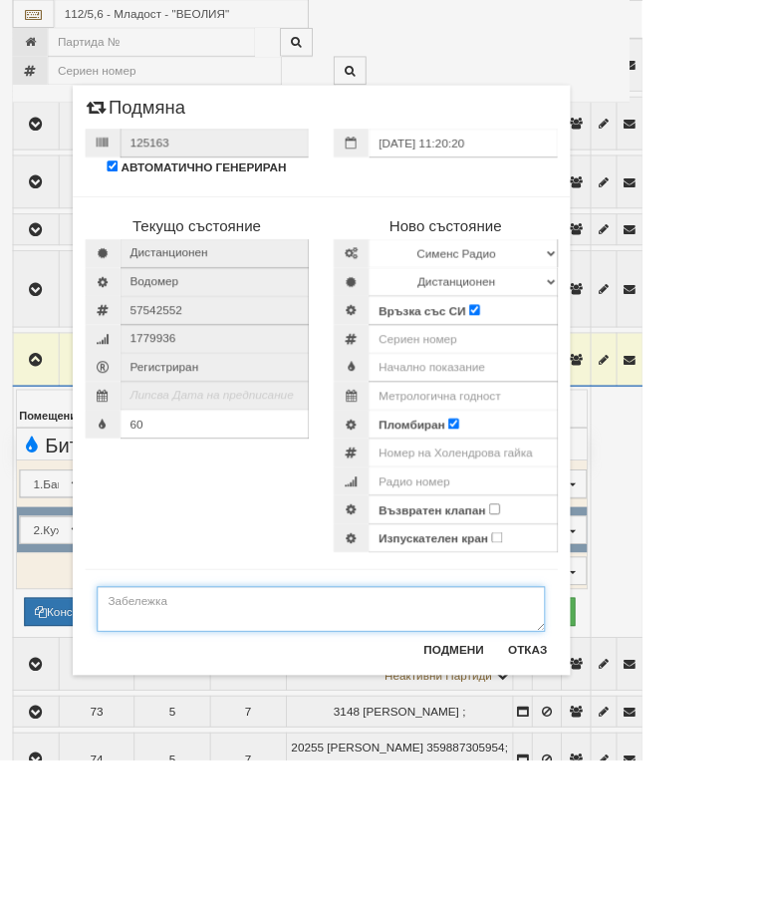
click at [235, 717] on textarea at bounding box center [383, 725] width 534 height 54
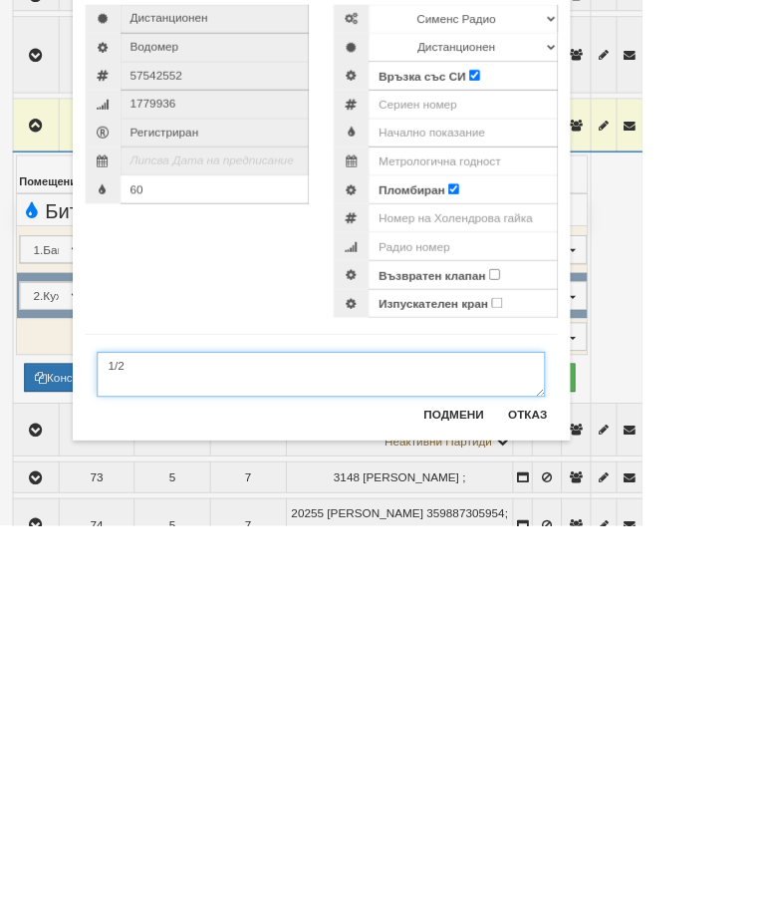
type textarea "1/2"
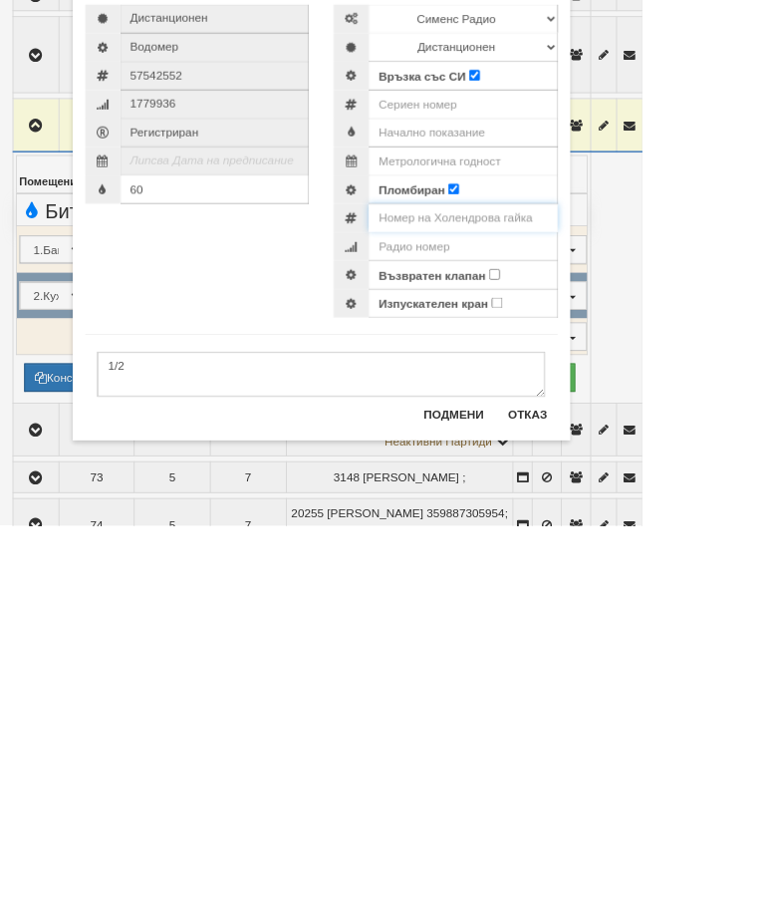
click at [662, 522] on input "number" at bounding box center [551, 539] width 225 height 34
type input "0002141"
click at [570, 387] on input "number" at bounding box center [551, 404] width 225 height 34
type input "52951817"
click at [616, 420] on input "text" at bounding box center [551, 437] width 225 height 34
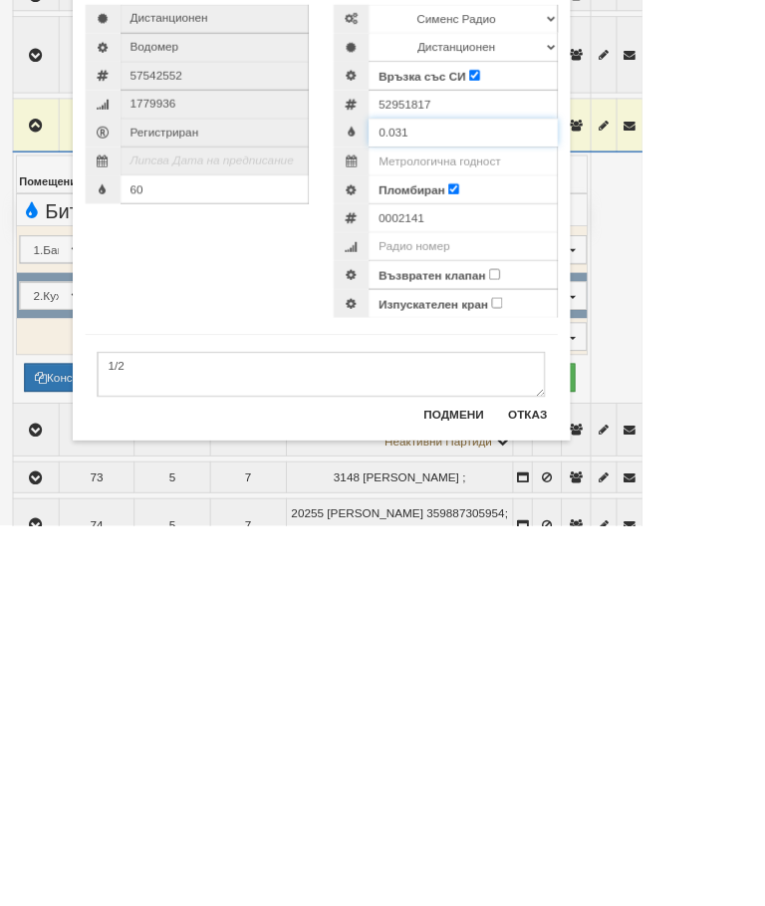
type input "0.031"
click at [649, 454] on input "text" at bounding box center [551, 471] width 225 height 34
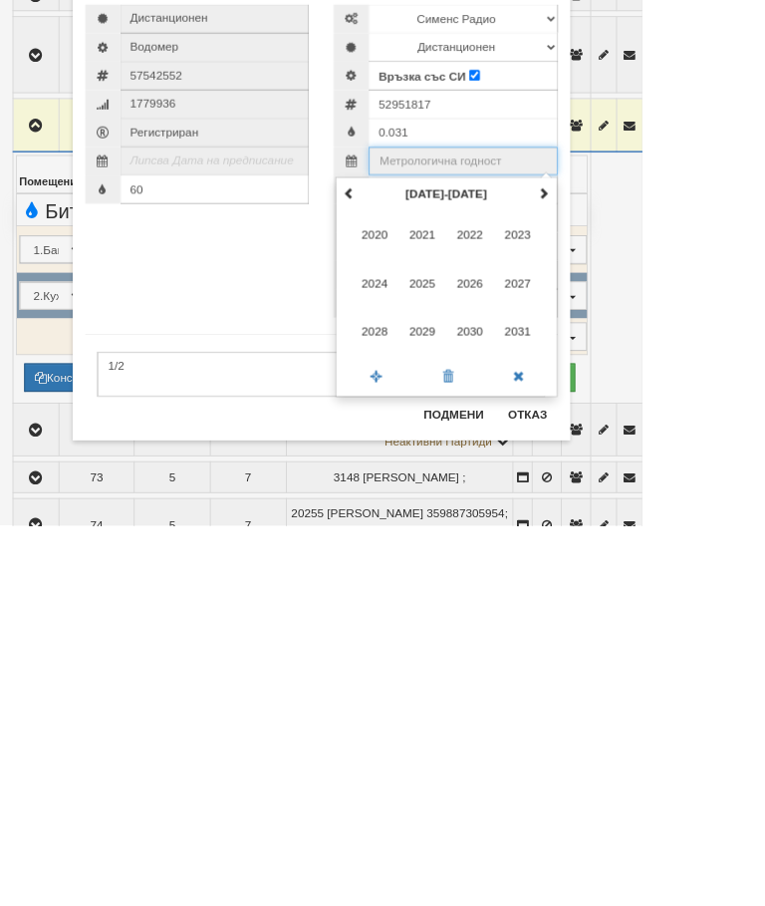
click at [655, 502] on span at bounding box center [648, 509] width 14 height 14
click at [530, 590] on span "2035" at bounding box center [503, 617] width 54 height 54
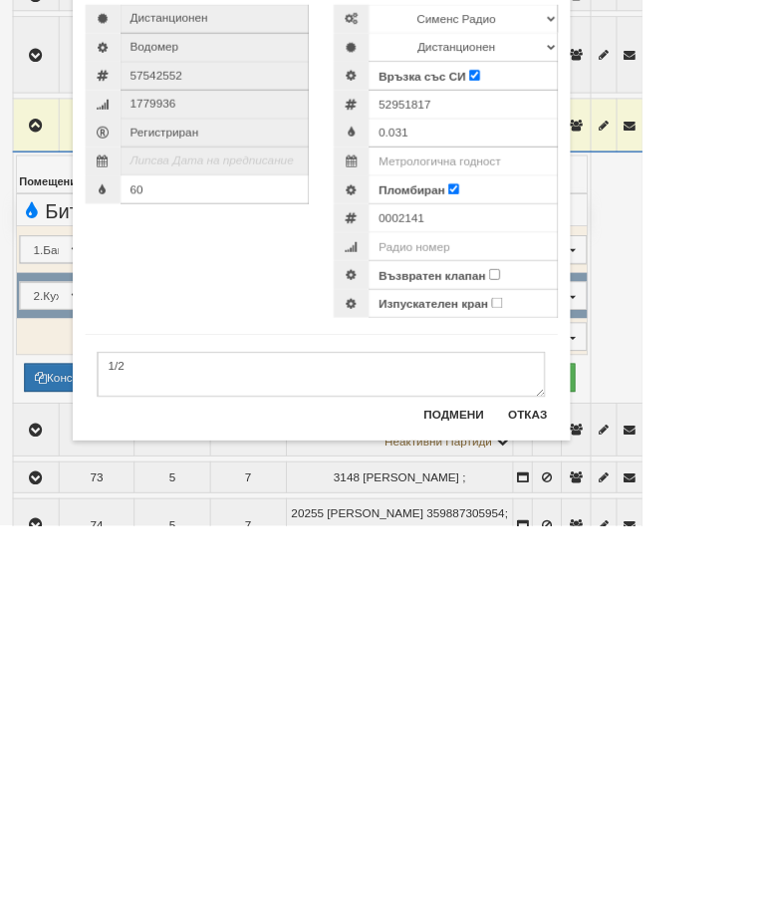
type input "2035"
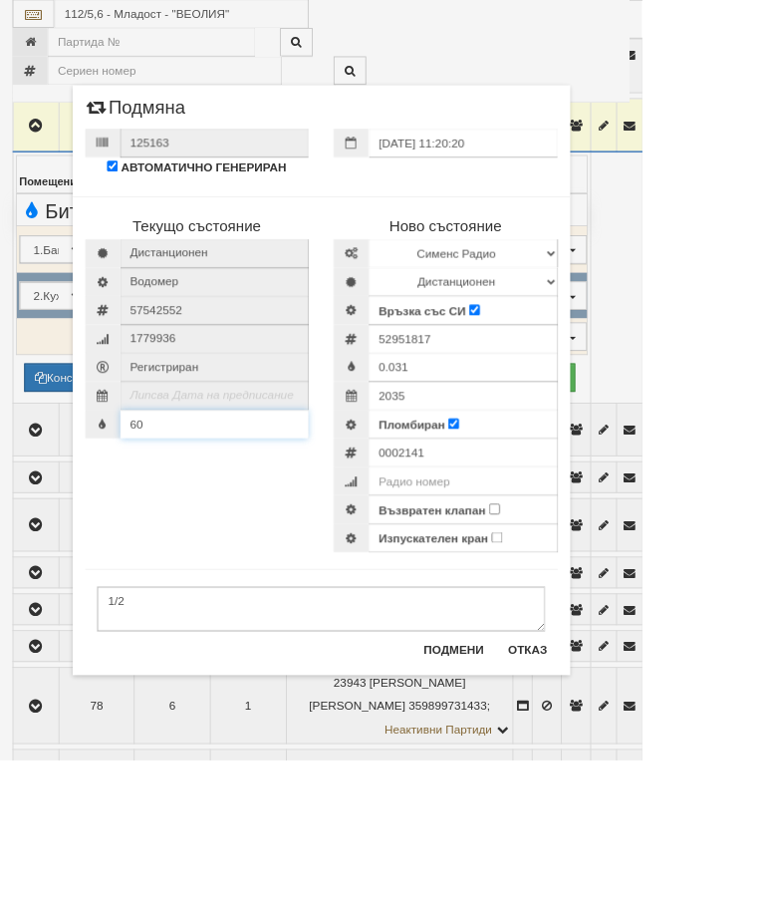
click at [268, 509] on input "60" at bounding box center [255, 505] width 225 height 34
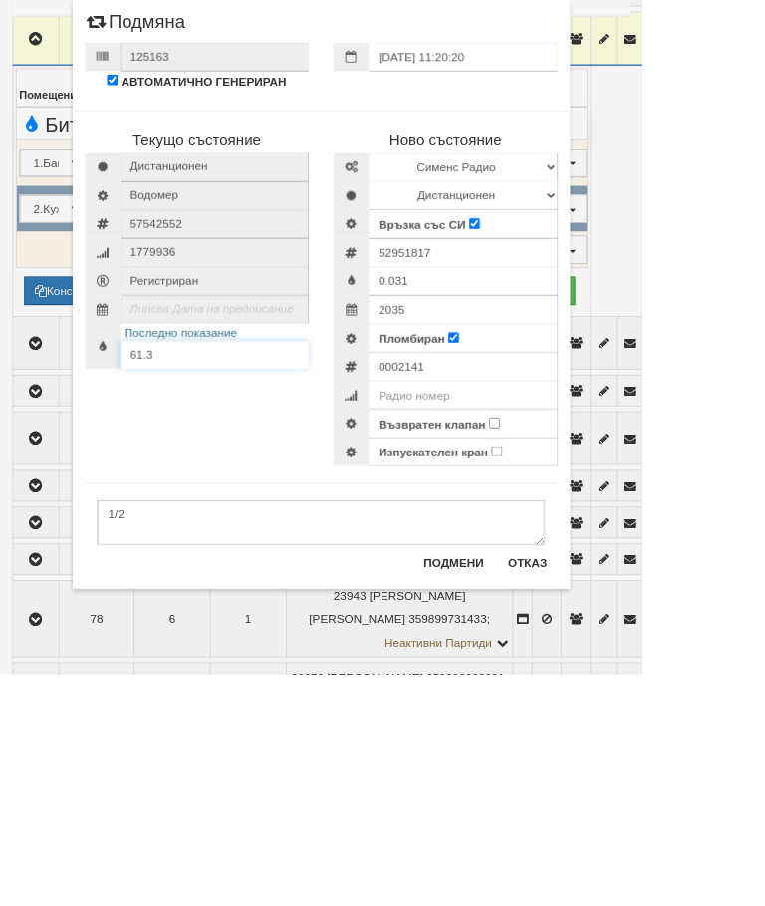
type input "61.3"
click at [596, 600] on input "Възвратен клапан" at bounding box center [589, 606] width 13 height 13
checkbox input "true"
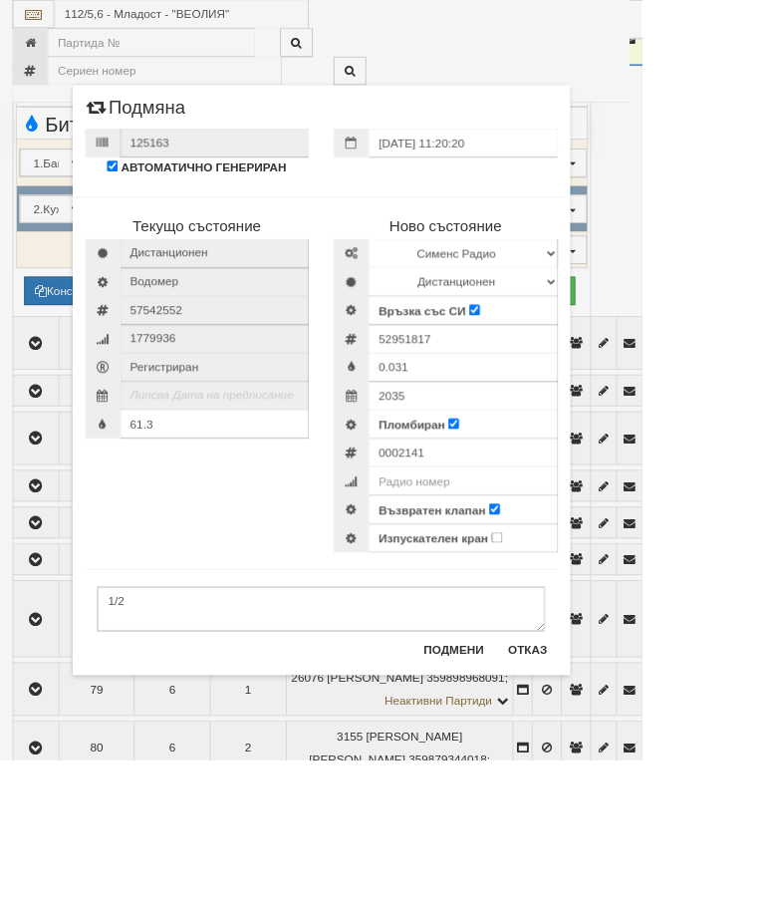
click at [589, 771] on button "Подмени" at bounding box center [541, 773] width 96 height 32
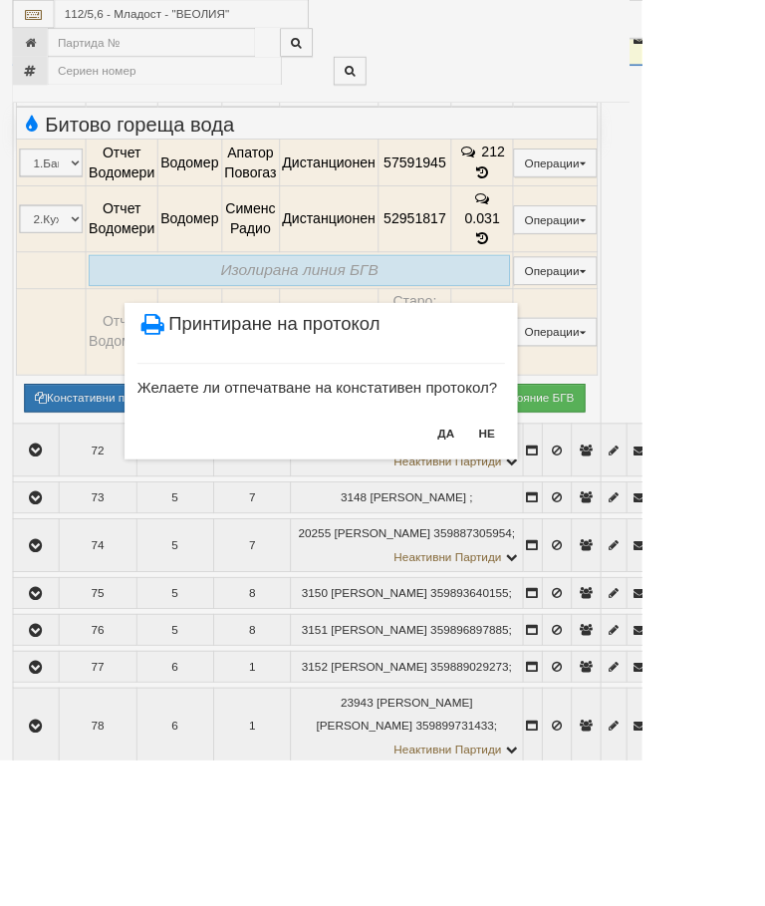
click at [602, 511] on button "НЕ" at bounding box center [580, 516] width 43 height 32
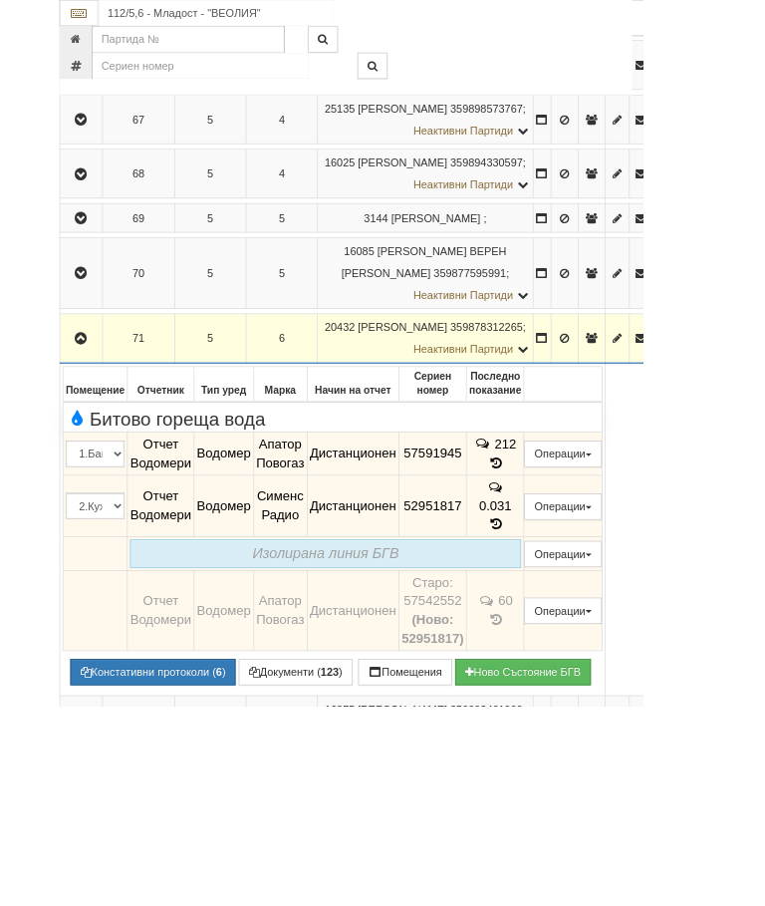
scroll to position [872, 0]
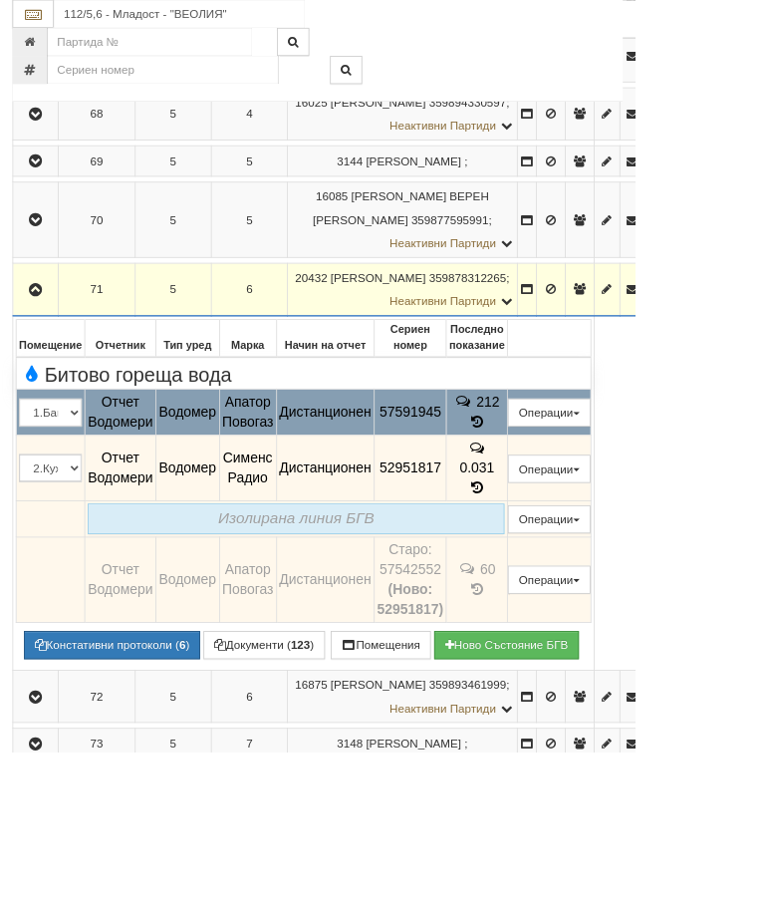
click at [0, 0] on button "Подмяна" at bounding box center [0, 0] width 0 height 0
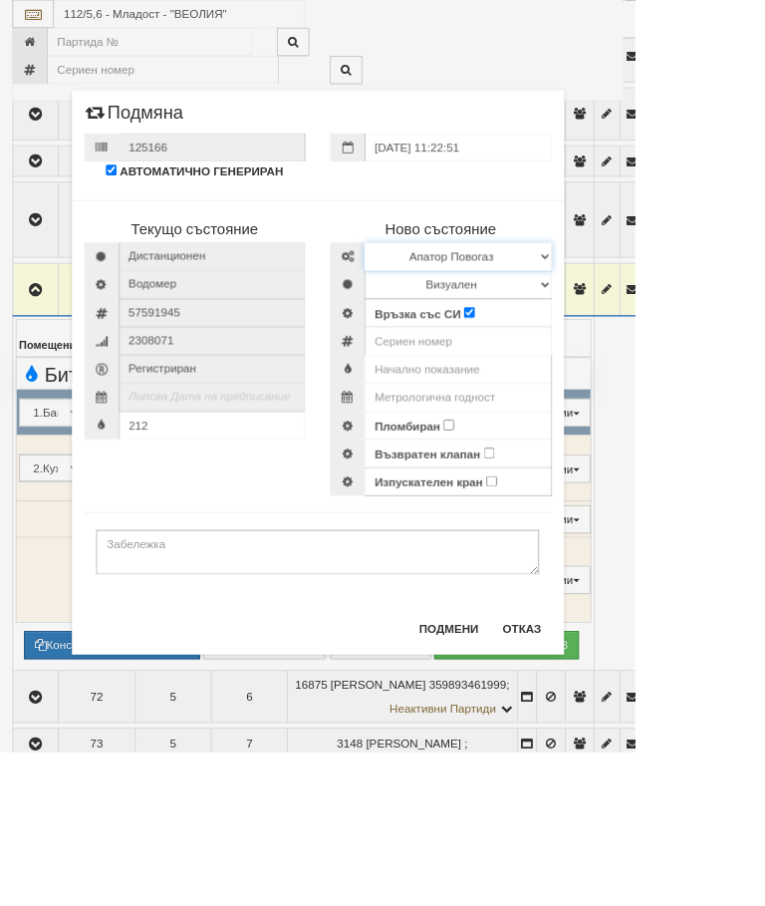
click at [665, 306] on select "Избери Марка и модел Апатор Повогаз Друг Кундис Радио Сименс Визуален Сименс Ра…" at bounding box center [551, 309] width 225 height 34
select select "ed08aeea-bb71-eb11-810c-b7de96689bdf"
click at [665, 332] on select "Визуален Дистанционен Изолирана линия БГВ Няма Oтклонение БГВ Няма Щранг БГВ" at bounding box center [551, 343] width 225 height 34
select select "2"
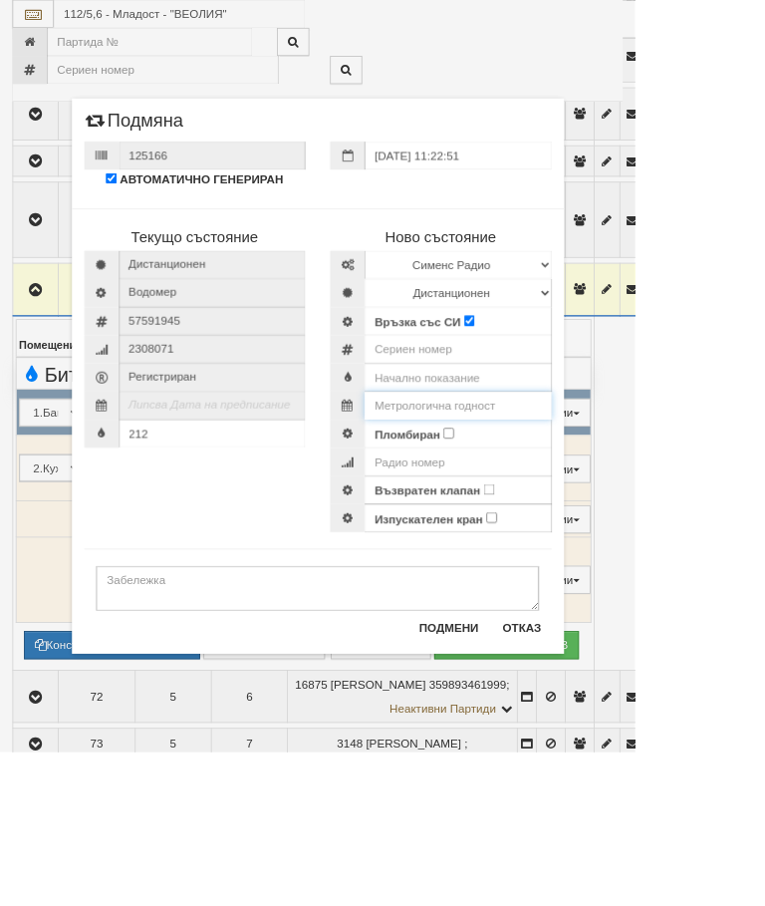
click at [654, 488] on input "text" at bounding box center [551, 488] width 225 height 34
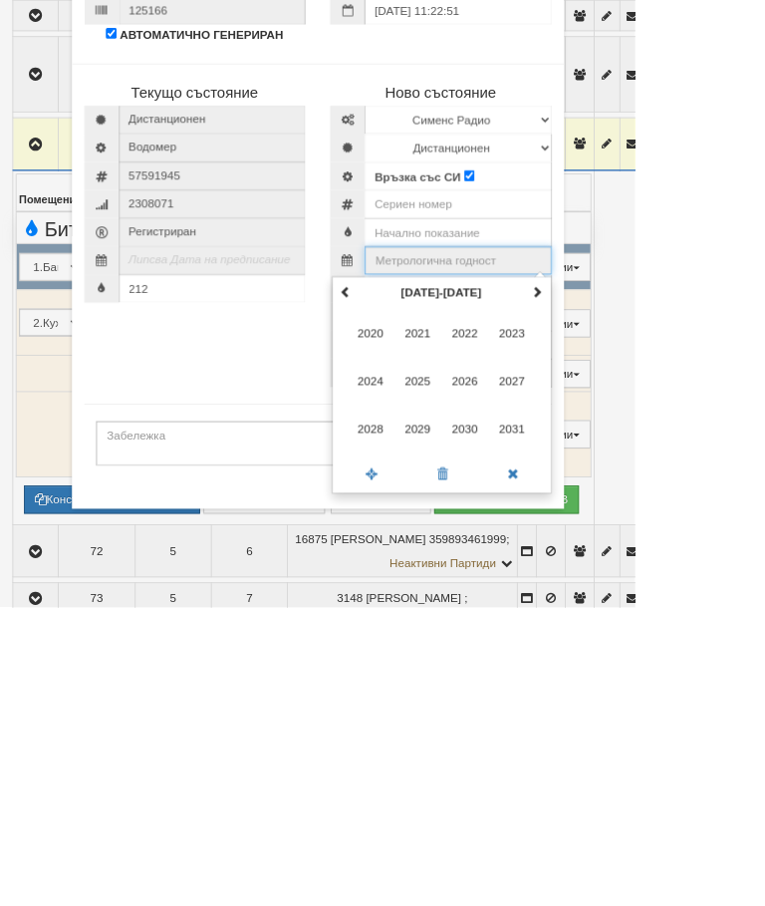
click at [655, 519] on span at bounding box center [648, 526] width 14 height 14
click at [530, 607] on span "2035" at bounding box center [503, 634] width 54 height 54
type input "2035"
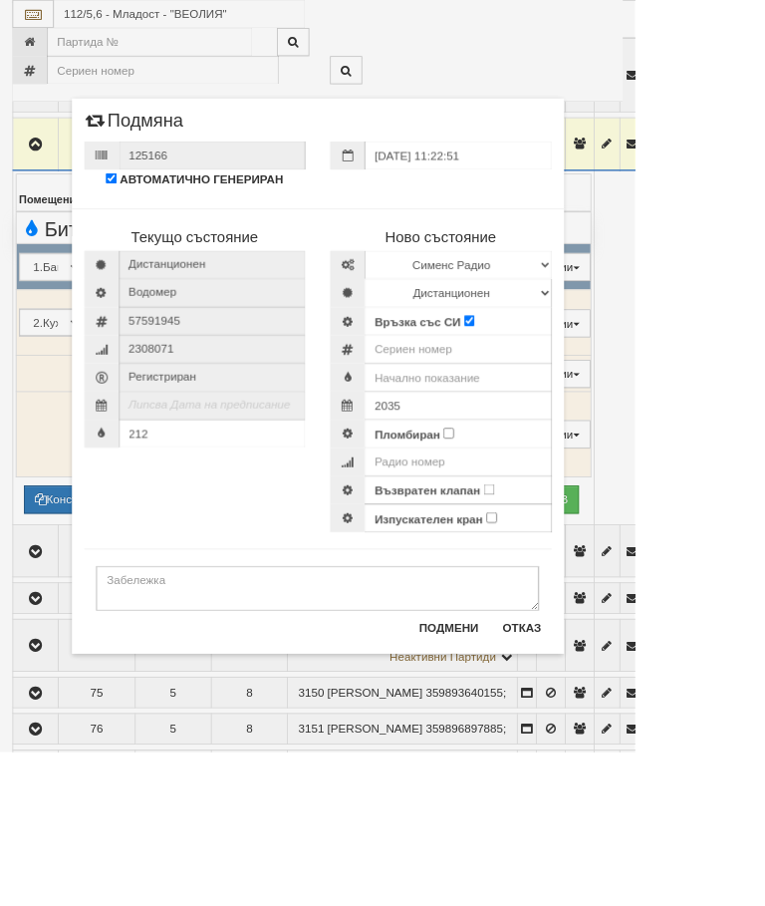
click at [547, 525] on input "Пломбиран" at bounding box center [540, 521] width 13 height 13
checkbox input "true"
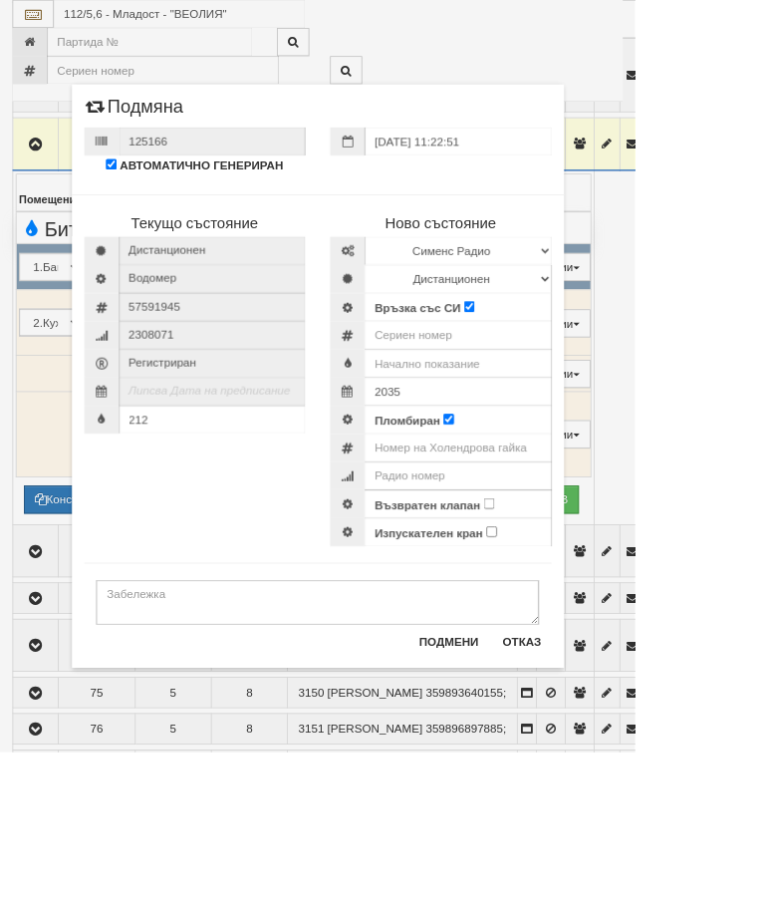
click at [665, 602] on div "Възвратен клапан" at bounding box center [551, 607] width 225 height 34
click at [596, 605] on input "Възвратен клапан" at bounding box center [589, 606] width 13 height 13
checkbox input "true"
click at [255, 719] on textarea at bounding box center [383, 725] width 534 height 54
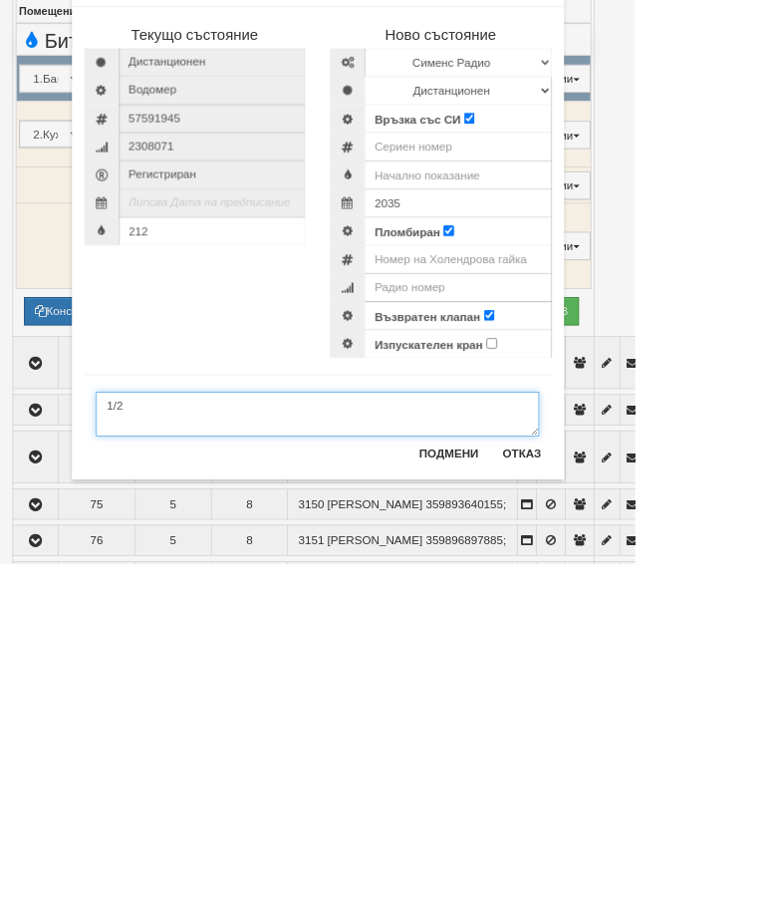
type textarea "1/2"
click at [577, 387] on input "number" at bounding box center [551, 404] width 225 height 34
type input "52951842"
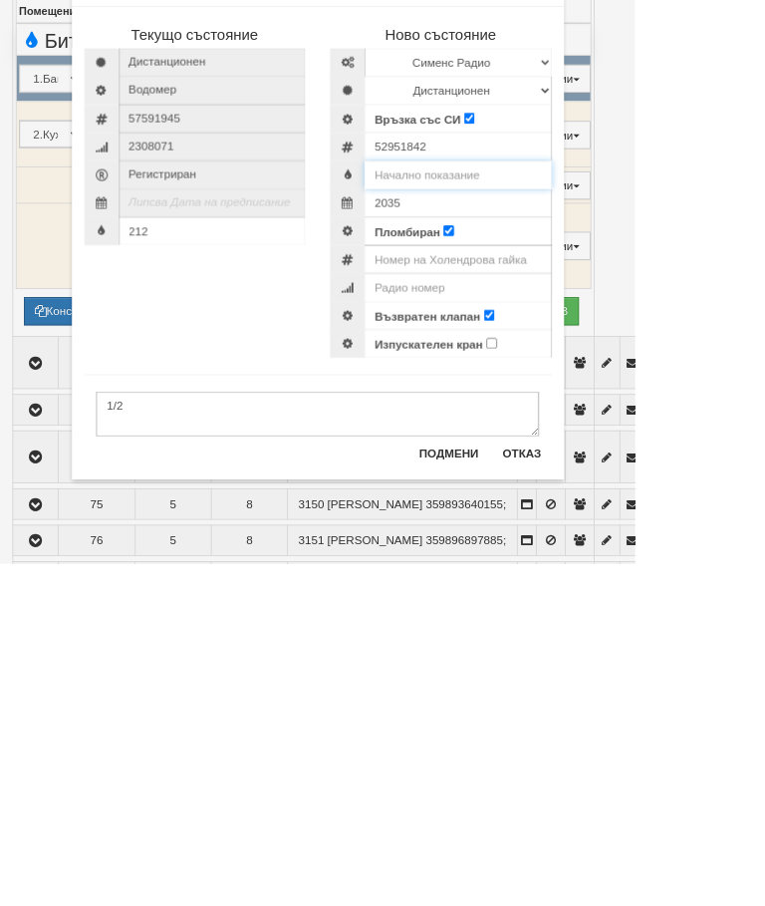
click at [611, 420] on input "text" at bounding box center [551, 437] width 225 height 34
type input "0.100"
click at [665, 522] on input "number" at bounding box center [551, 539] width 225 height 34
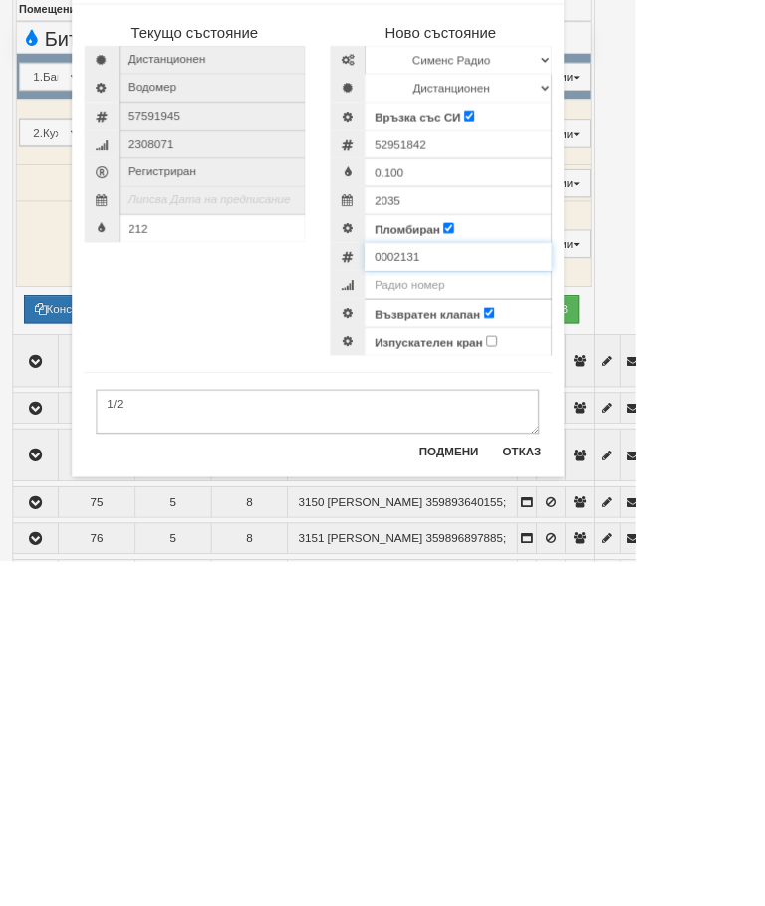
type input "0002131"
click at [273, 488] on input "212" at bounding box center [255, 505] width 225 height 34
type input "215.2"
click at [589, 757] on button "Подмени" at bounding box center [541, 773] width 96 height 32
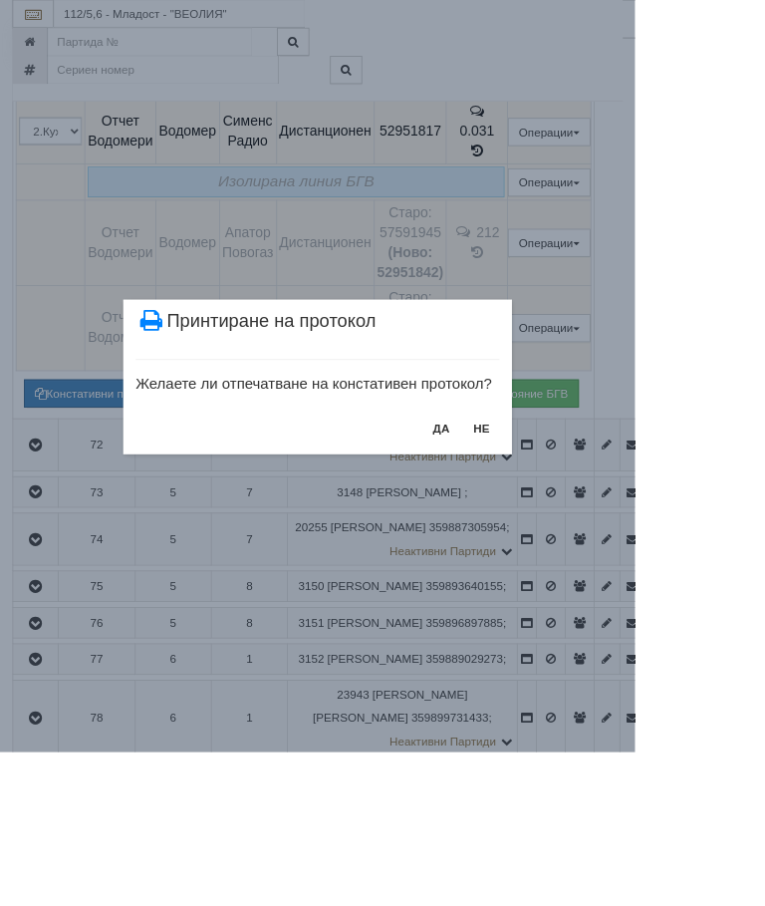
click at [602, 517] on button "НЕ" at bounding box center [580, 516] width 43 height 32
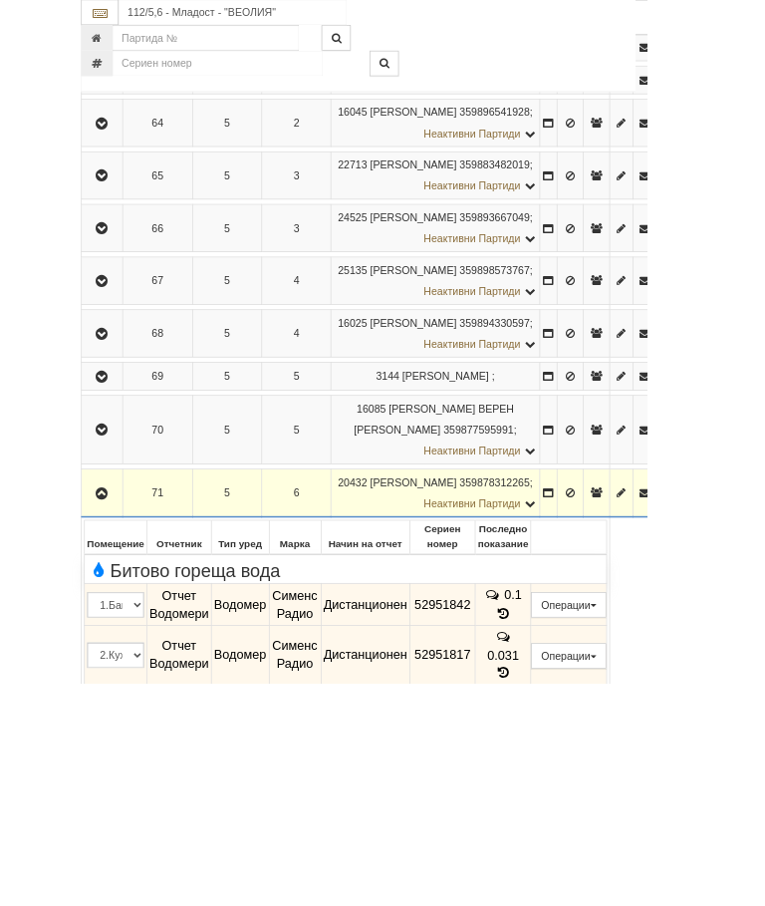
scroll to position [720, 0]
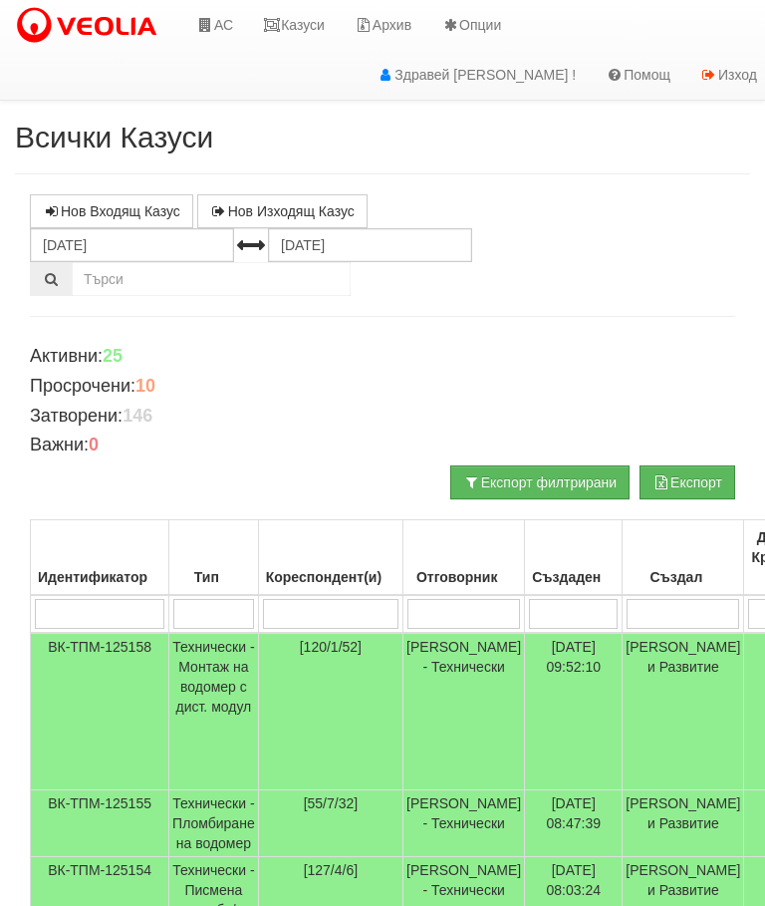
click at [226, 608] on input "search" at bounding box center [213, 614] width 81 height 30
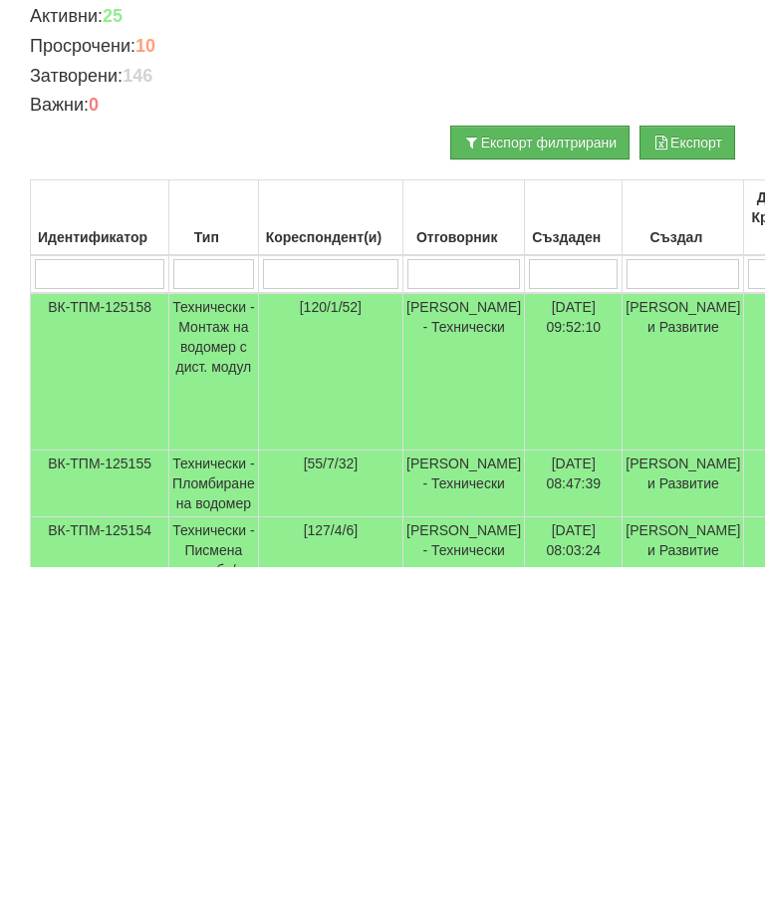
type input "Т"
type input "Тех"
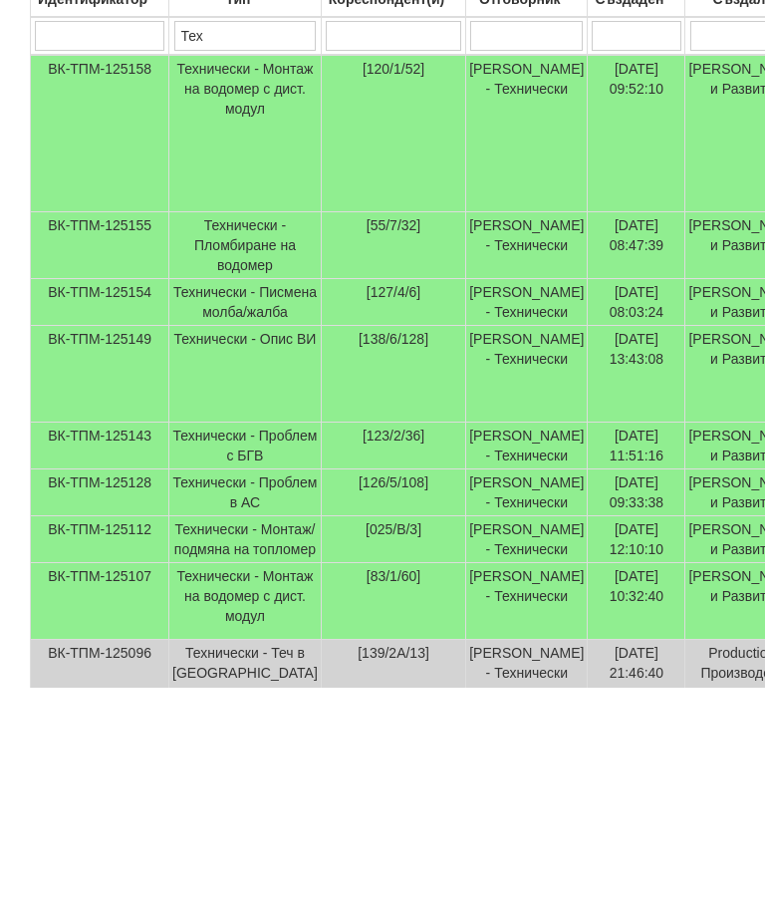
scroll to position [361, 0]
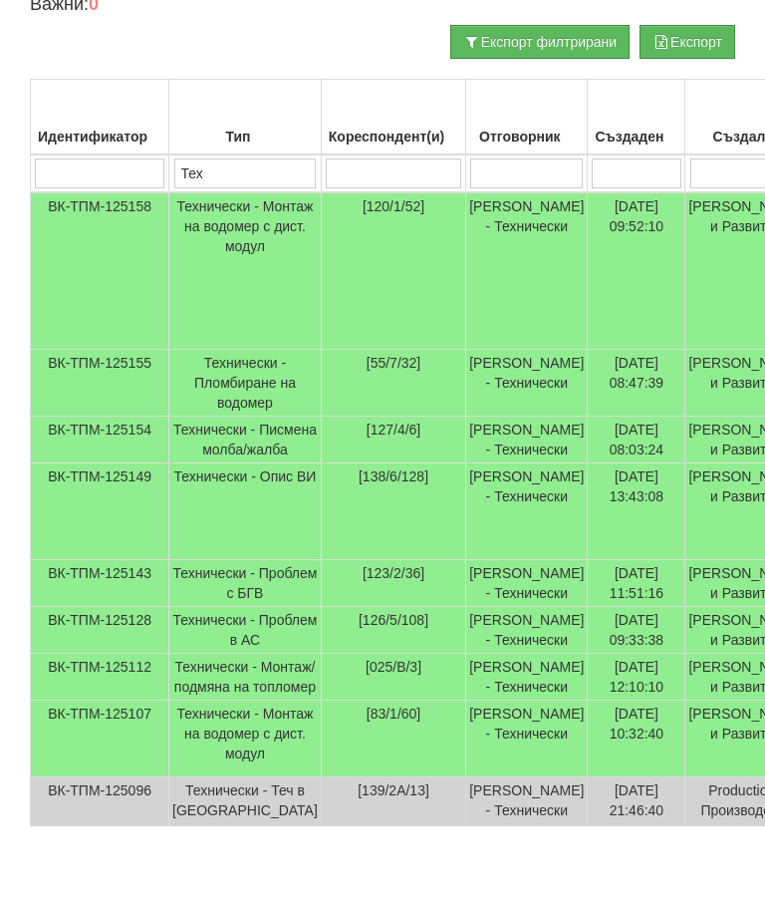
type input "Тех"
click at [220, 272] on td "Технически - Монтаж на водомер с дист. модул" at bounding box center [245, 350] width 152 height 157
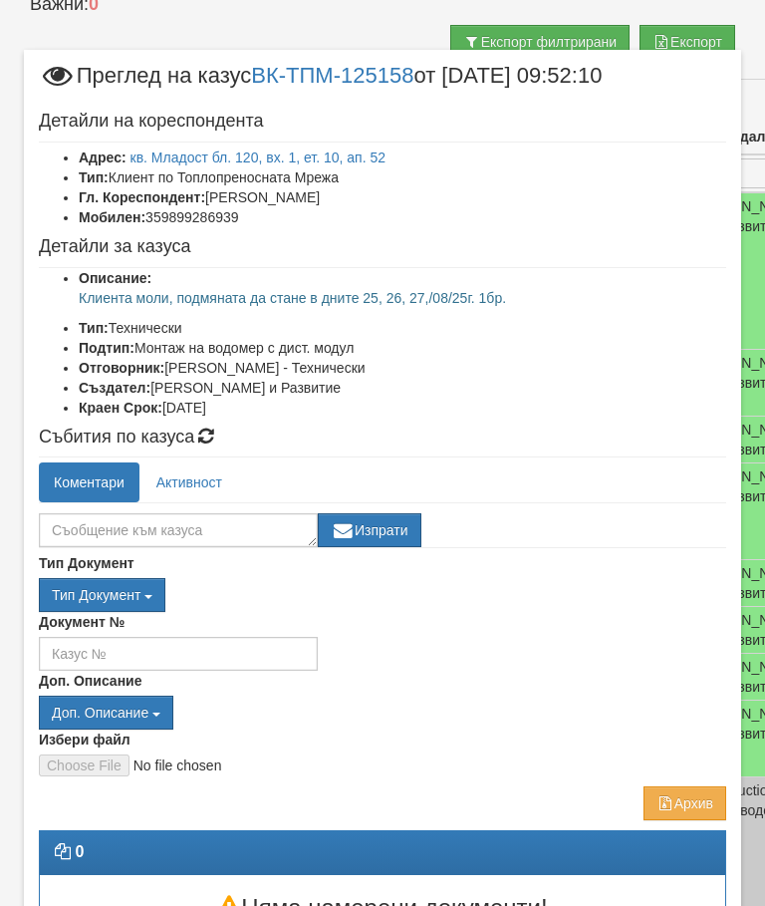
scroll to position [407, 0]
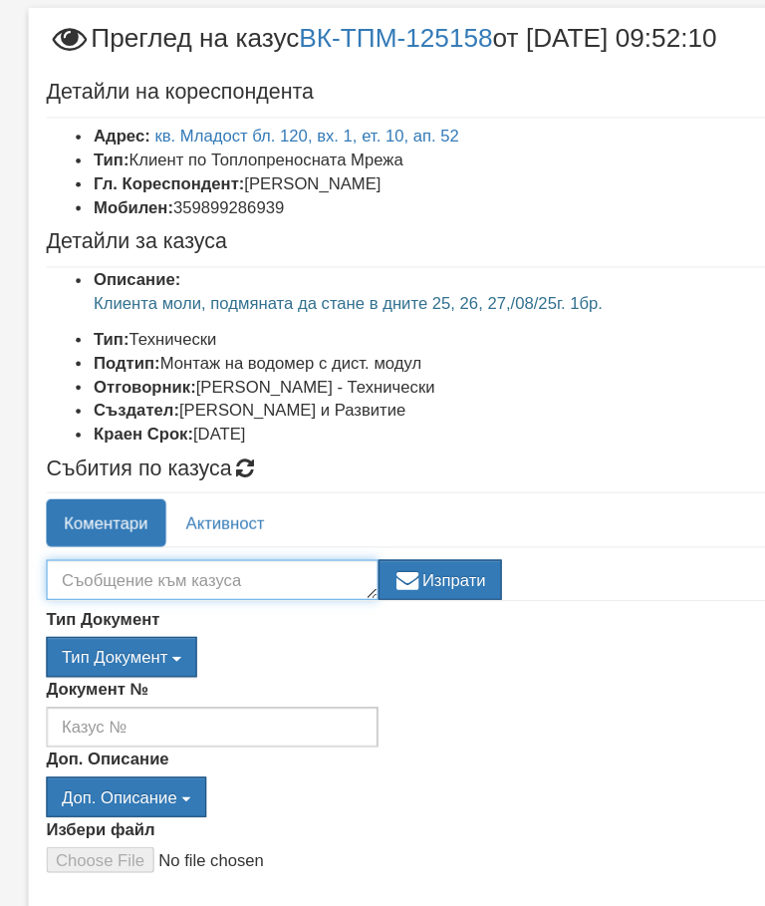
click at [153, 513] on textarea at bounding box center [178, 530] width 279 height 34
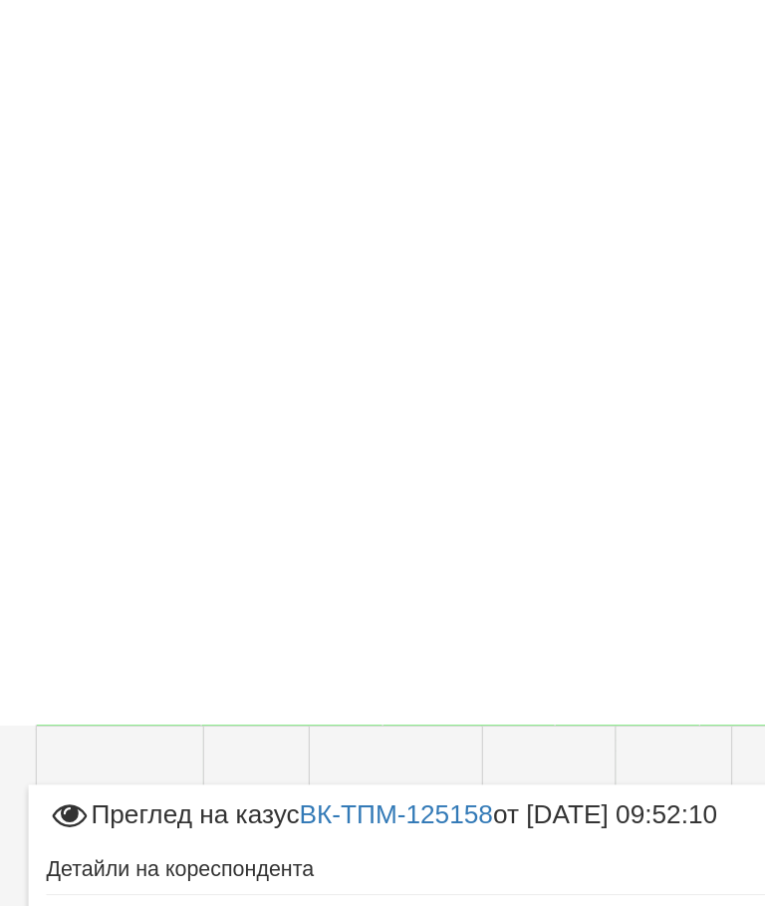
scroll to position [1343, 0]
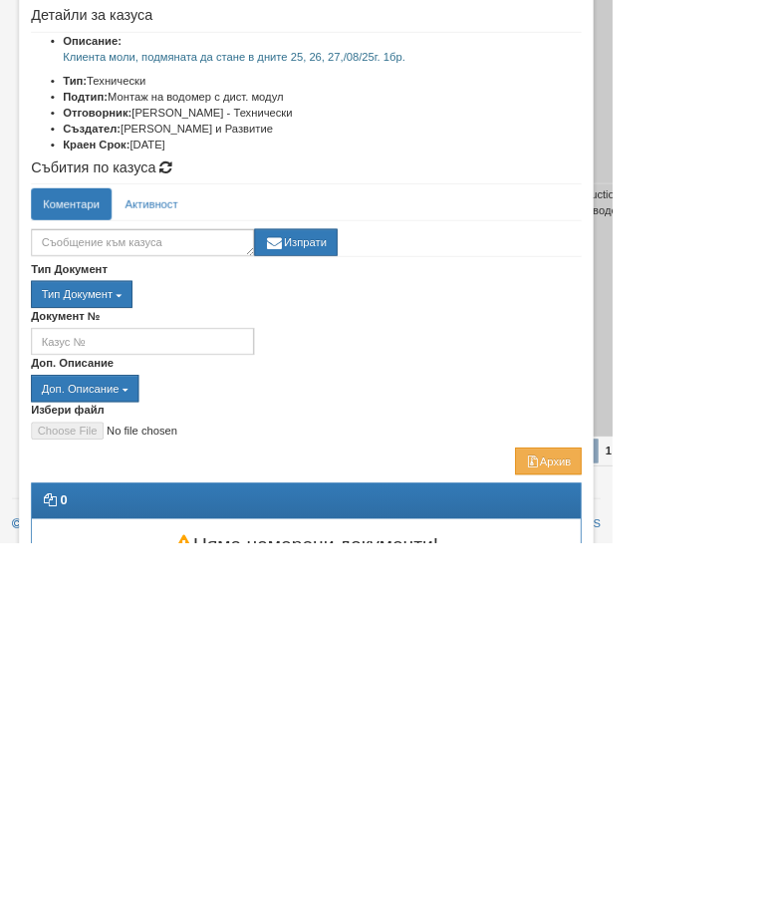
click at [654, 671] on div "Доп. Описание Доп. Описание вод оп псщ хвои псщ.reecl хвои.reecl ВК ИК ПДО ДОРК…" at bounding box center [383, 700] width 688 height 59
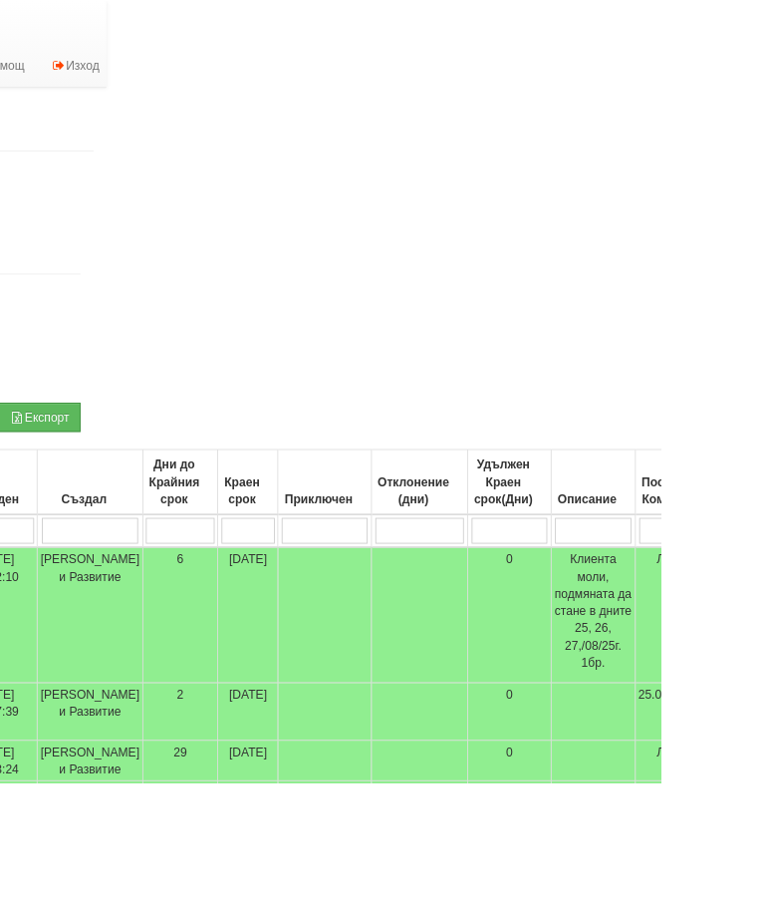
scroll to position [0, 680]
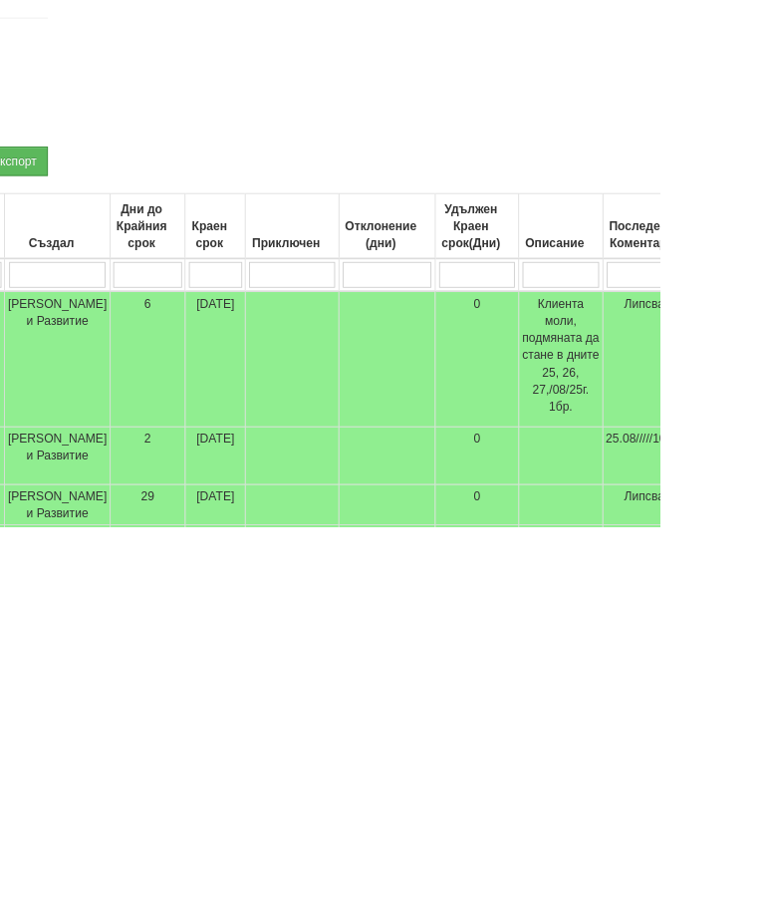
type input "П"
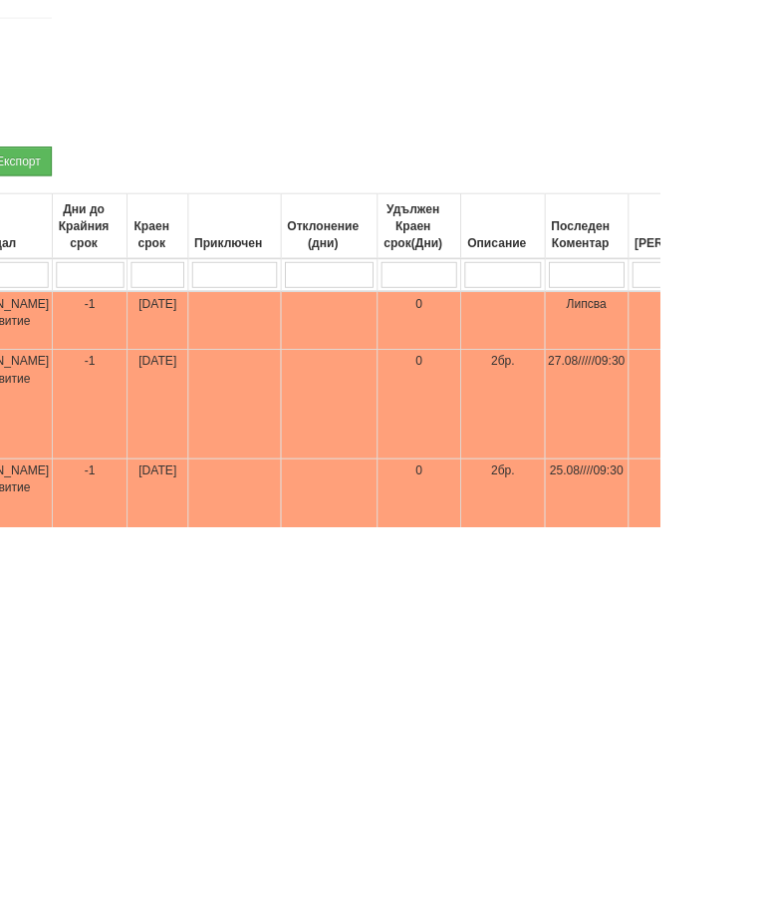
type input "Пр"
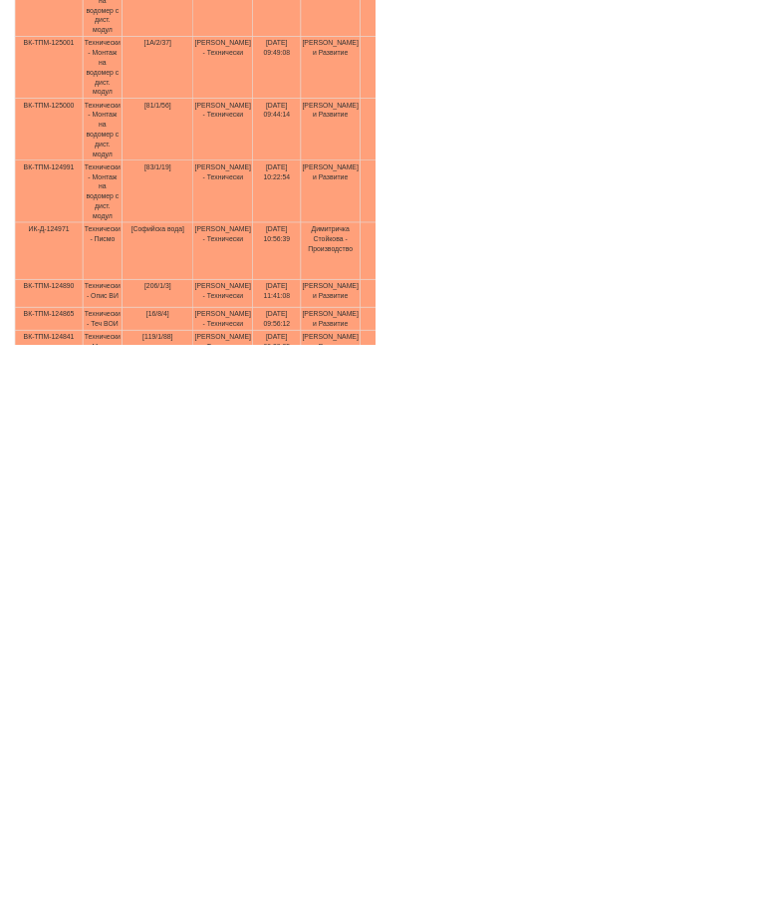
scroll to position [531, 0]
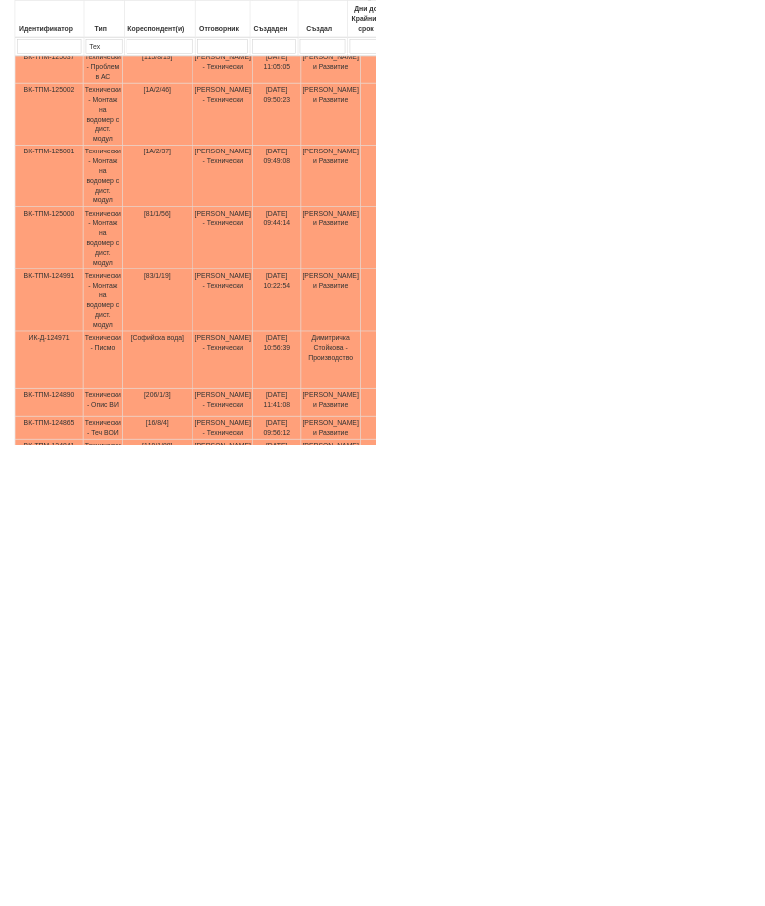
type input "П"
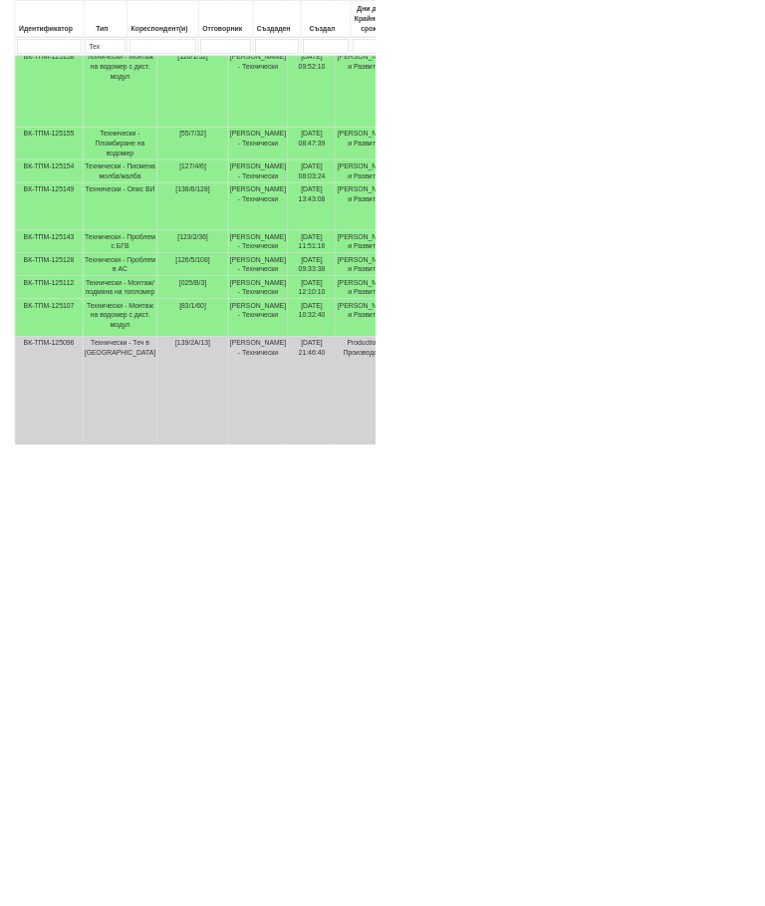
scroll to position [178, 0]
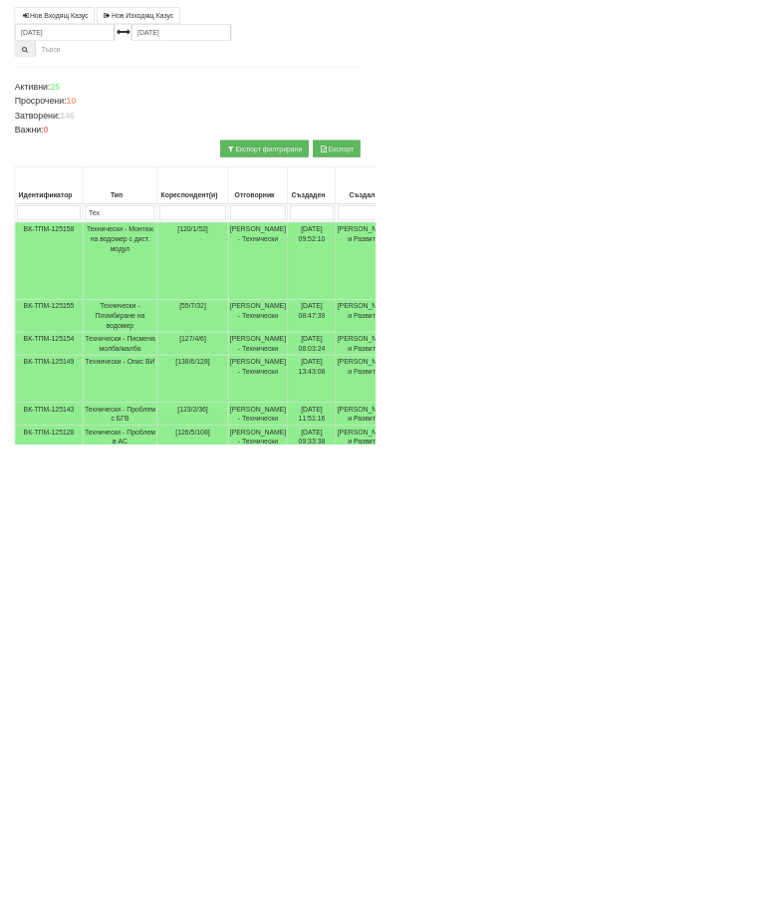
type input "А"
type input "Ак"
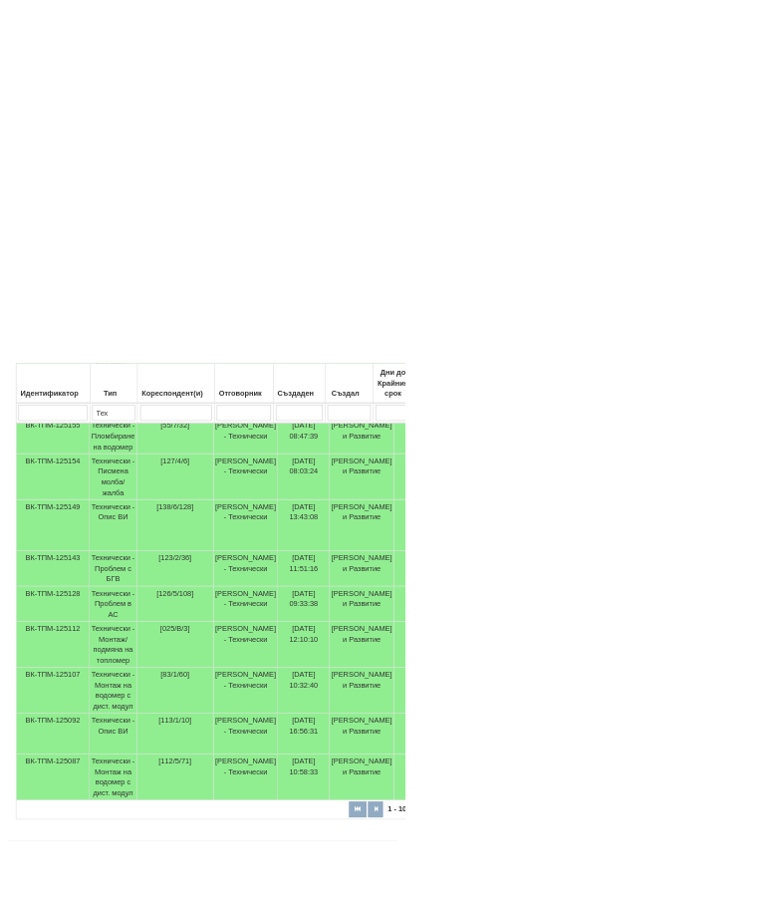
scroll to position [685, 0]
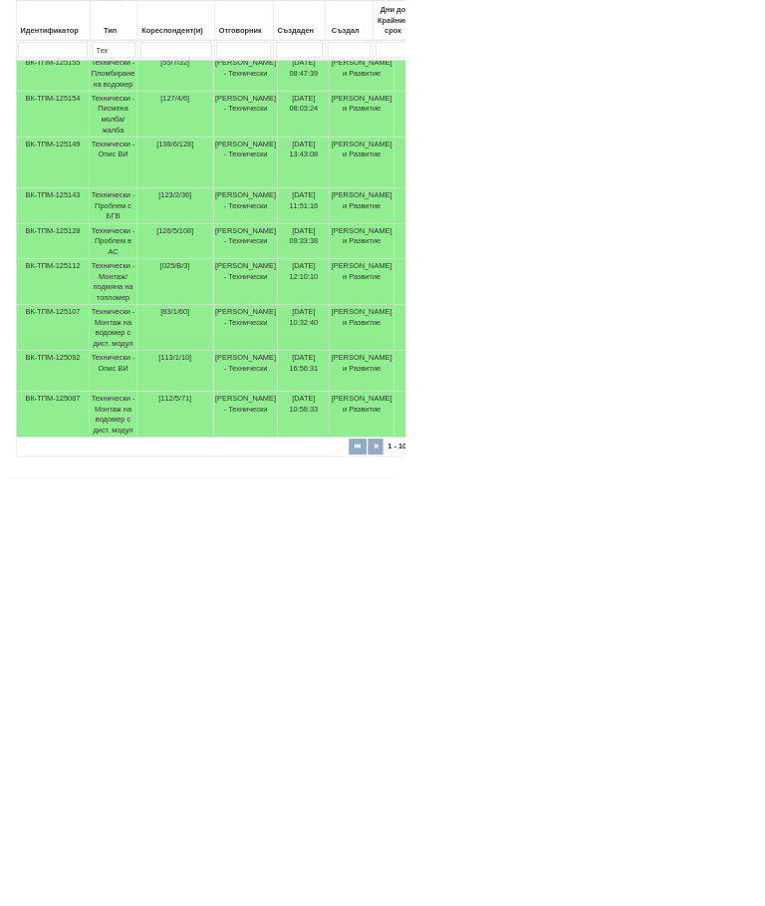
type input "Ак"
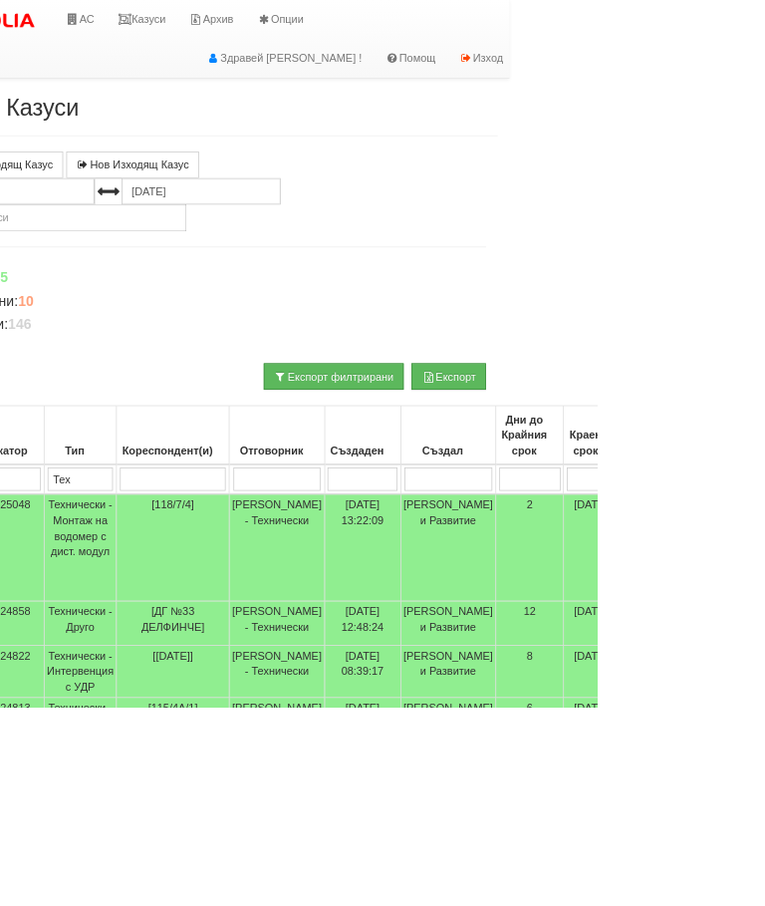
scroll to position [0, 0]
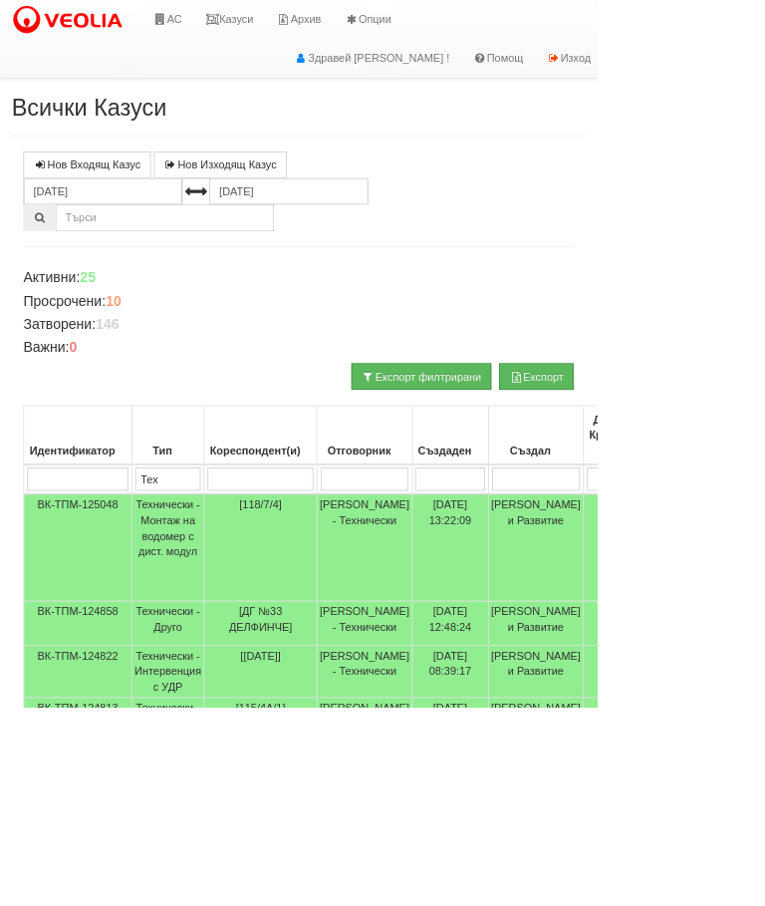
select select "1"
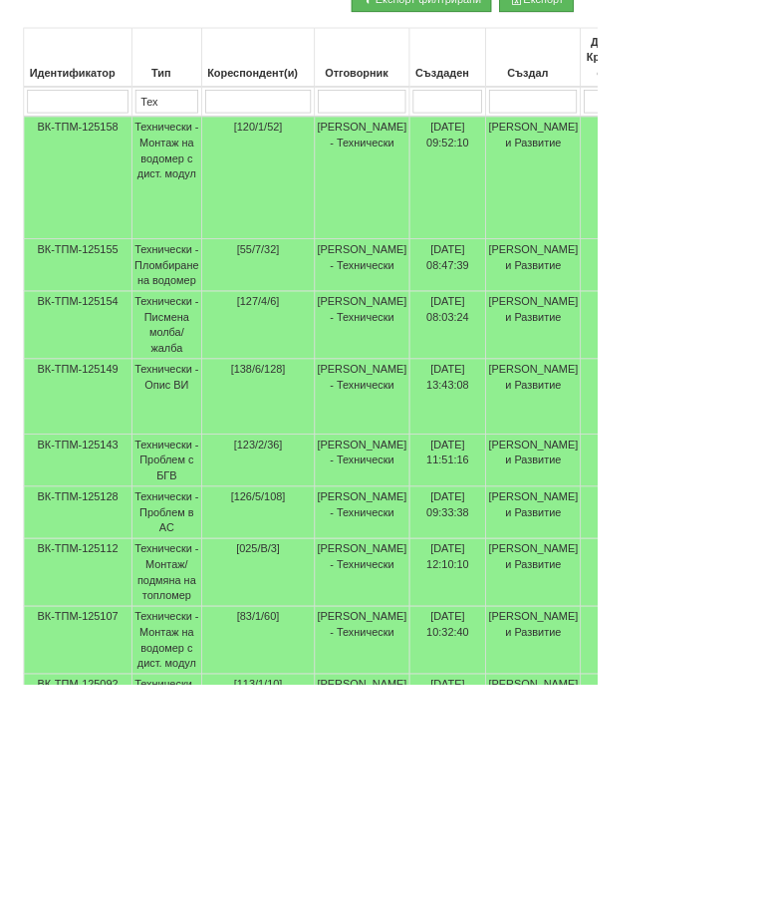
scroll to position [453, 0]
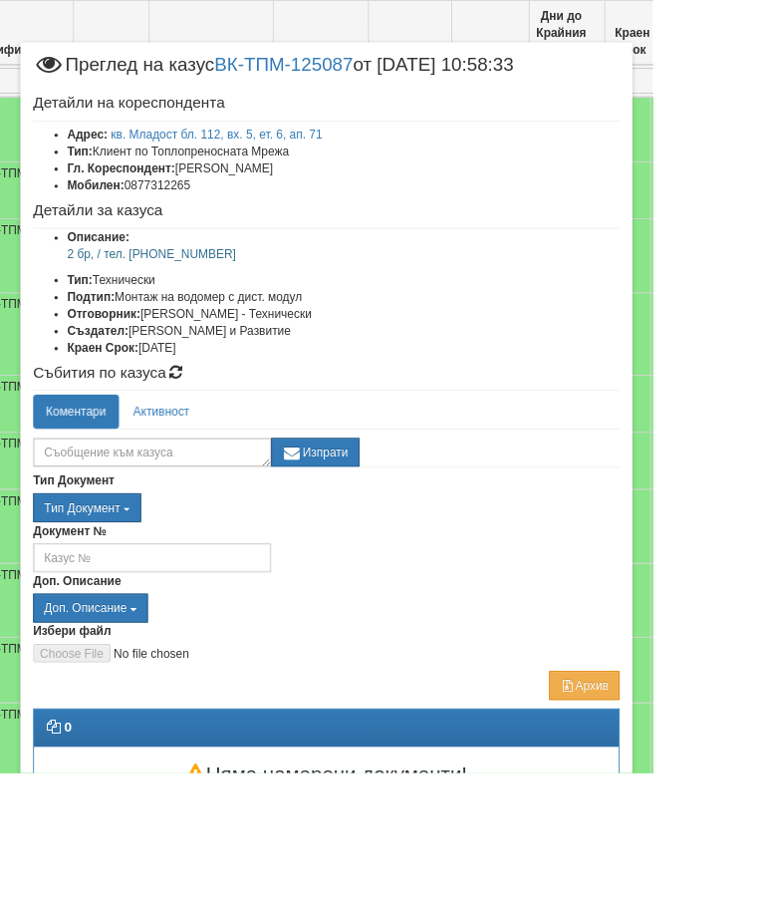
scroll to position [590, 62]
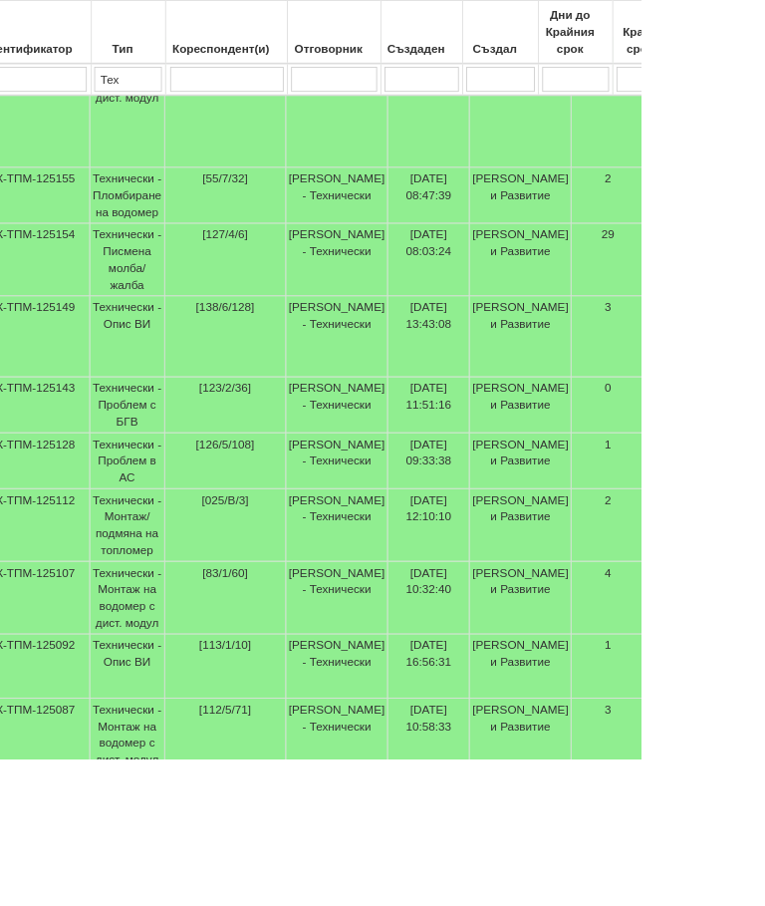
click at [157, 905] on td "Технически - Монтаж на водомер с дист. модул" at bounding box center [153, 877] width 90 height 87
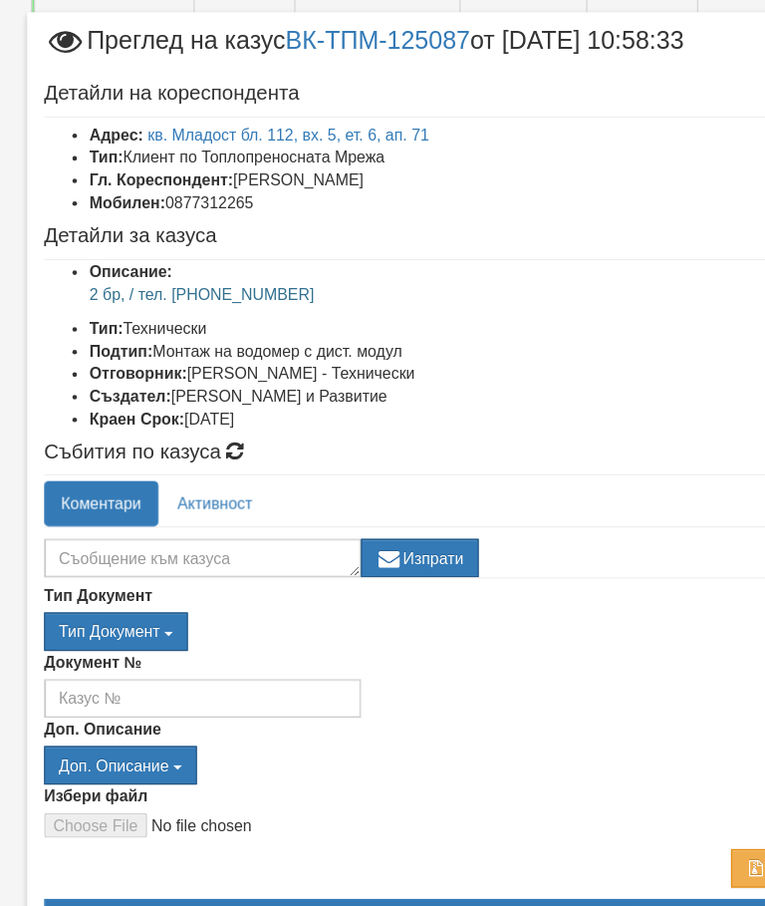
scroll to position [647, 0]
click at [136, 513] on textarea at bounding box center [178, 530] width 279 height 34
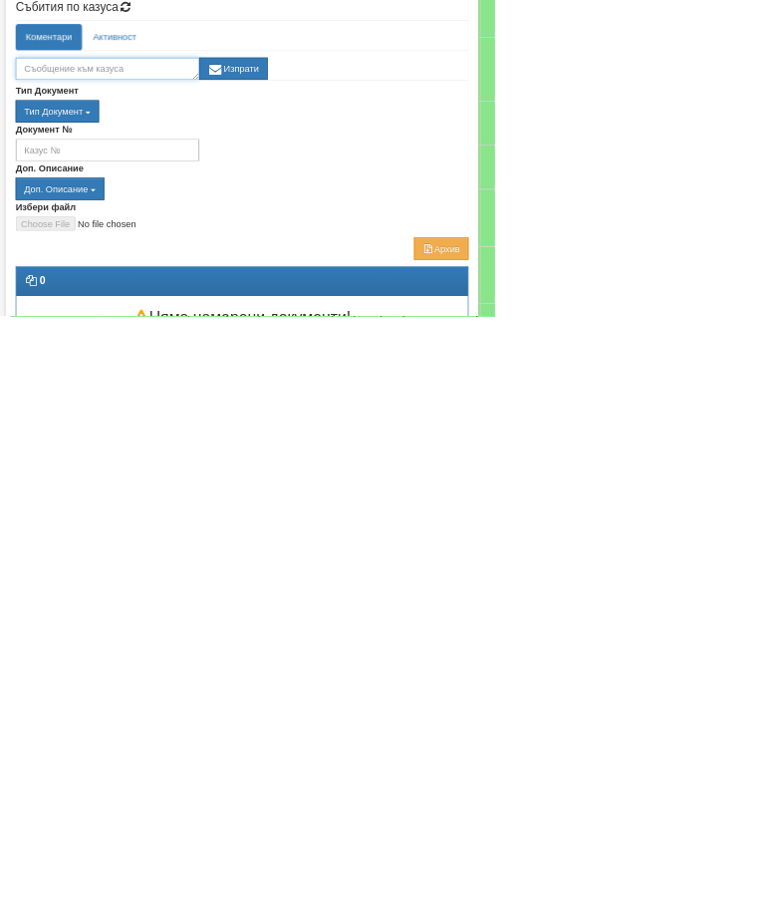
scroll to position [685, 0]
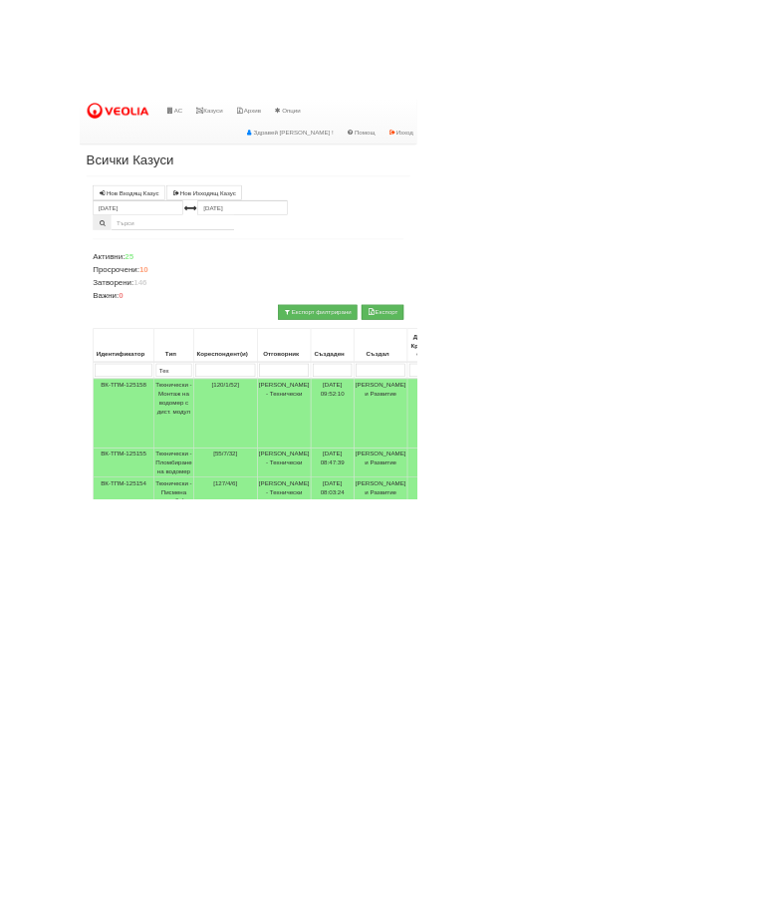
scroll to position [0, 15]
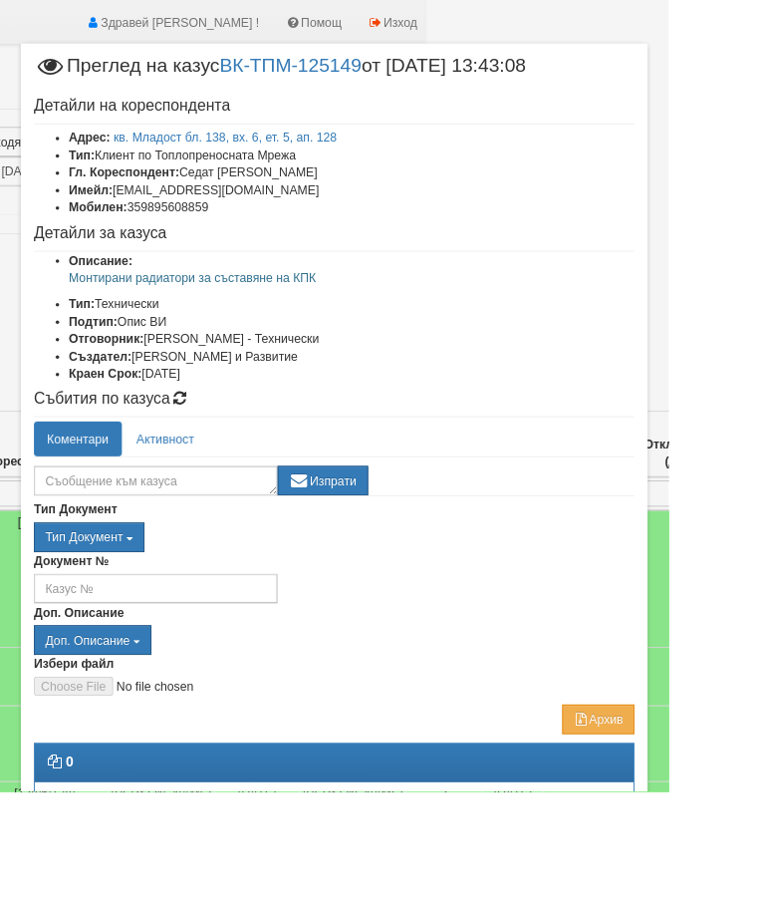
scroll to position [43, 281]
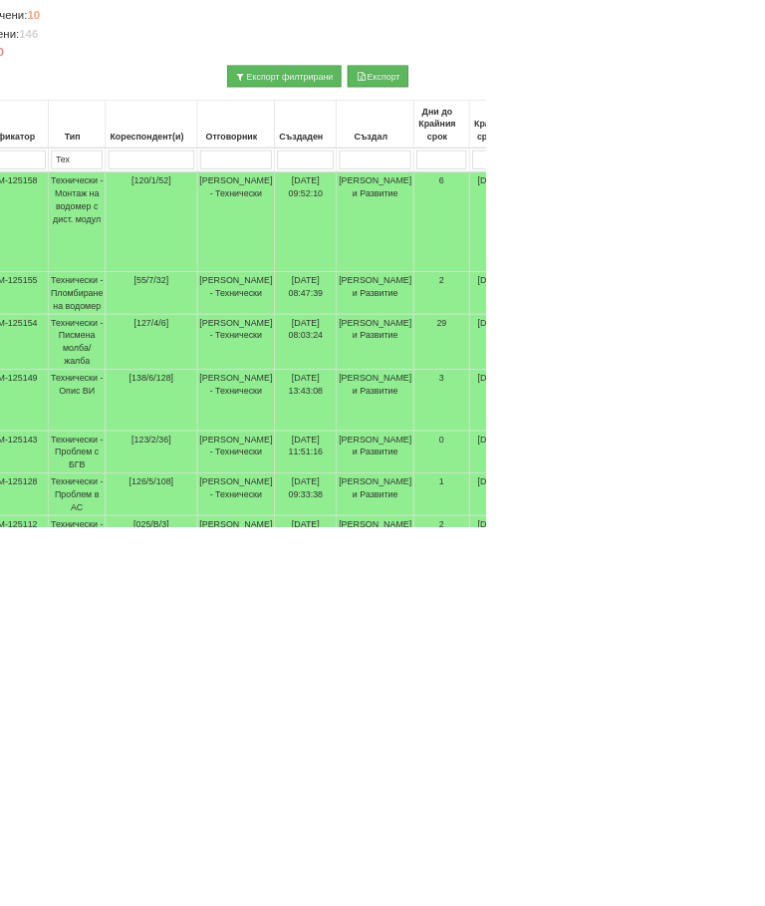
scroll to position [229, 69]
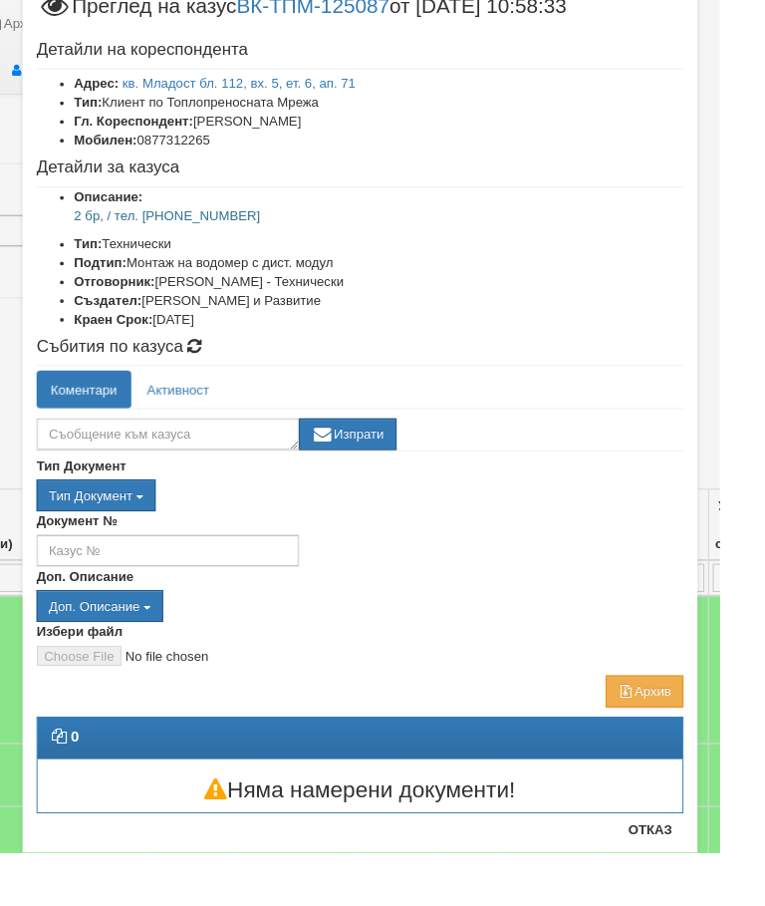
scroll to position [68, 0]
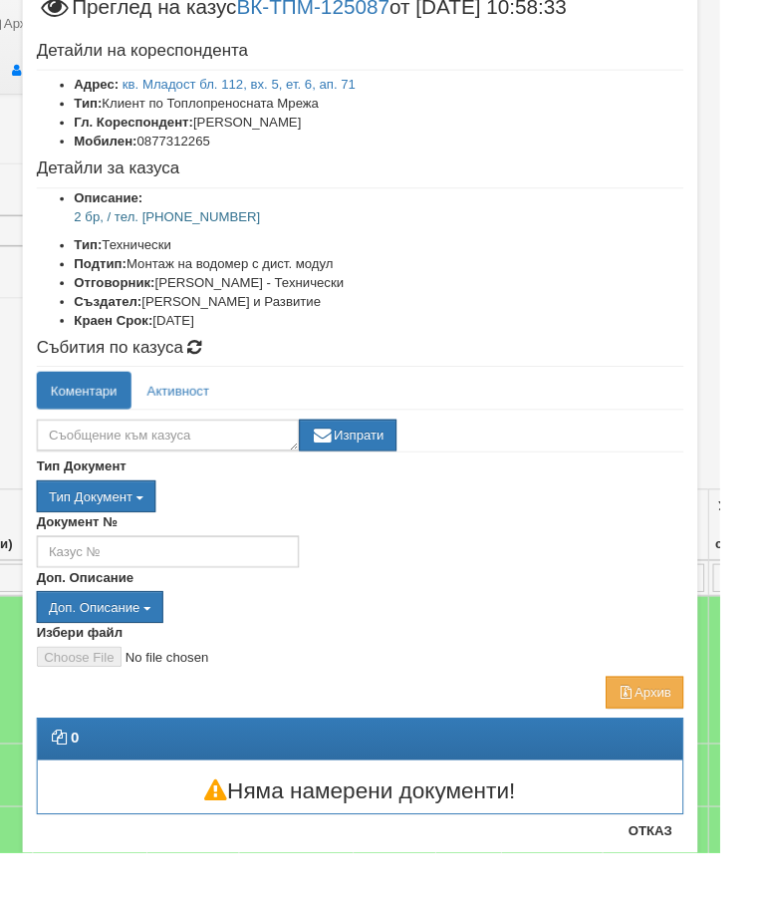
click at [701, 882] on button "Отказ" at bounding box center [691, 882] width 71 height 32
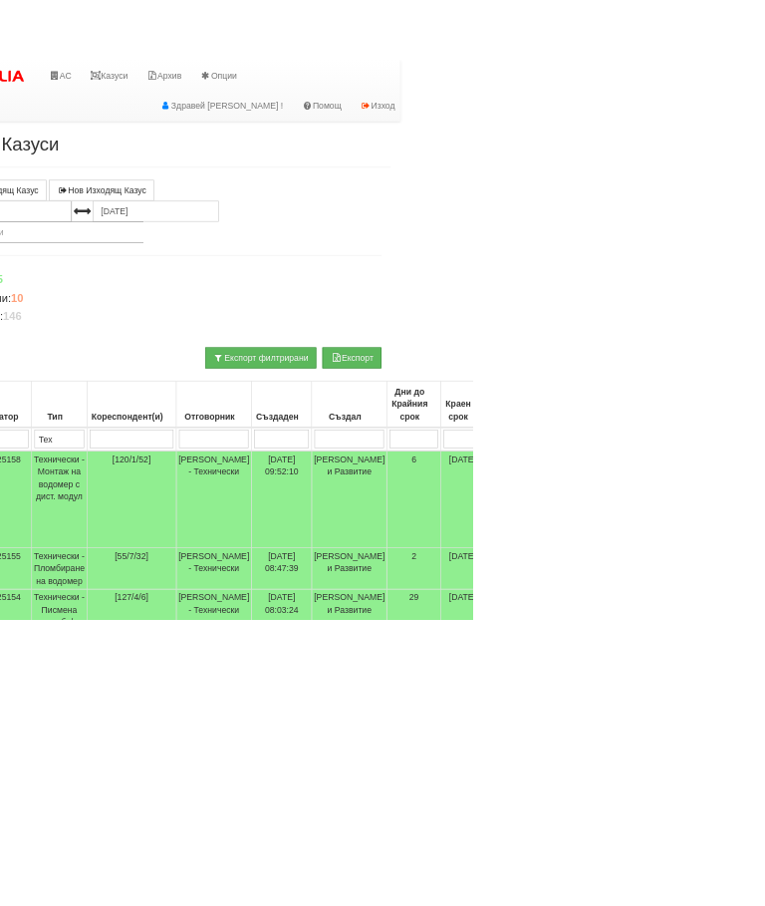
scroll to position [0, 0]
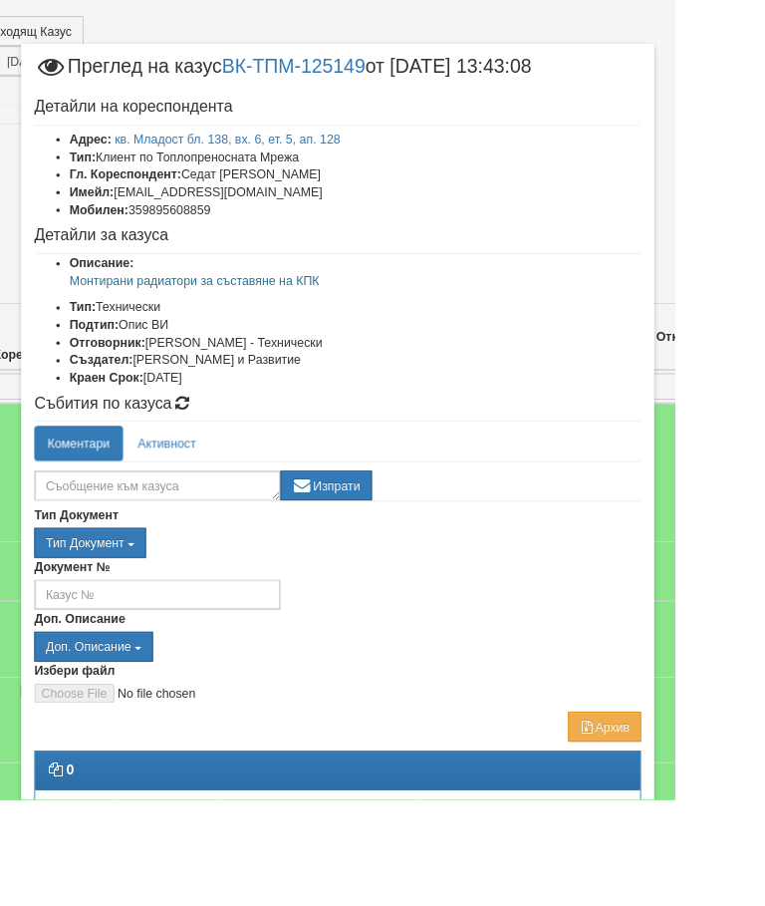
scroll to position [178, 275]
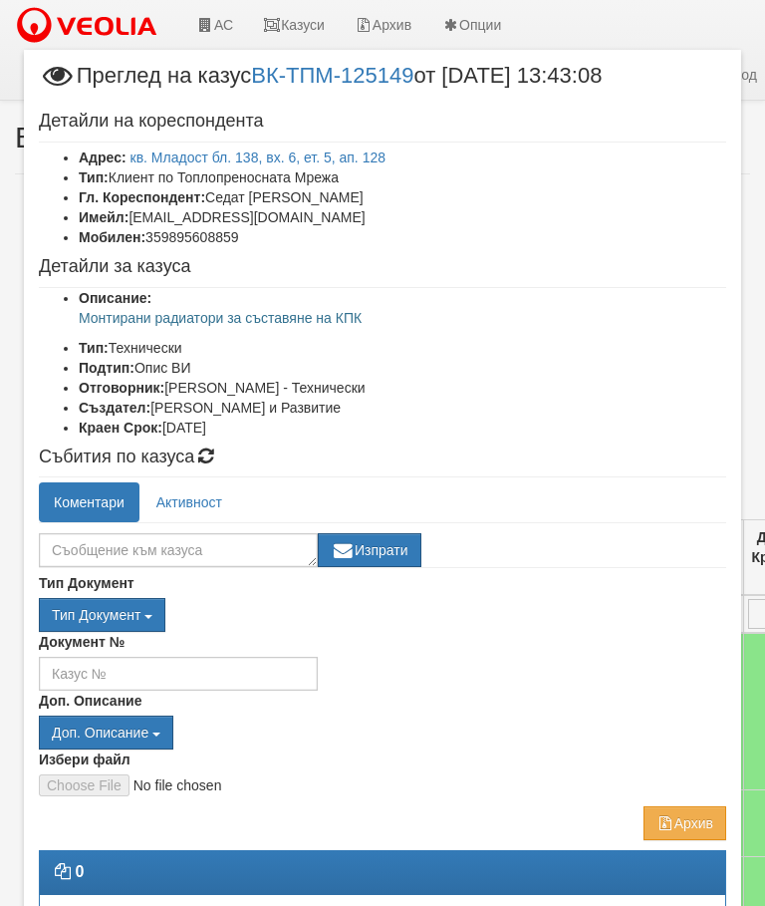
scroll to position [421, 71]
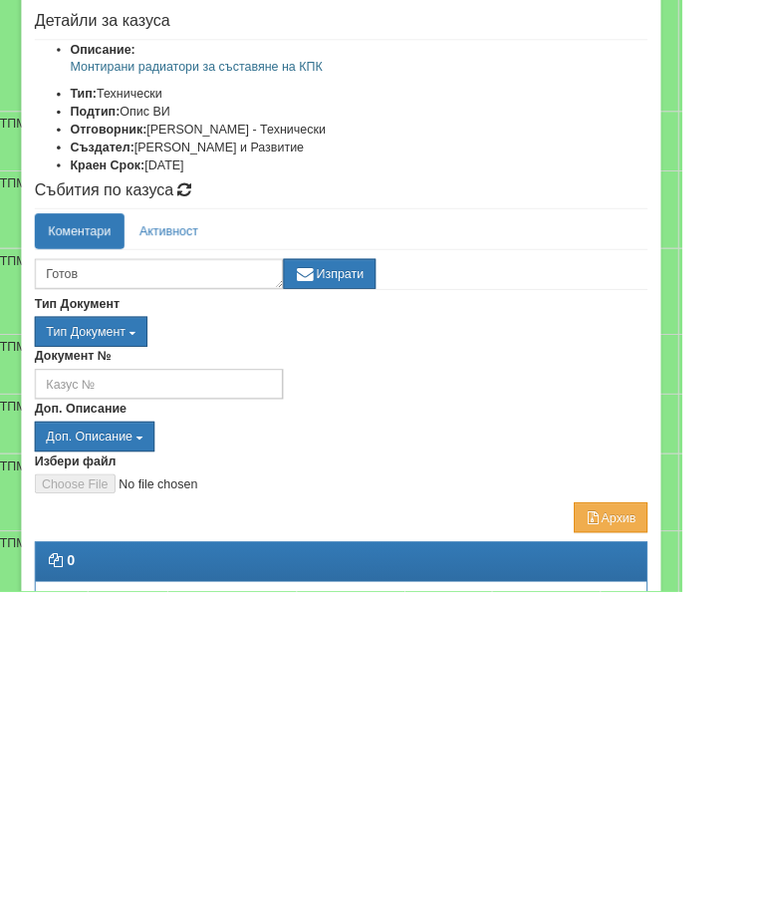
type textarea "Готов"
click at [421, 533] on button "Изпрати" at bounding box center [370, 550] width 104 height 34
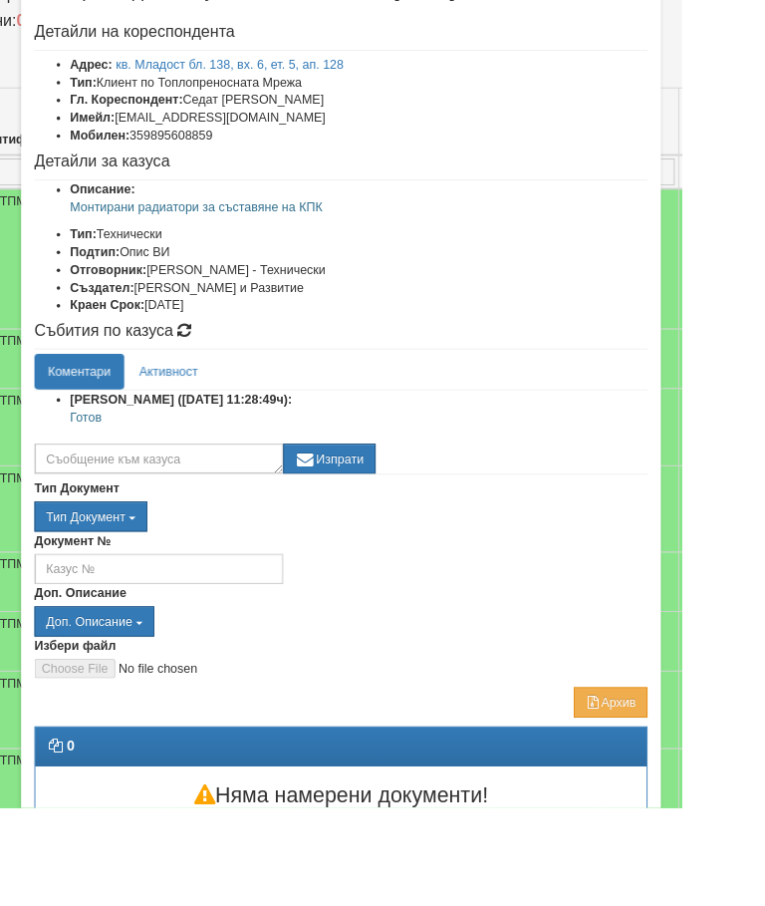
scroll to position [85, 0]
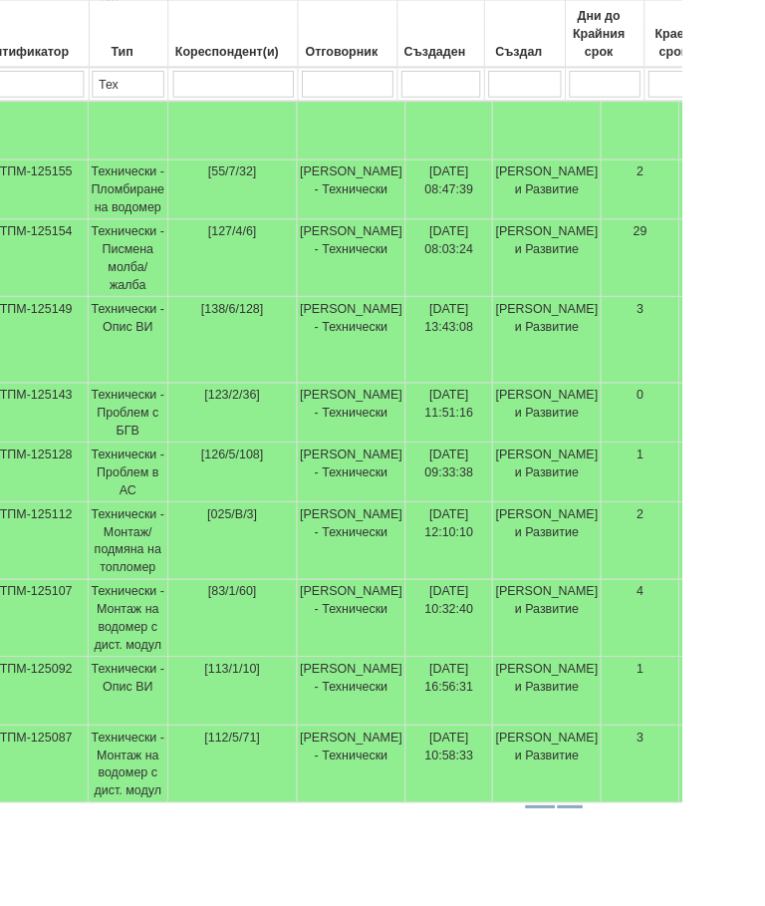
scroll to position [611, 70]
click at [147, 900] on td "Технически - Монтаж на водомер с дист. модул" at bounding box center [145, 856] width 90 height 87
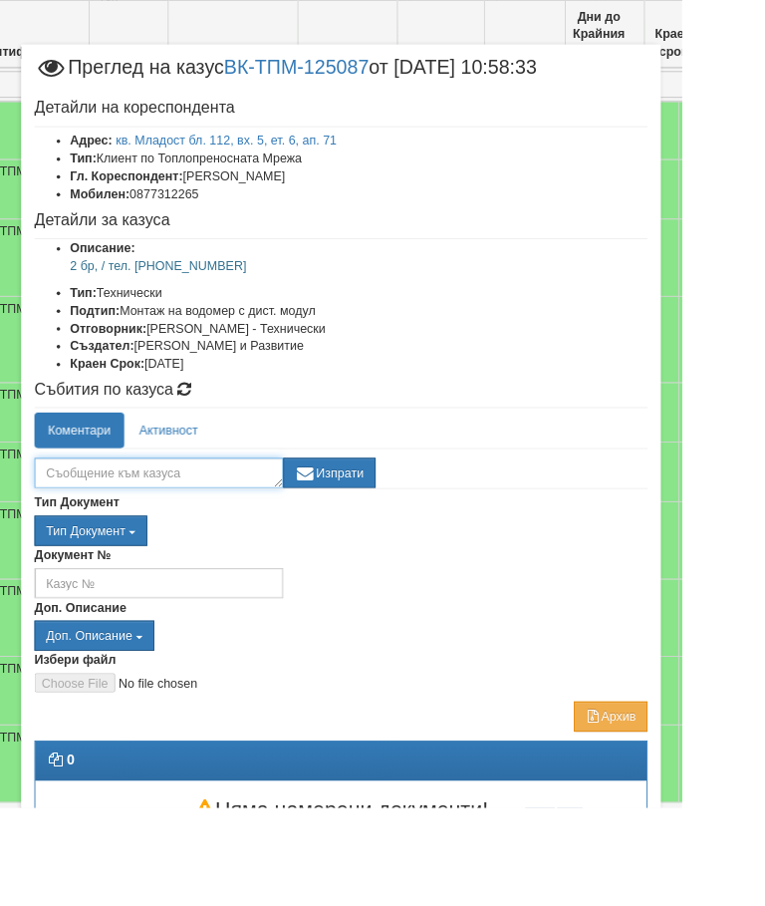
click at [202, 529] on textarea at bounding box center [178, 530] width 279 height 34
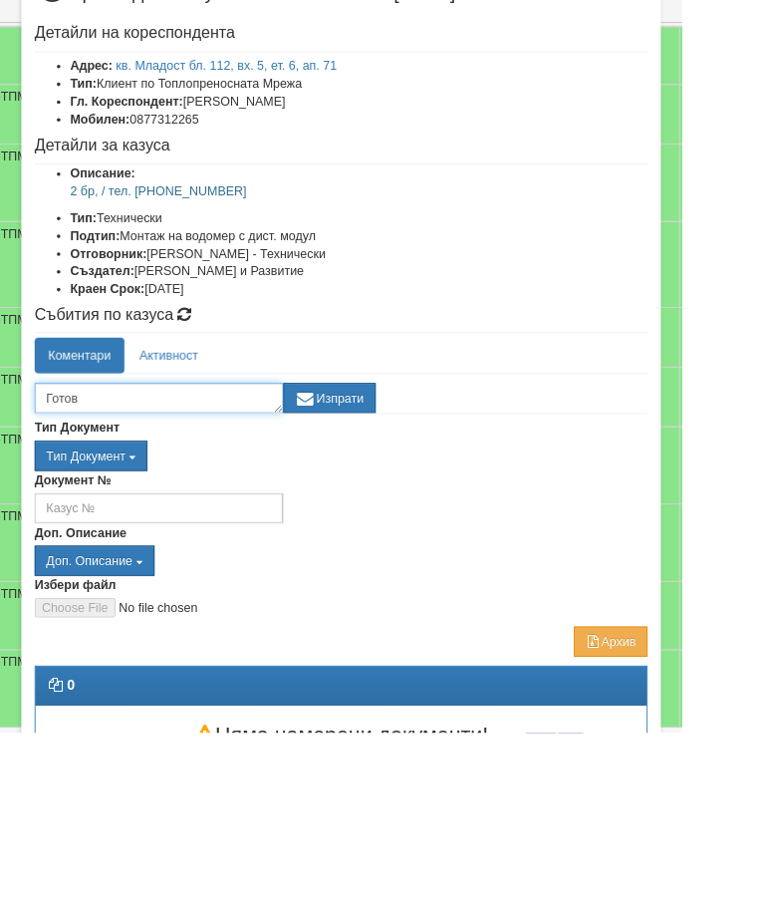
type textarea "Готов"
click at [421, 513] on button "Изпрати" at bounding box center [370, 530] width 104 height 34
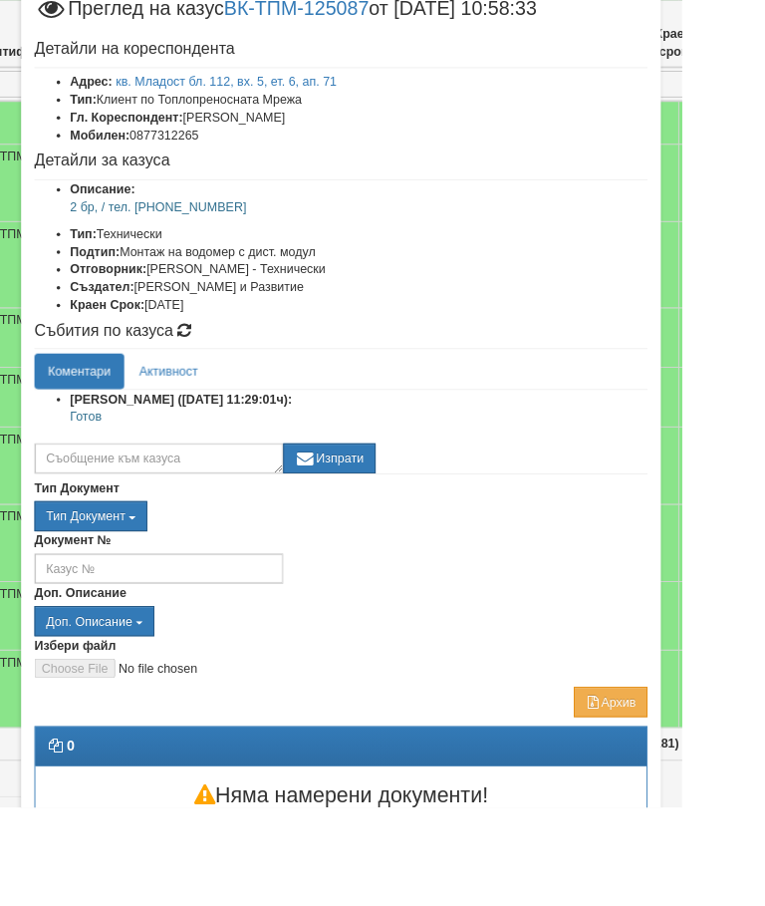
scroll to position [65, 0]
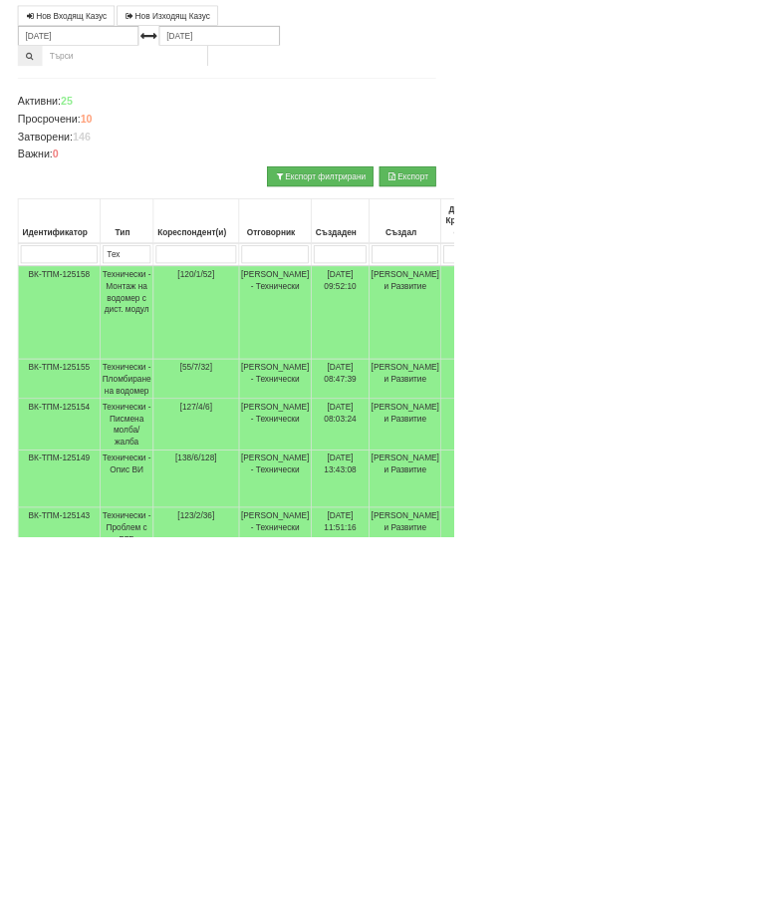
scroll to position [183, 0]
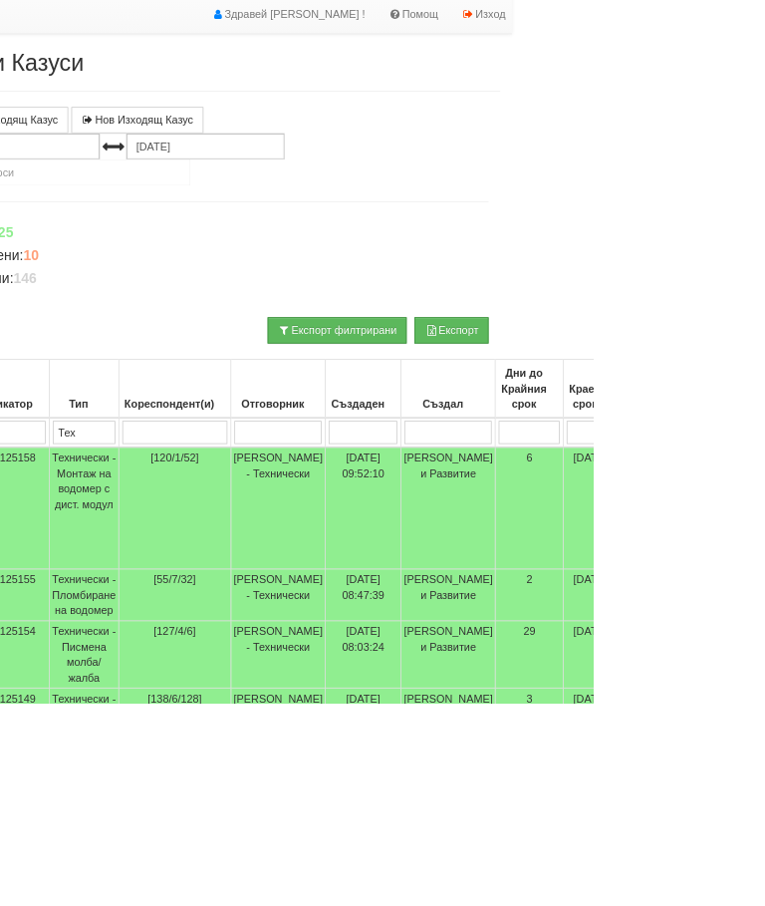
scroll to position [0, 106]
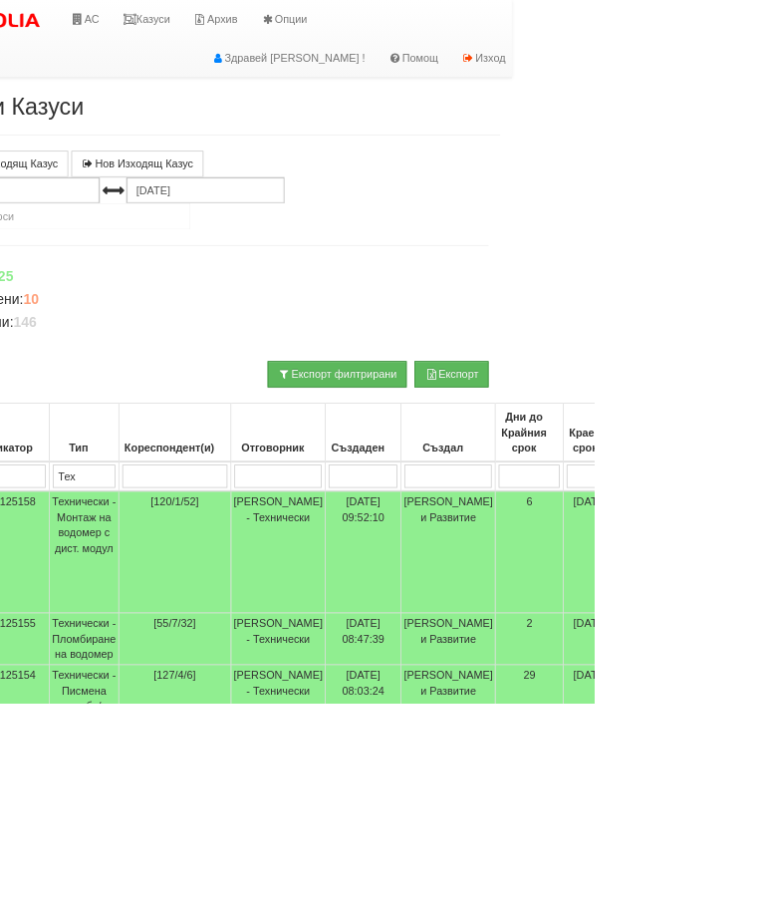
click at [211, 24] on link "Казуси" at bounding box center [188, 25] width 92 height 50
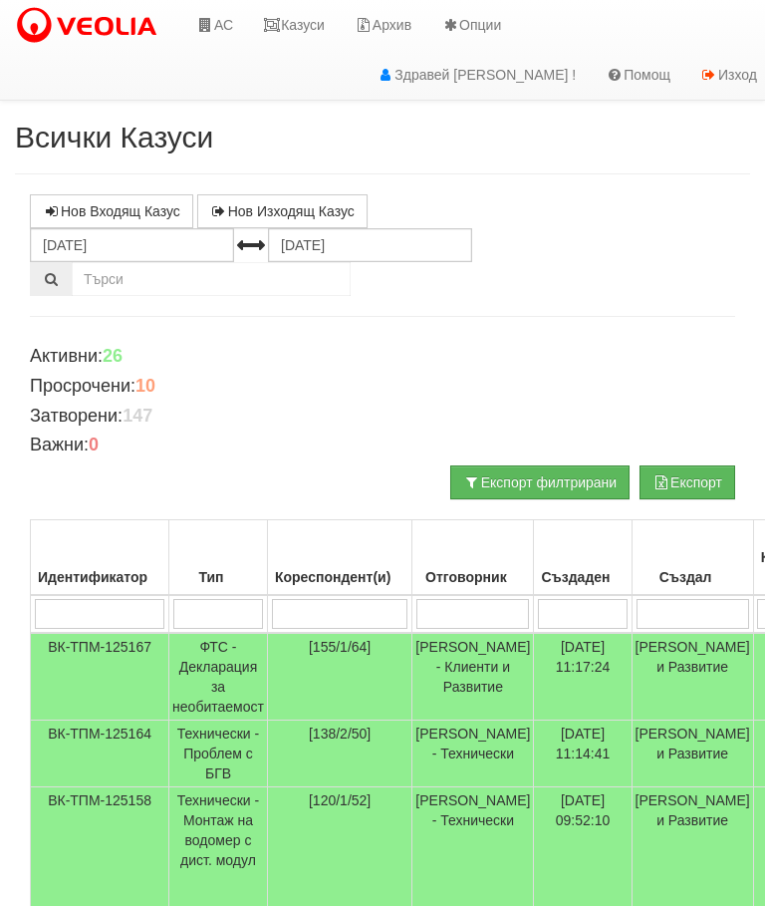
click at [224, 615] on input "search" at bounding box center [218, 614] width 90 height 30
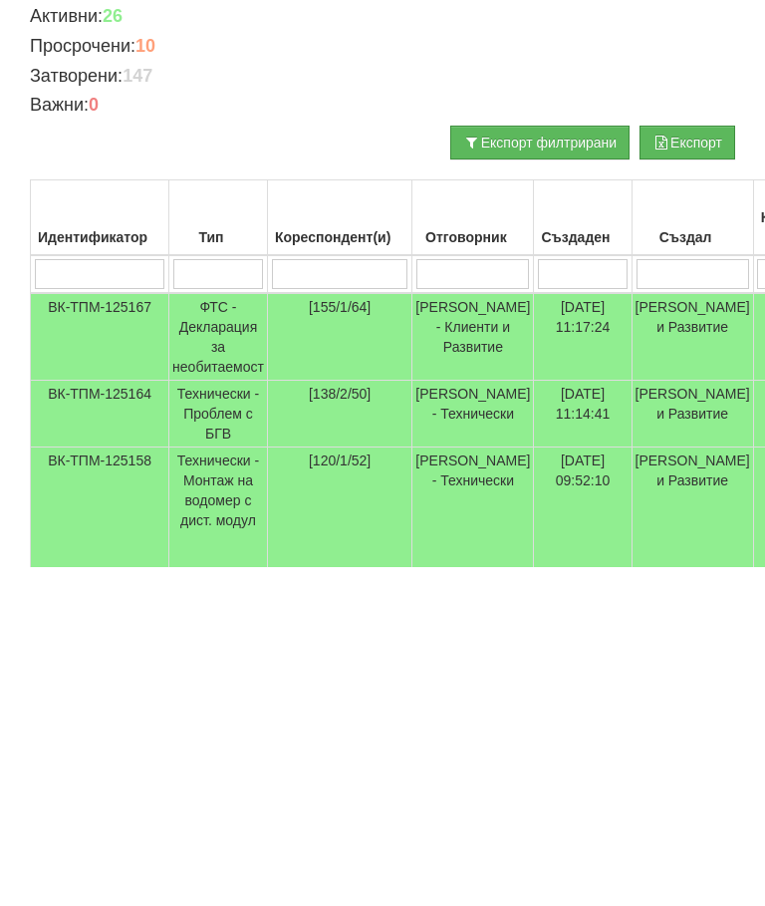
type input "Т"
type input "Тех"
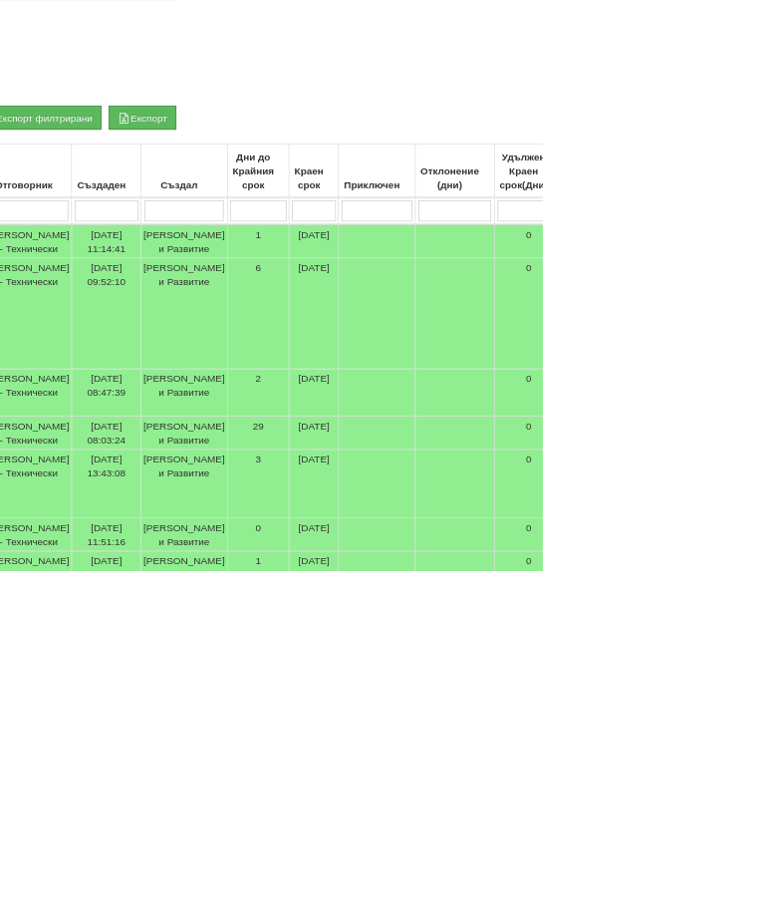
scroll to position [215, 0]
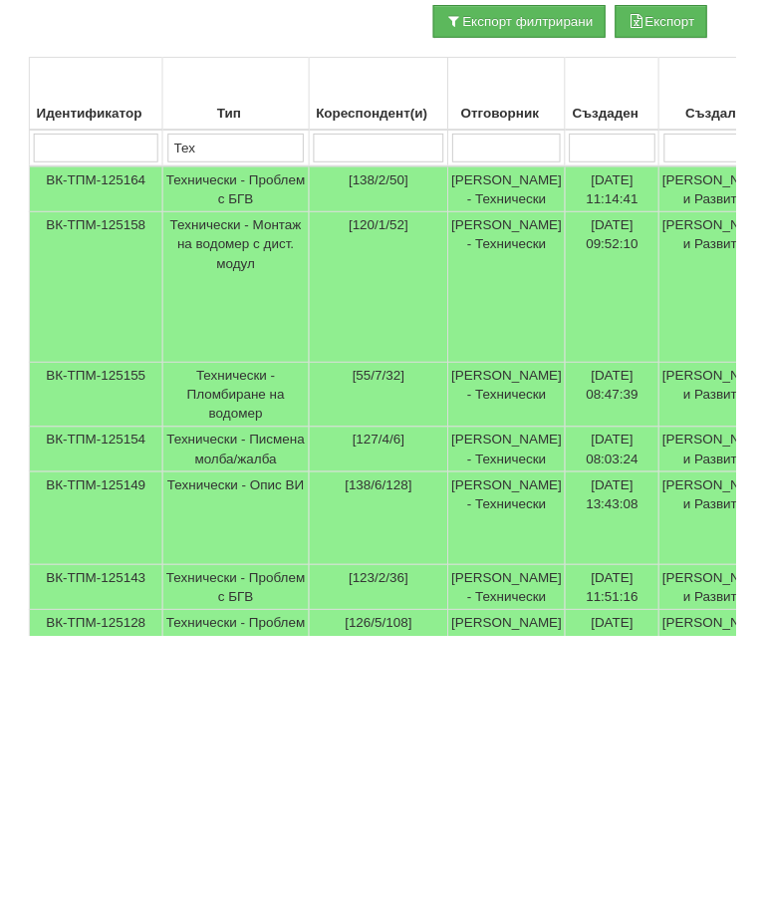
type input "Тех"
click at [220, 417] on td "Технически - Проблем с БГВ" at bounding box center [245, 441] width 152 height 48
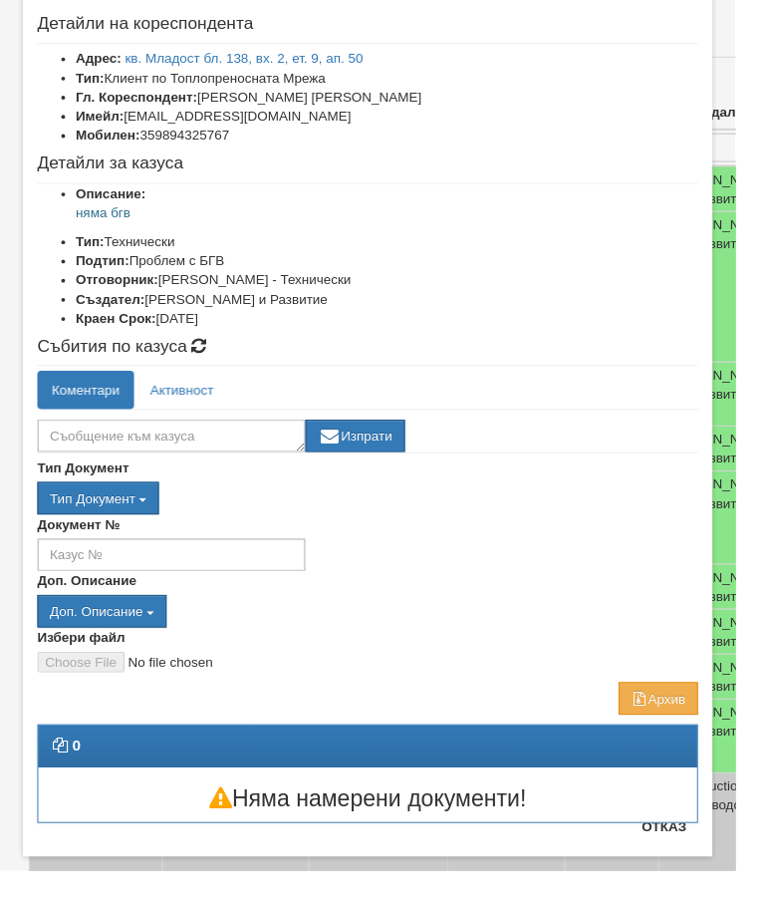
scroll to position [96, 0]
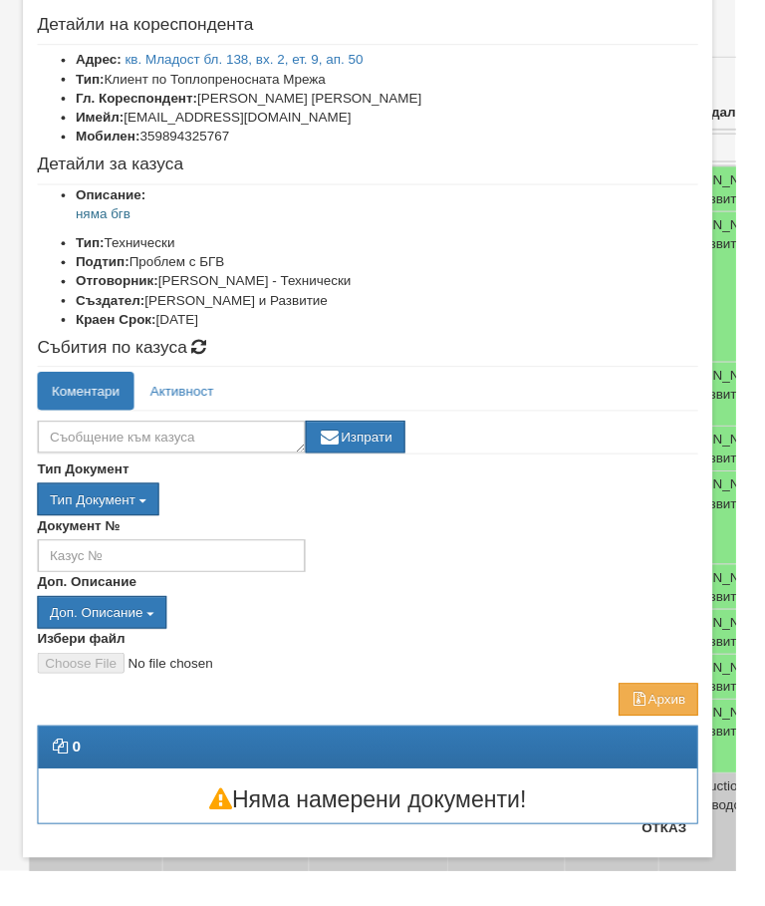
click at [700, 865] on button "Отказ" at bounding box center [691, 861] width 71 height 32
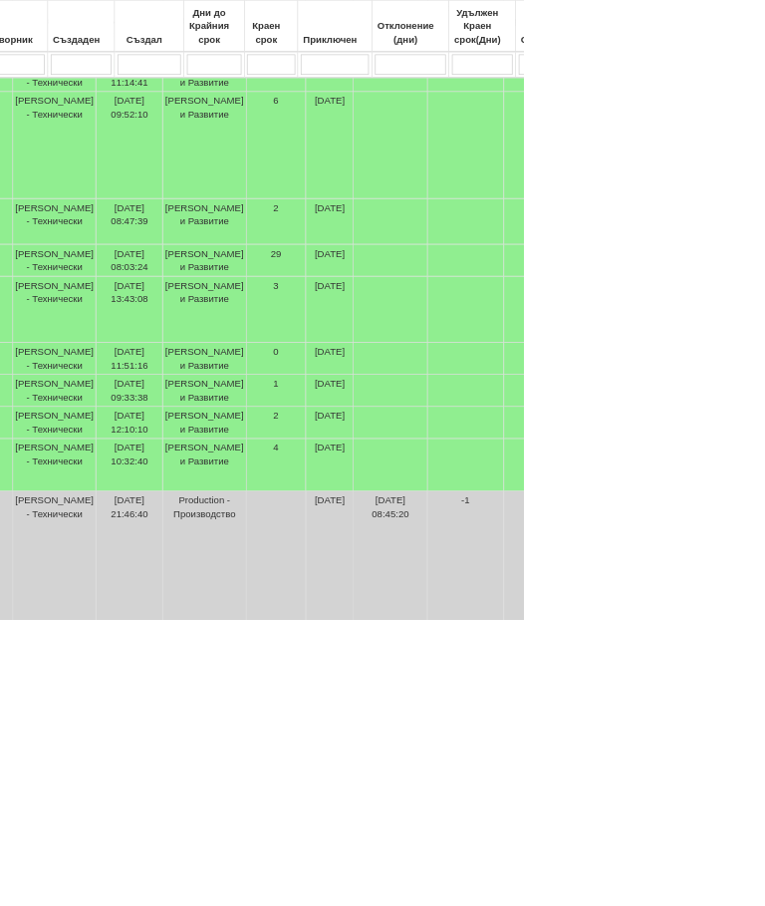
scroll to position [546, 447]
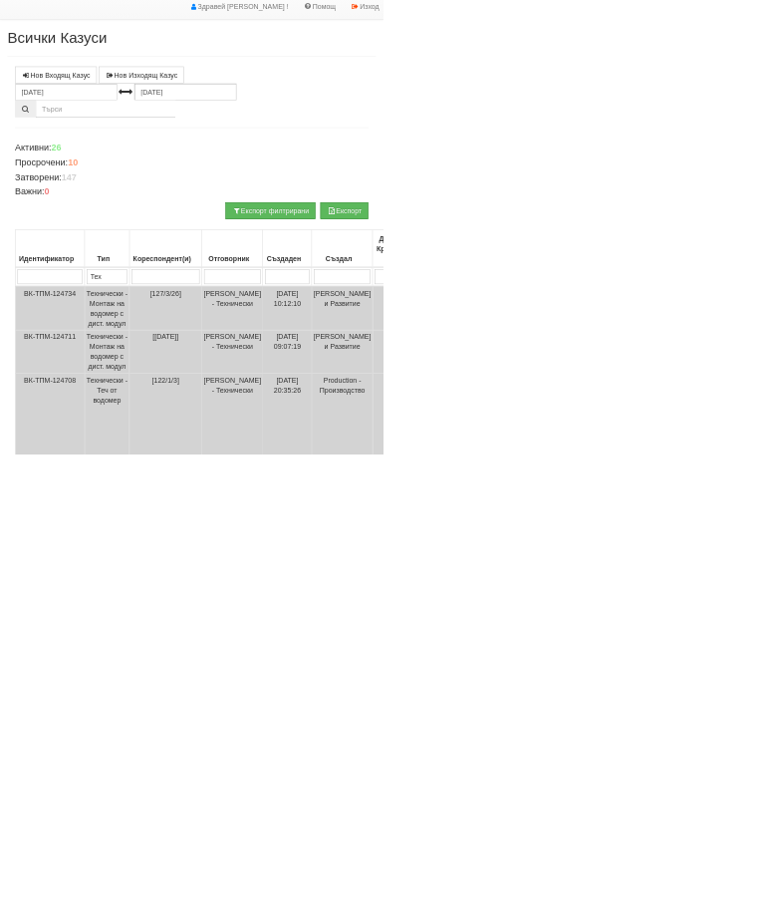
scroll to position [237, 0]
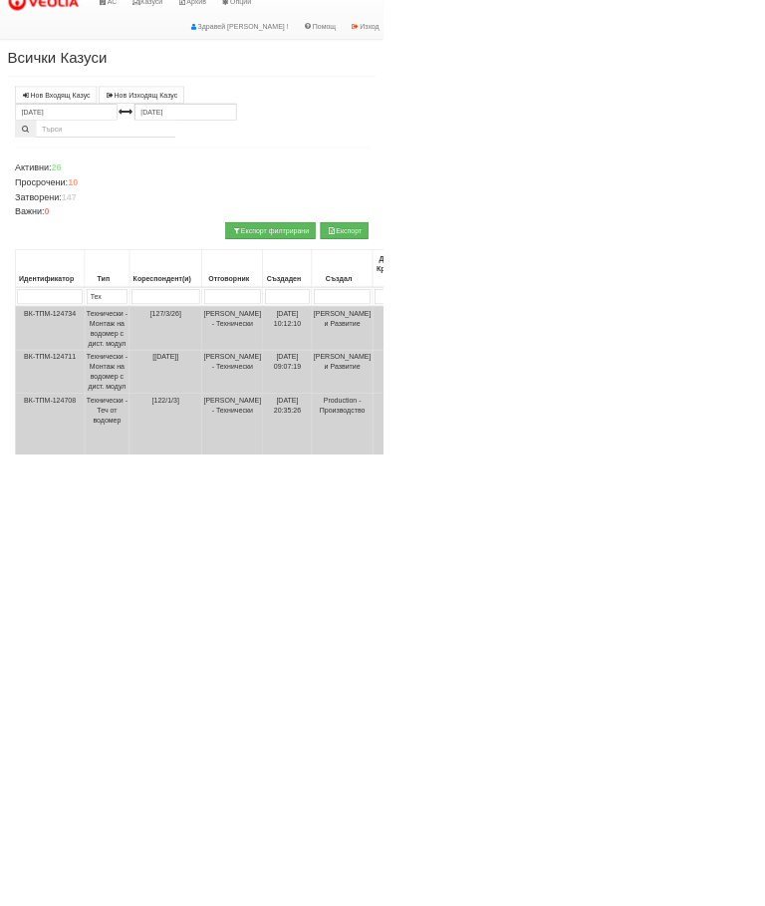
select select "1"
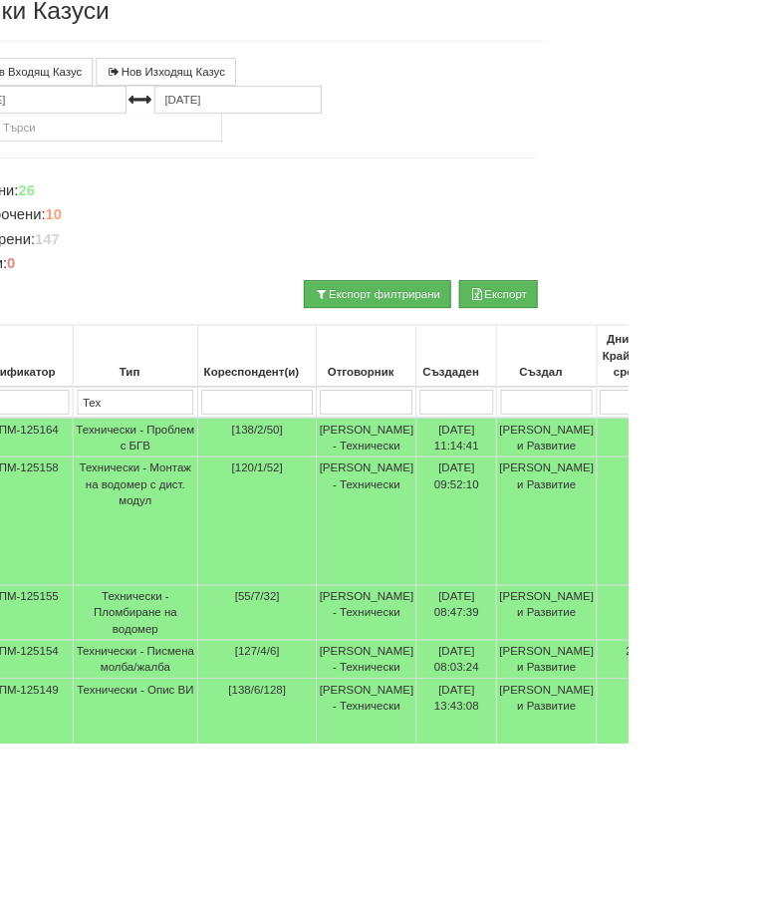
scroll to position [124, 78]
click at [143, 622] on td "Технически - Монтаж на водомер с дист. модул" at bounding box center [168, 635] width 152 height 156
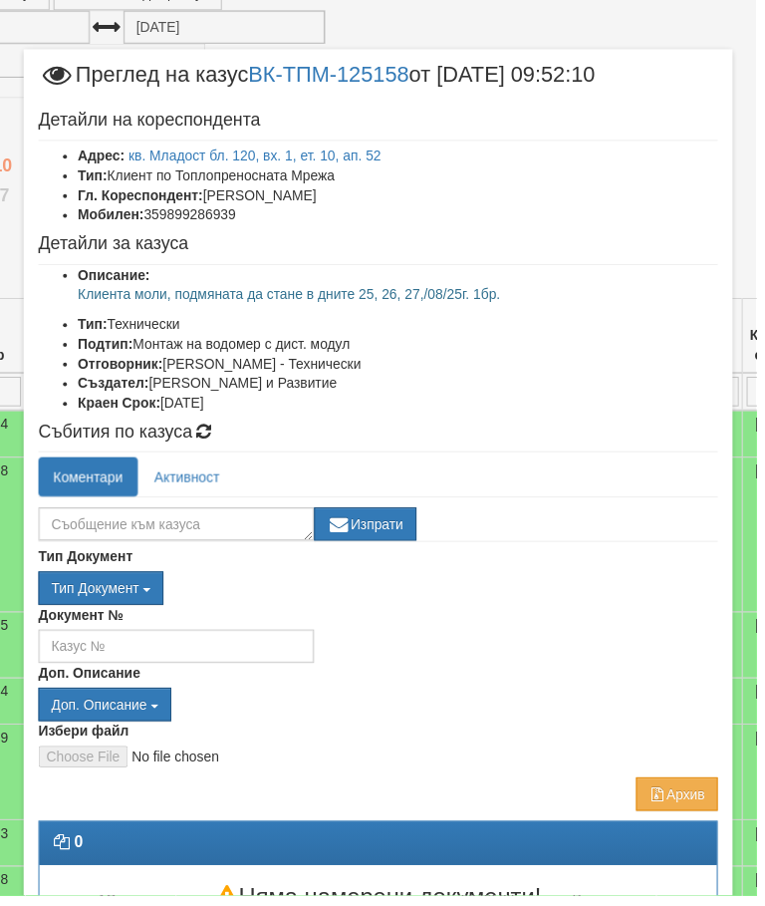
scroll to position [227, 146]
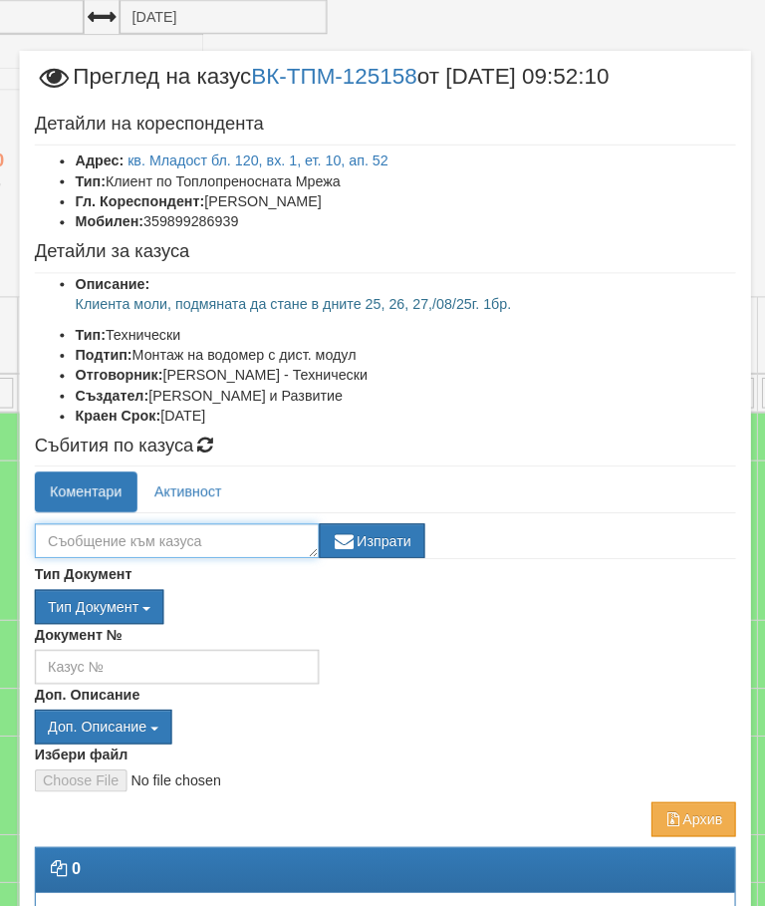
click at [153, 528] on textarea at bounding box center [178, 530] width 279 height 34
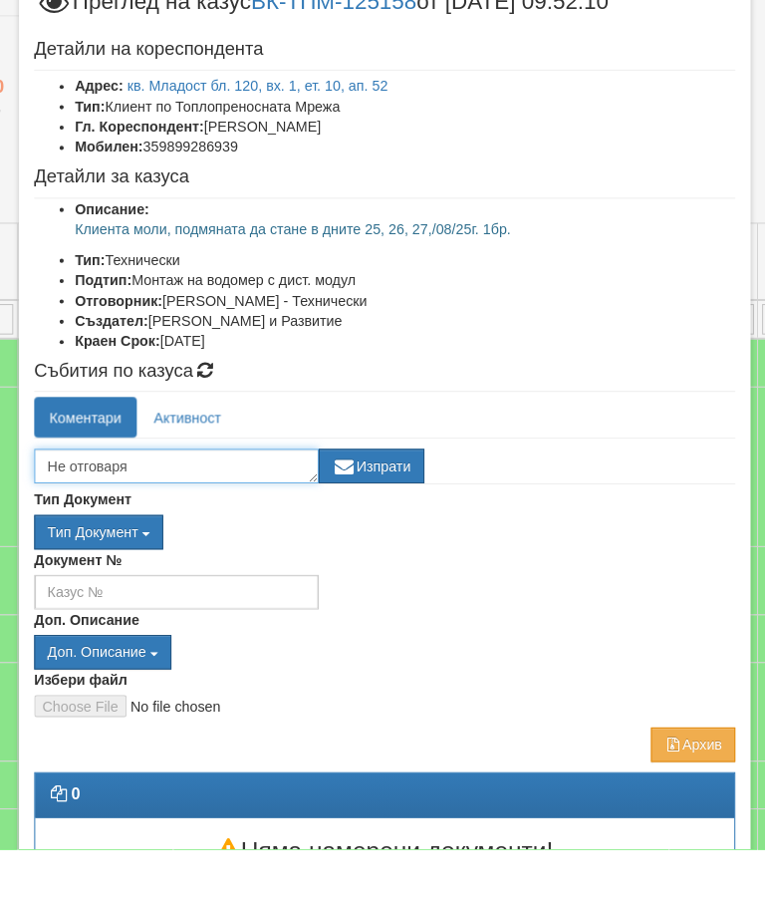
type textarea "Не отговаря"
click at [367, 513] on button "Изпрати" at bounding box center [370, 530] width 104 height 34
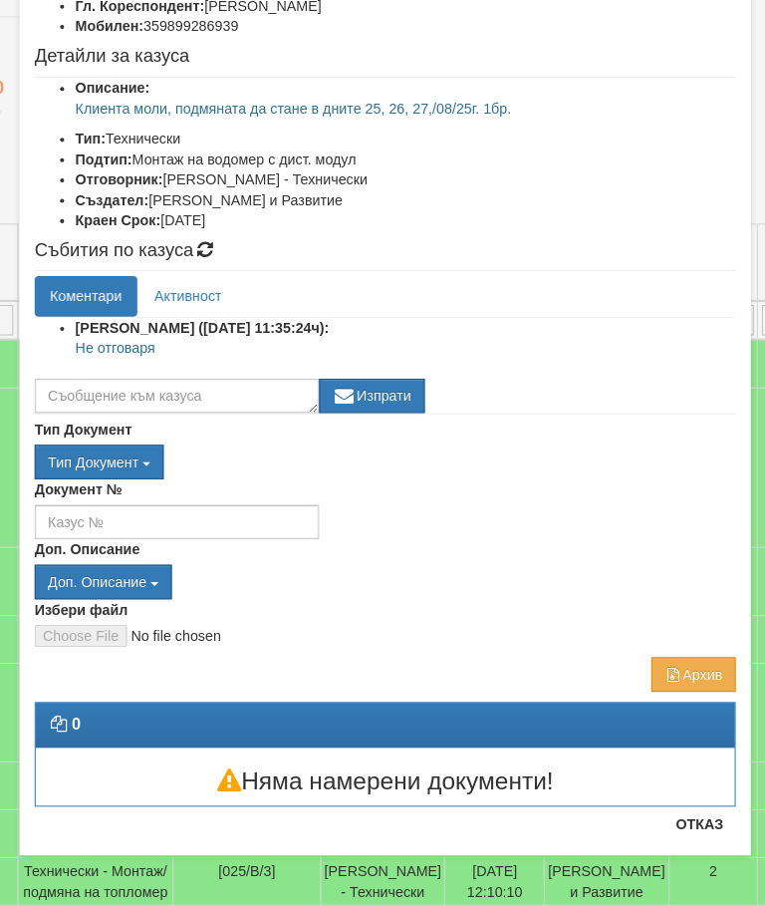
scroll to position [174, 0]
click at [677, 809] on button "Отказ" at bounding box center [691, 825] width 71 height 32
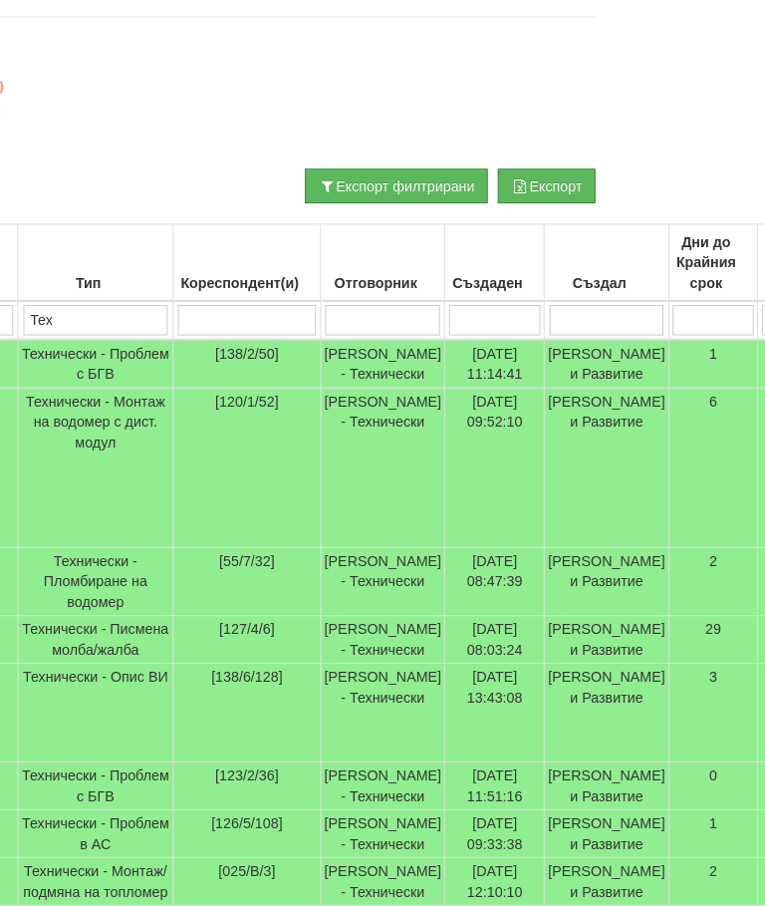
click at [70, 446] on td "Технически - Монтаж на водомер с дист. модул" at bounding box center [99, 476] width 152 height 156
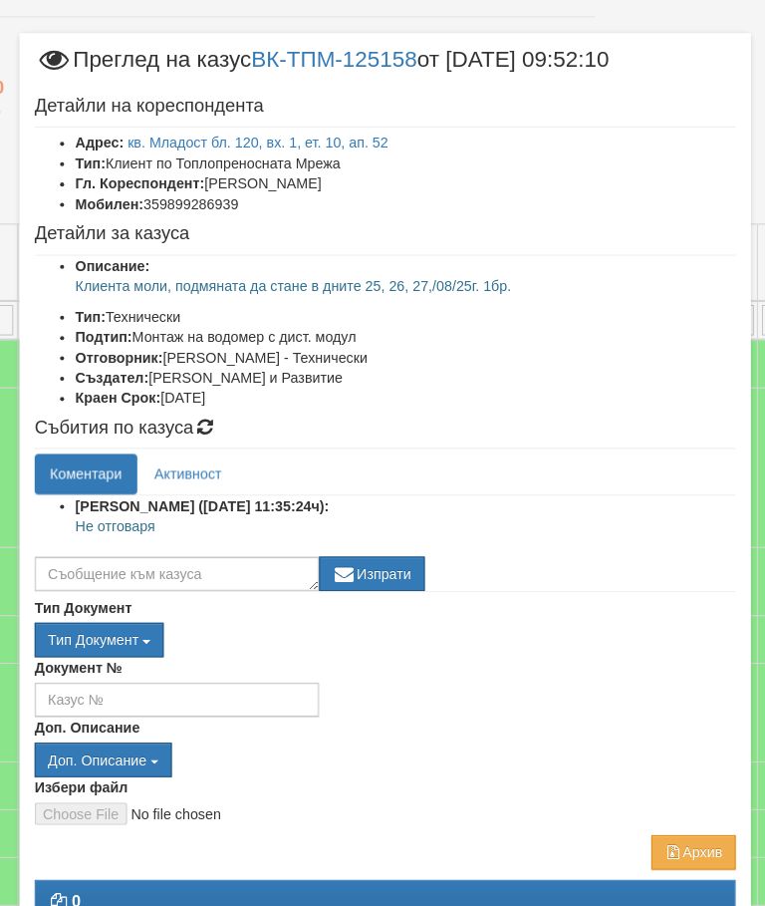
scroll to position [102, 0]
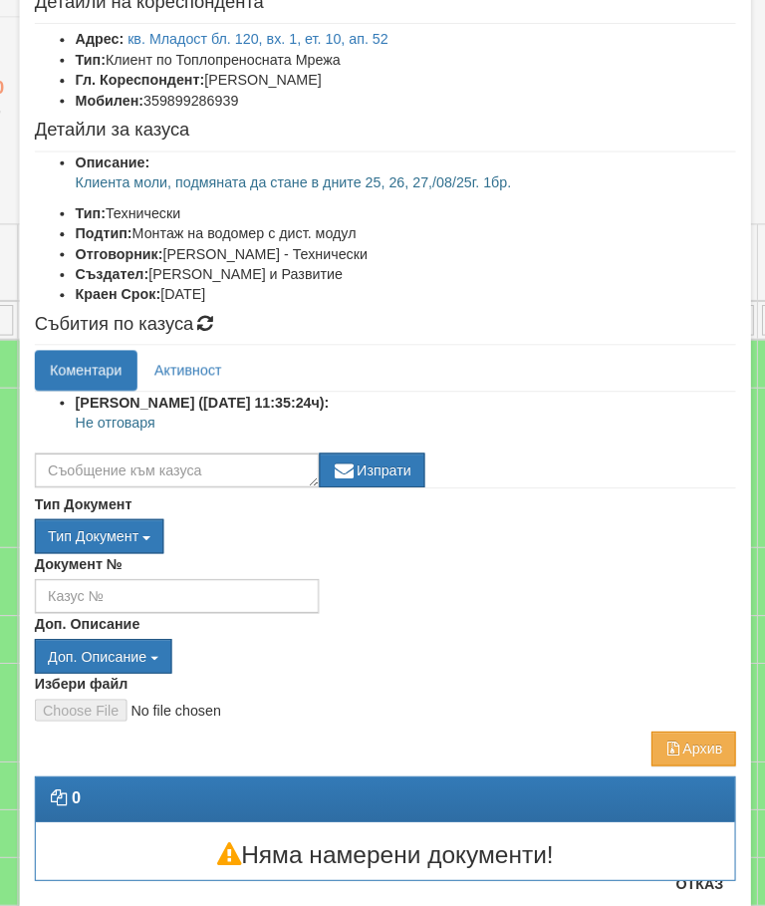
click at [680, 868] on button "Отказ" at bounding box center [691, 884] width 71 height 32
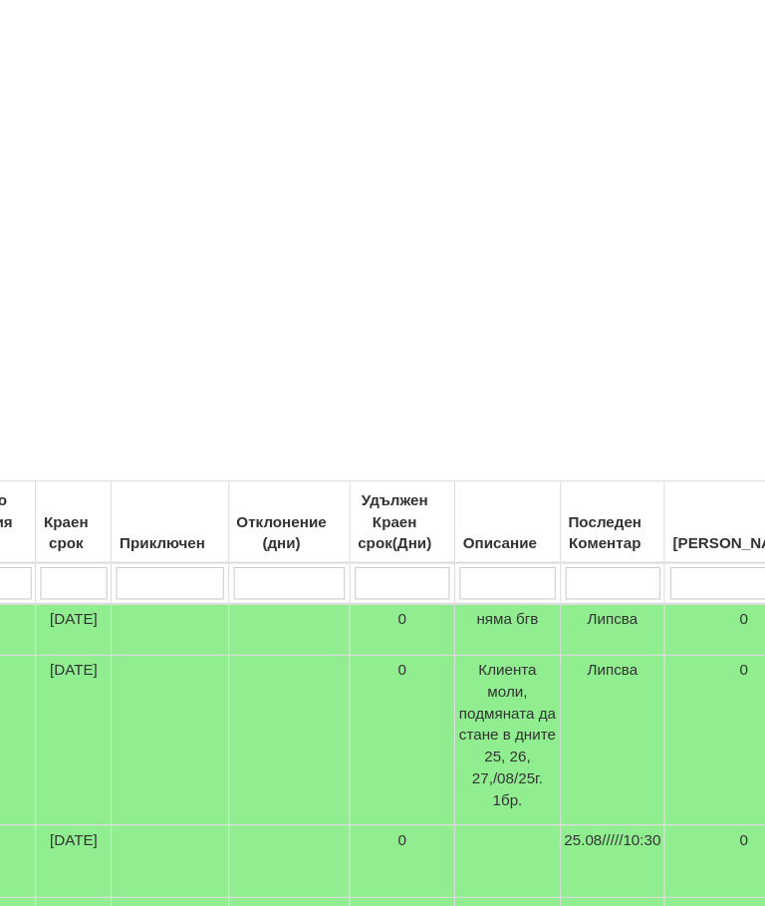
scroll to position [75, 801]
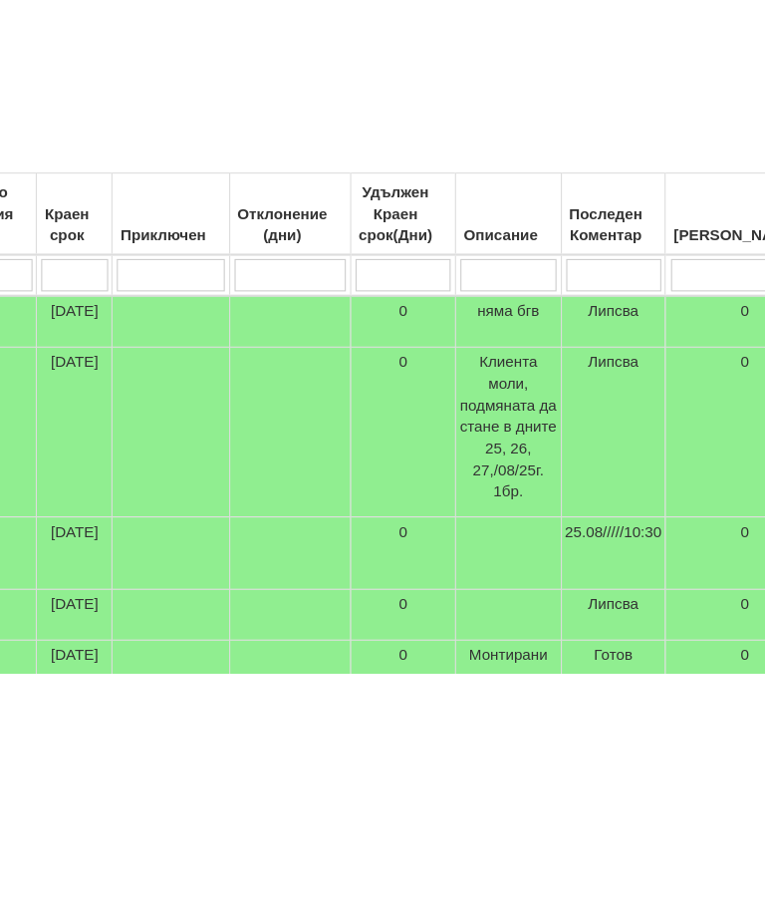
type input "П"
type input "Пр"
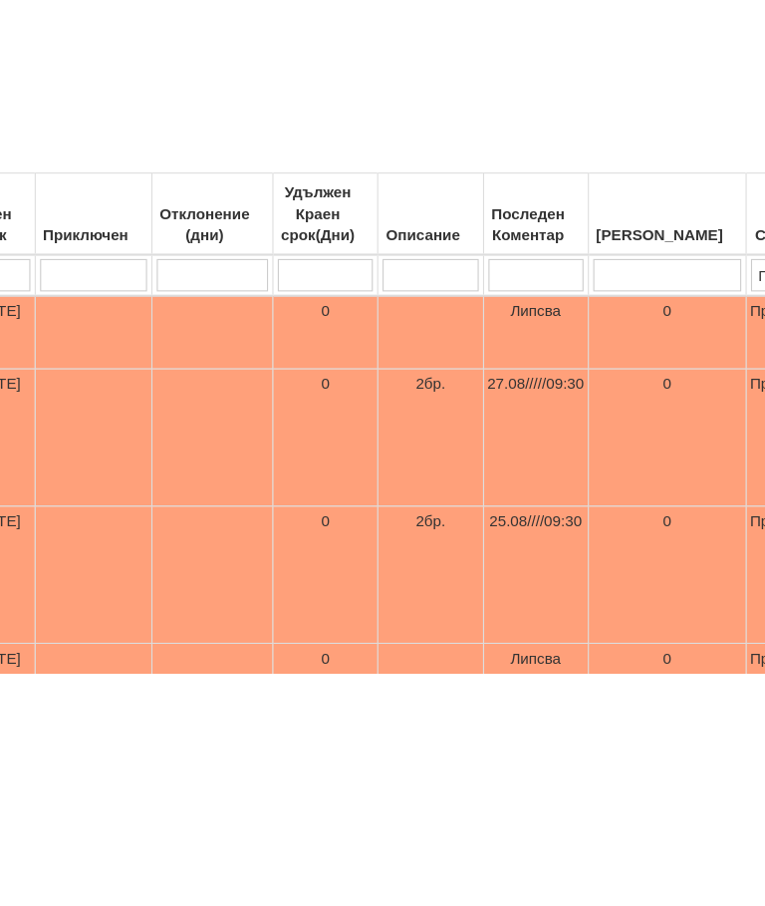
type input "Пр"
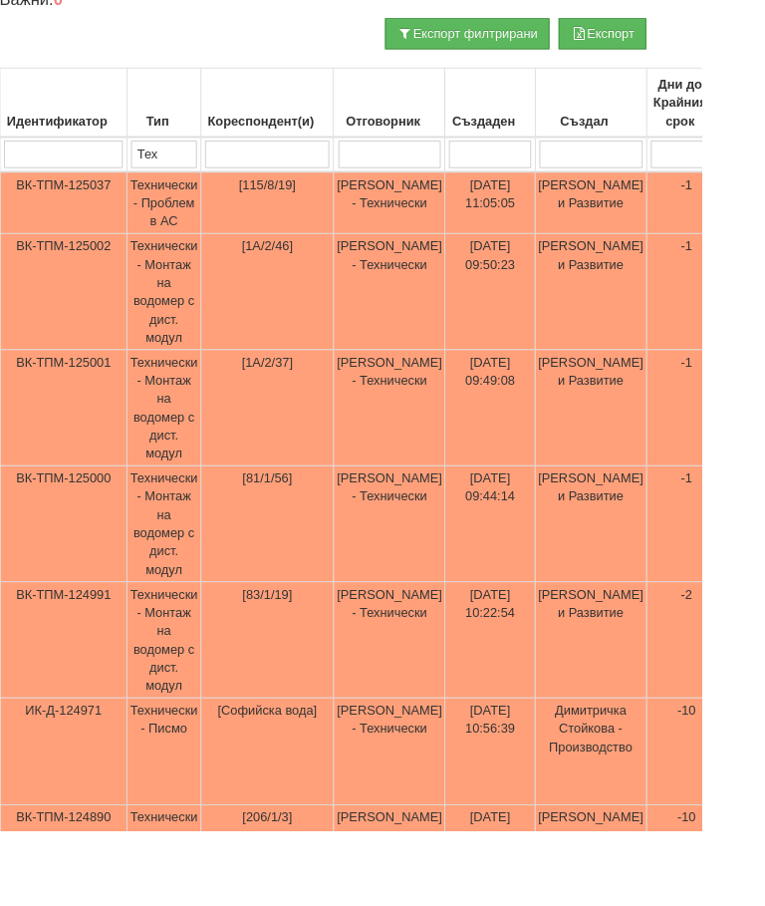
scroll to position [445, 727]
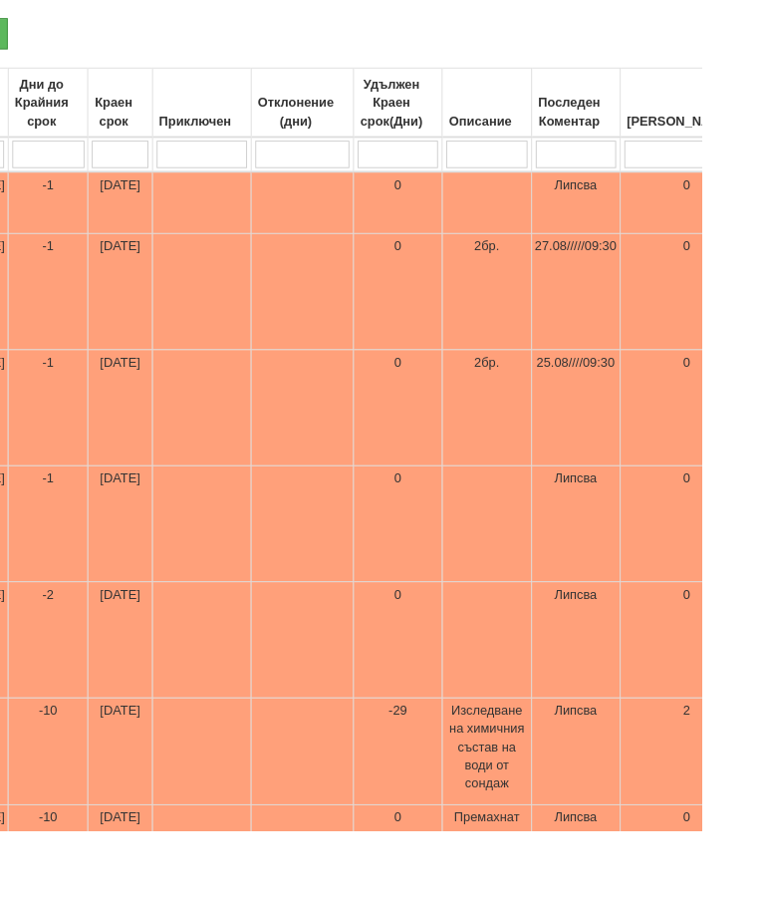
type input "П"
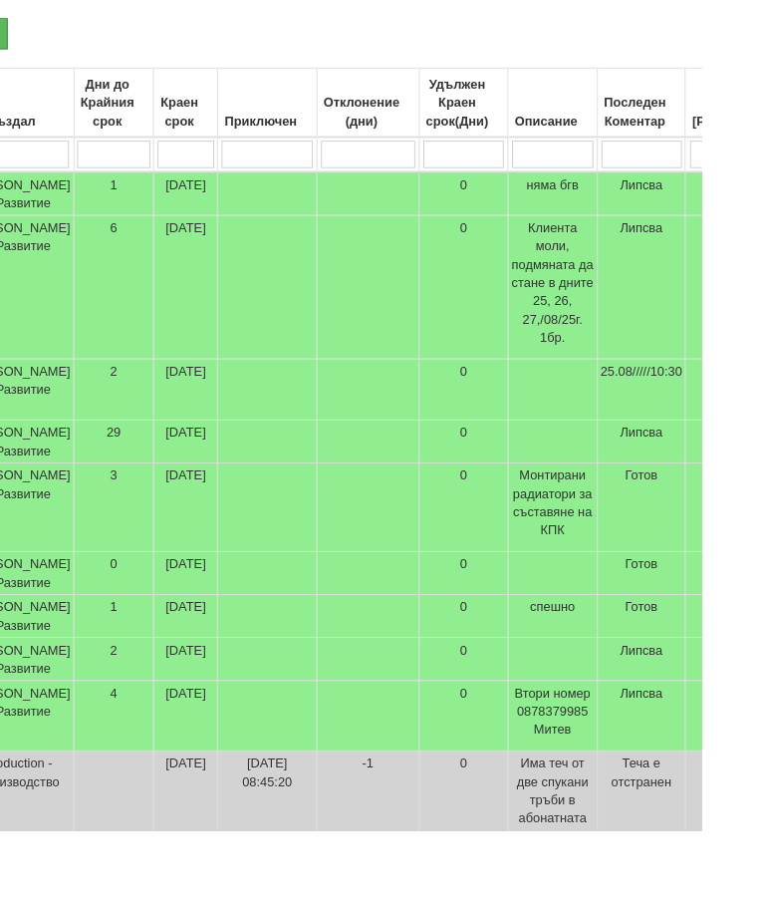
type input "[PERSON_NAME]"
type input "Ак"
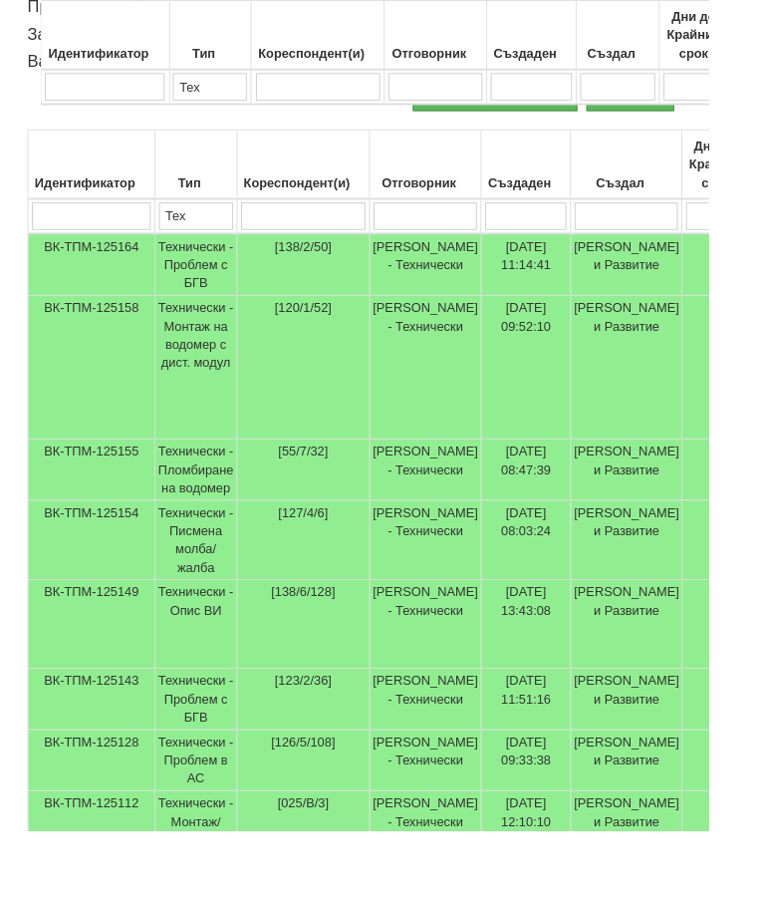
scroll to position [379, 0]
